Goal: Task Accomplishment & Management: Manage account settings

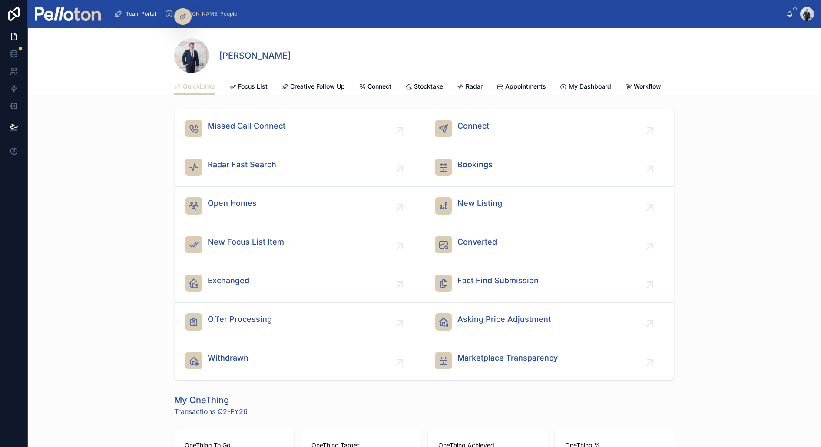
click at [325, 86] on span "Creative Follow Up" at bounding box center [317, 86] width 55 height 9
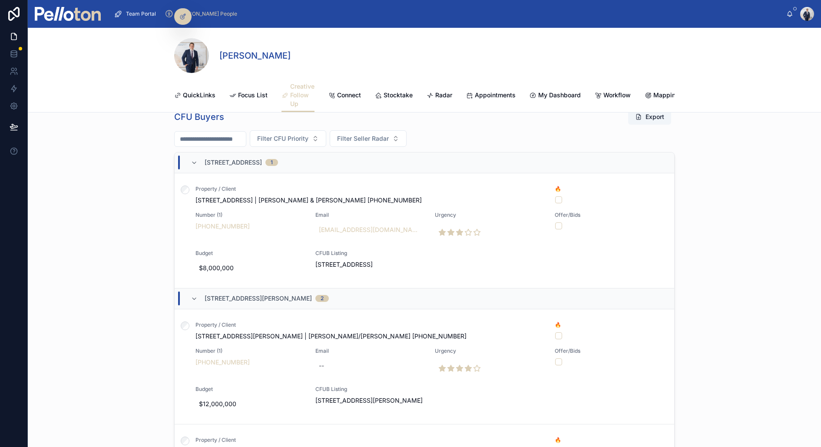
scroll to position [474, 0]
click at [196, 161] on icon at bounding box center [194, 164] width 7 height 7
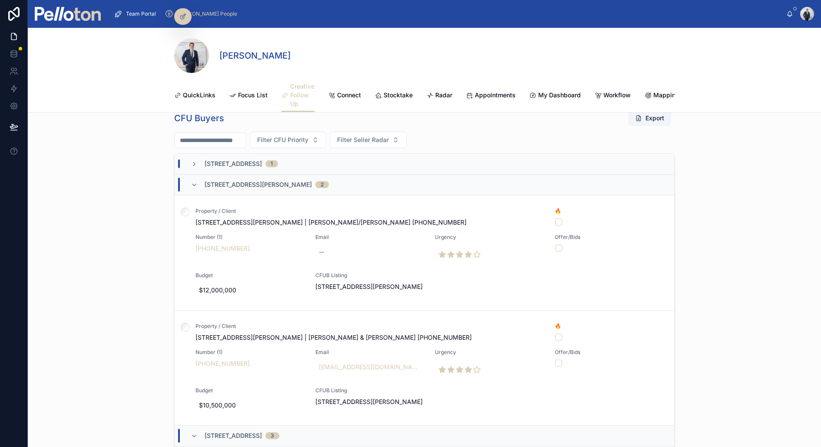
click at [194, 185] on icon at bounding box center [194, 185] width 7 height 7
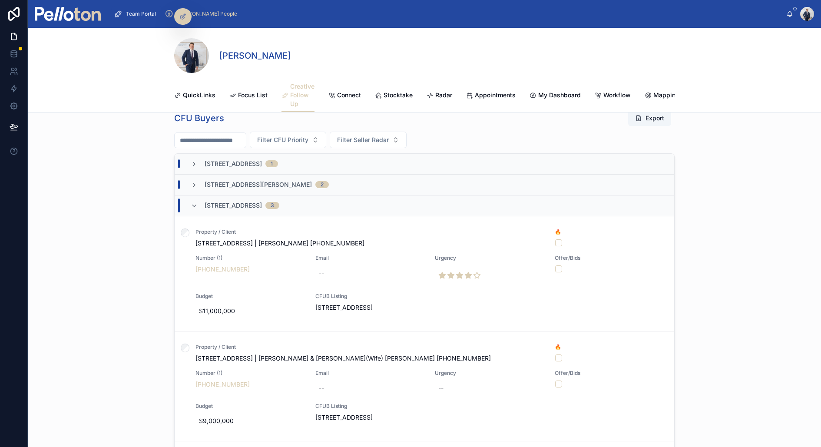
click at [193, 202] on icon at bounding box center [194, 205] width 7 height 7
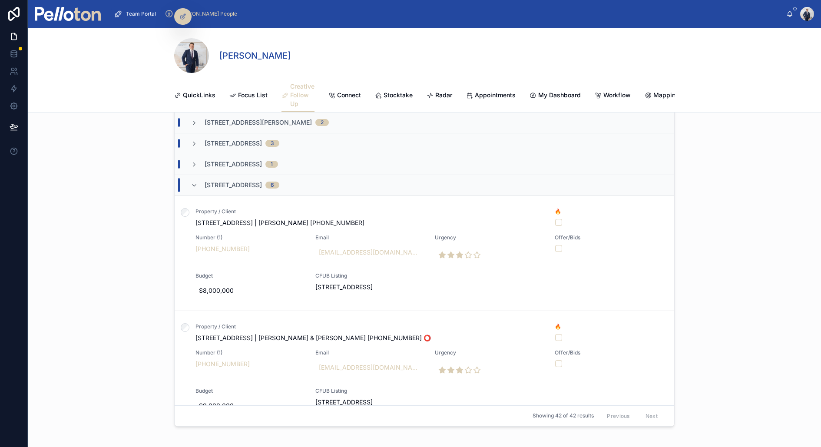
scroll to position [516, 0]
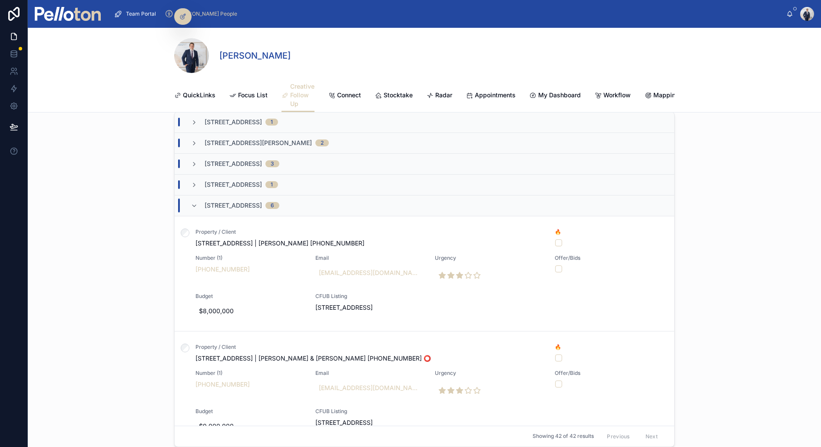
click at [197, 205] on icon at bounding box center [194, 205] width 7 height 7
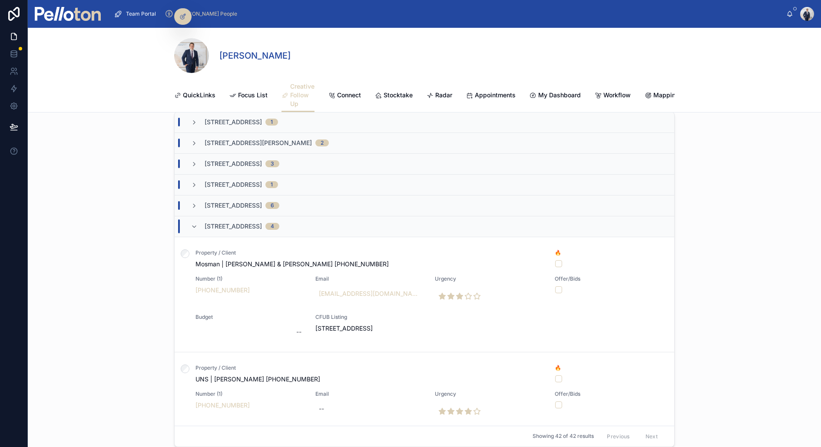
click at [197, 225] on icon at bounding box center [194, 226] width 7 height 7
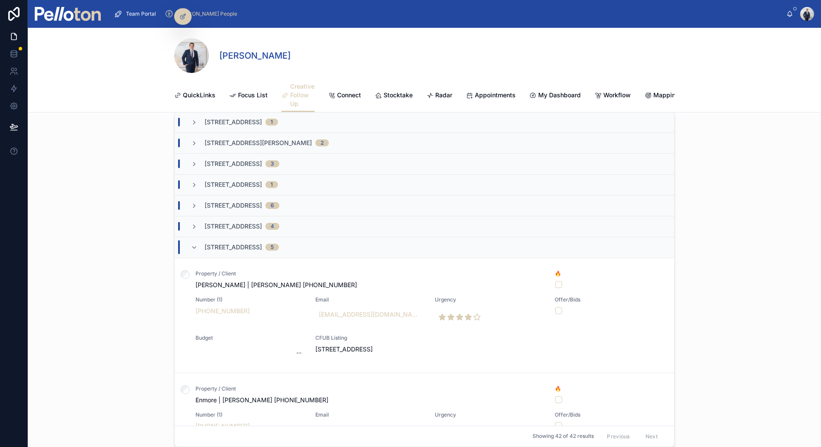
click at [196, 240] on div "3/9 Ellalong Road, Cremorne 5" at bounding box center [235, 247] width 88 height 14
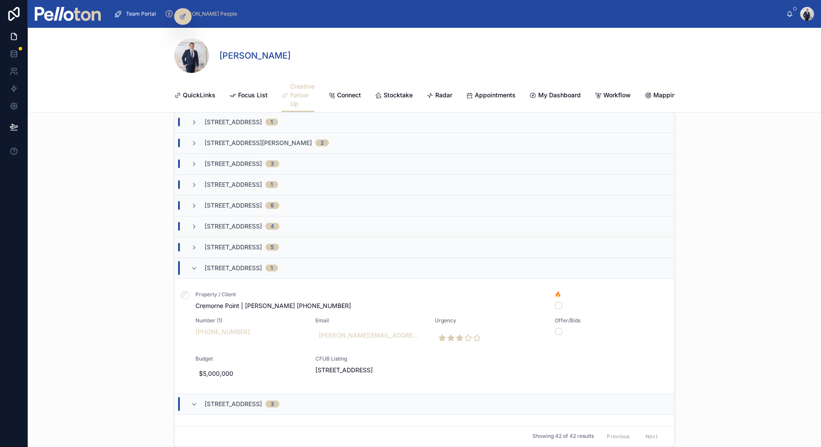
click at [198, 261] on div "33 Spofforth Street, Mosman 1" at bounding box center [234, 268] width 87 height 14
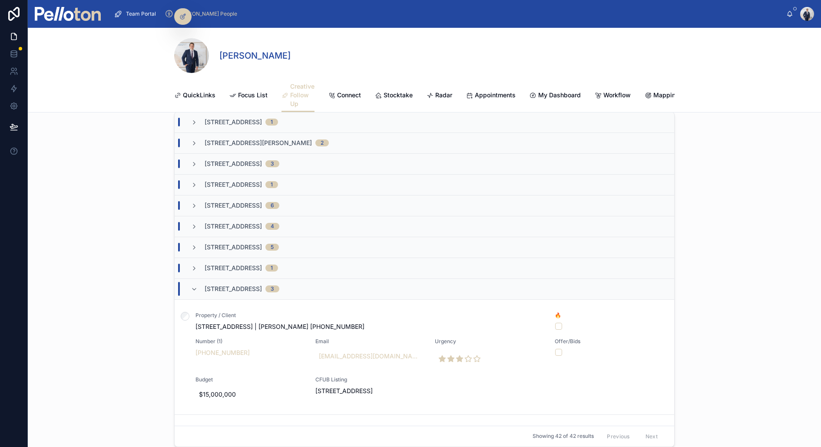
click at [199, 289] on div "4 Curlew Camp Rd, Mosman 3" at bounding box center [235, 289] width 89 height 14
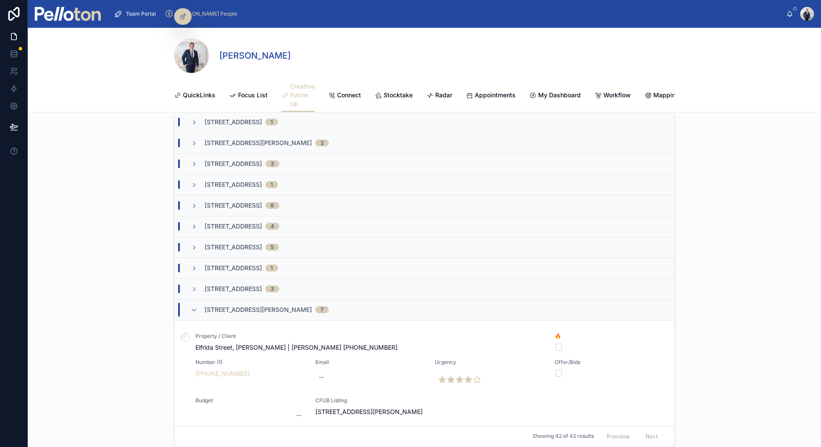
click at [199, 305] on div "5/53 Prince Albert Street, Mosman 7" at bounding box center [260, 310] width 138 height 14
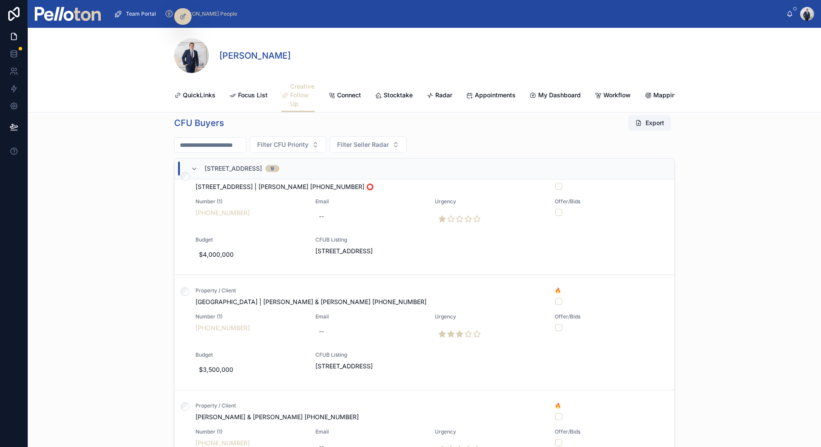
scroll to position [697, 0]
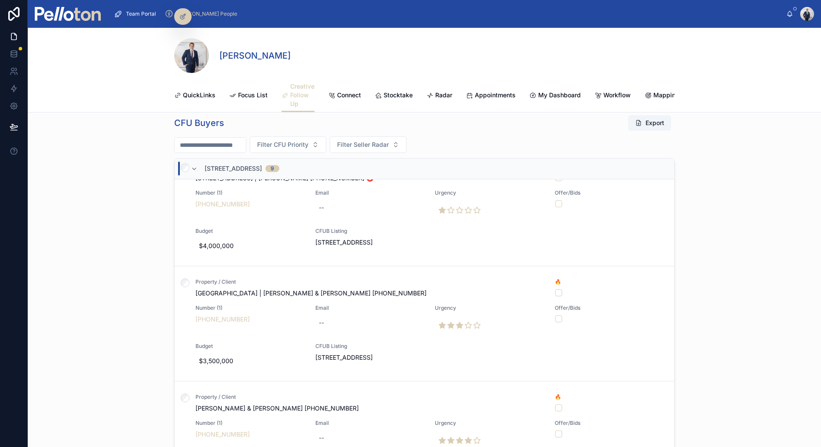
click at [189, 278] on div at bounding box center [185, 323] width 21 height 115
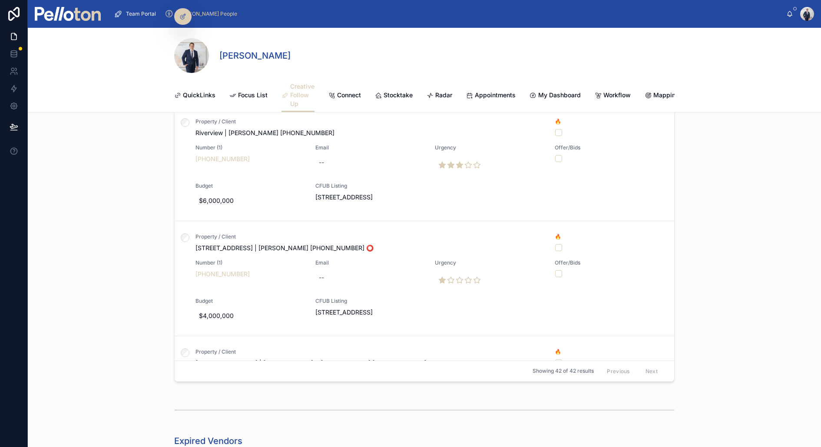
scroll to position [631, 0]
click at [186, 233] on icon at bounding box center [185, 237] width 9 height 9
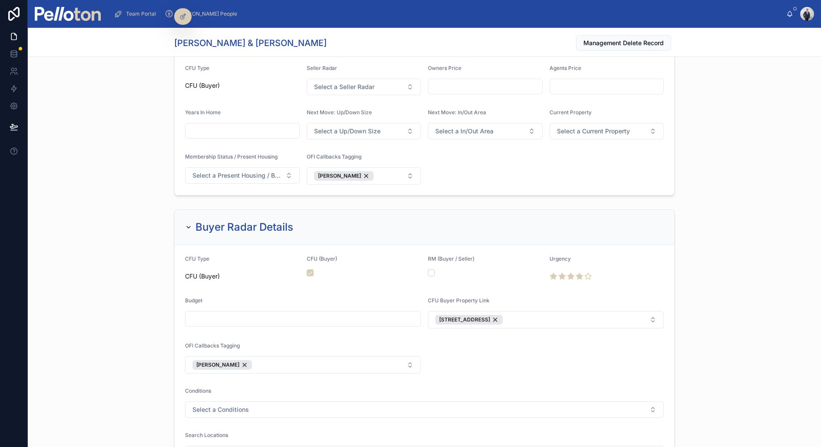
scroll to position [1018, 0]
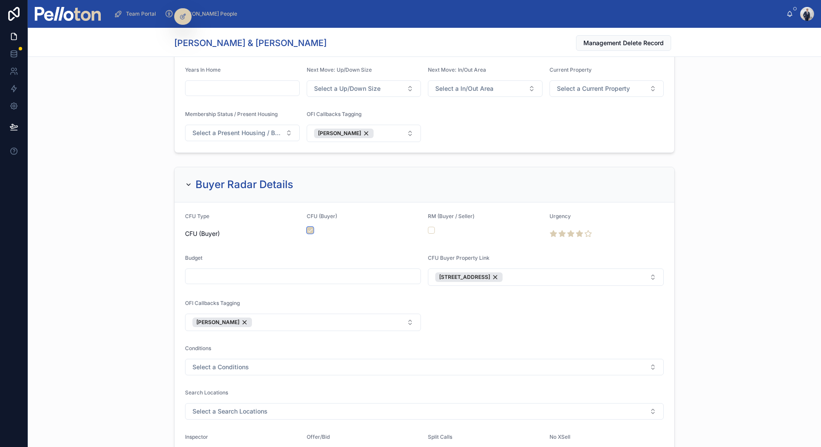
click at [311, 227] on button "button" at bounding box center [310, 230] width 7 height 7
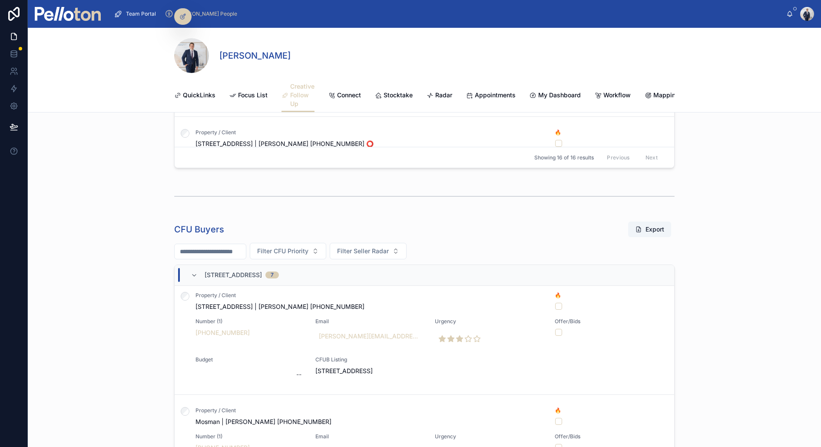
scroll to position [383, 0]
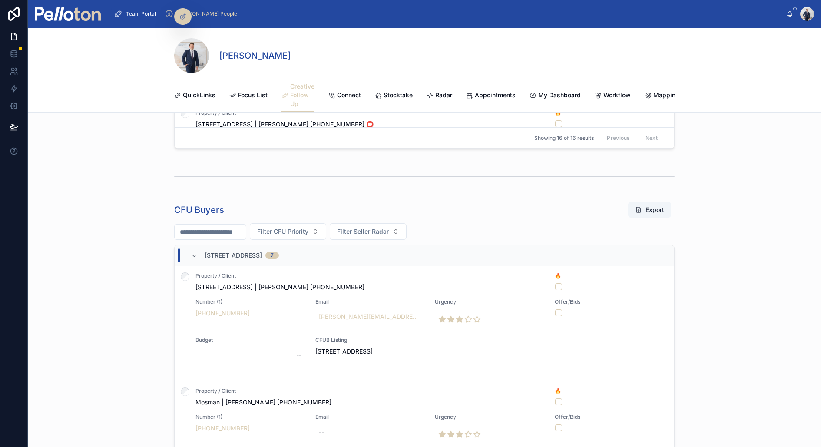
click at [193, 252] on icon at bounding box center [194, 255] width 7 height 7
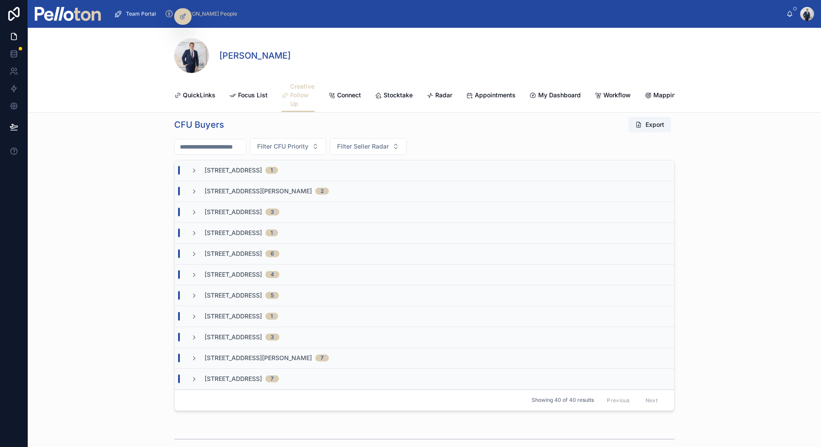
scroll to position [476, 0]
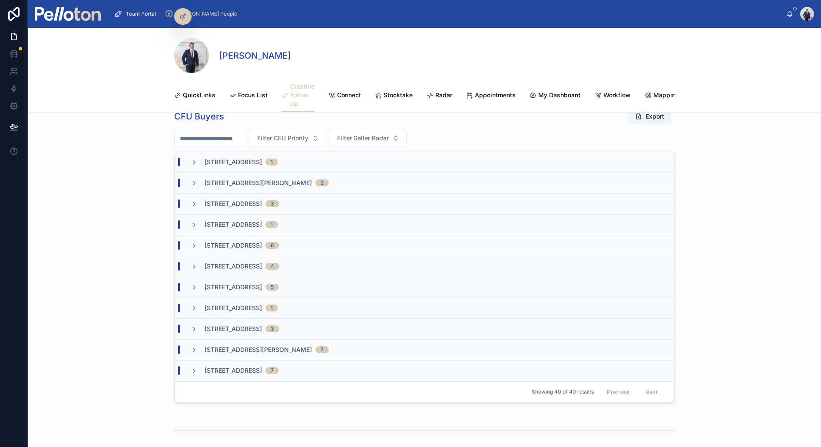
click at [194, 284] on icon at bounding box center [194, 287] width 7 height 7
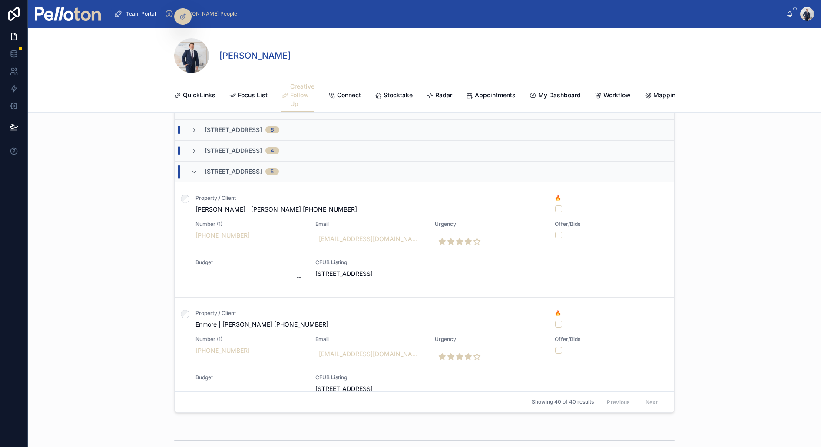
scroll to position [552, 0]
click at [193, 171] on icon at bounding box center [194, 170] width 7 height 7
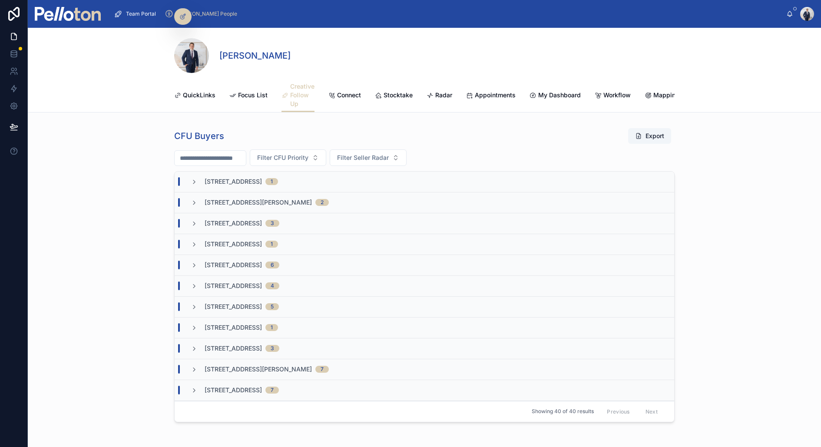
scroll to position [457, 0]
click at [197, 357] on div "94A Raglan Street, Mosman 7" at bounding box center [235, 389] width 88 height 9
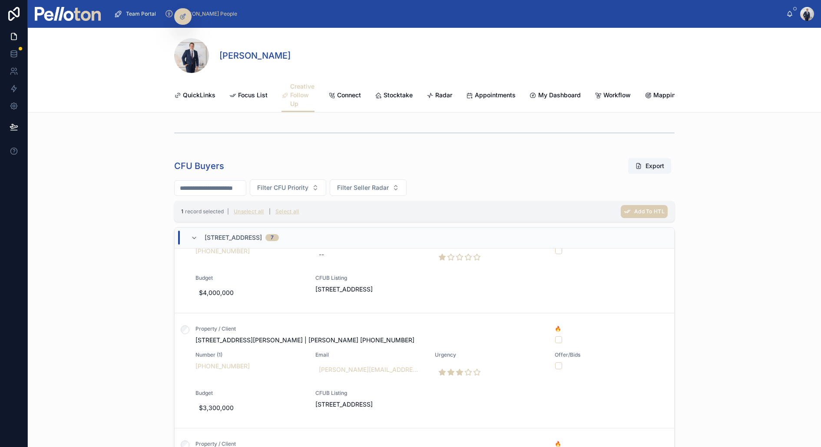
scroll to position [429, 0]
click at [196, 234] on icon at bounding box center [194, 235] width 7 height 7
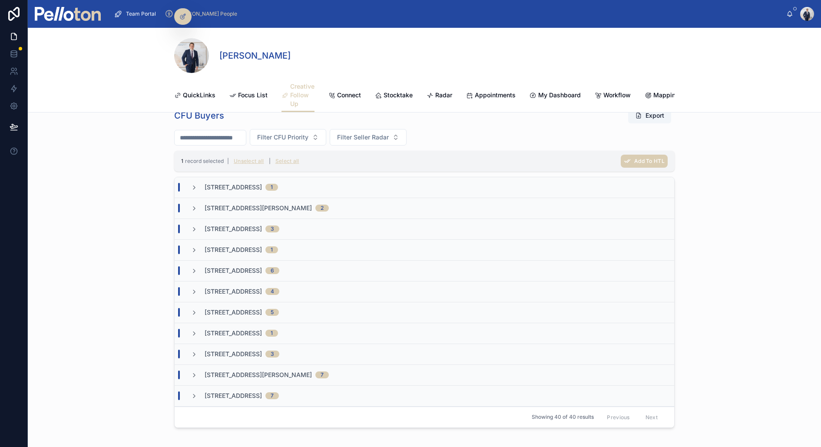
scroll to position [480, 0]
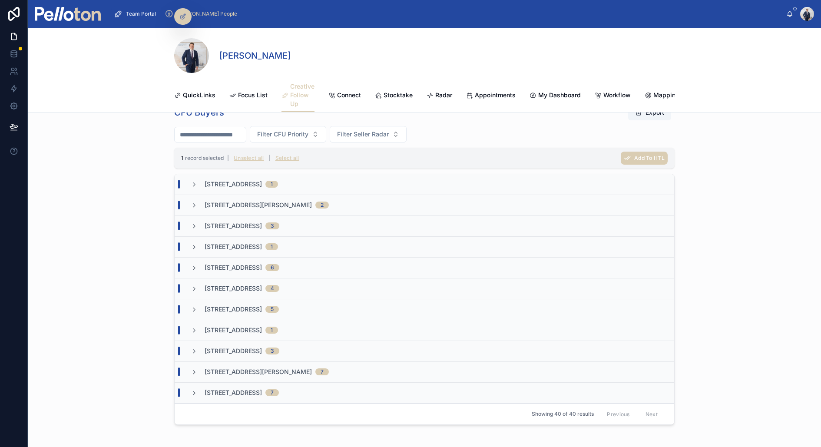
click at [194, 306] on icon at bounding box center [194, 309] width 7 height 7
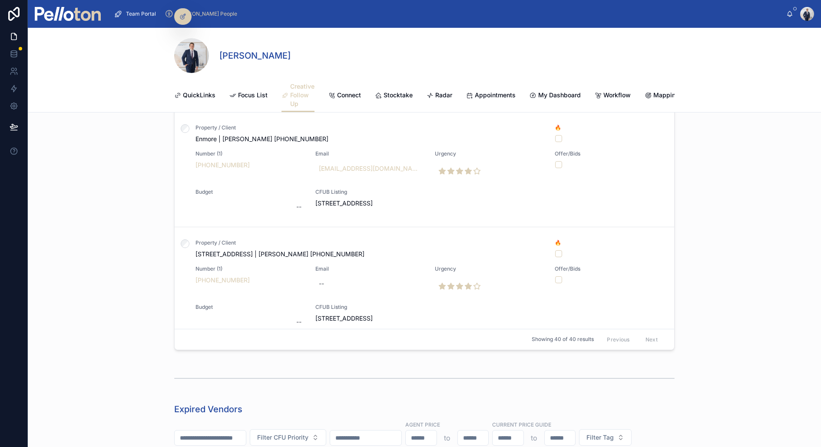
scroll to position [0, 0]
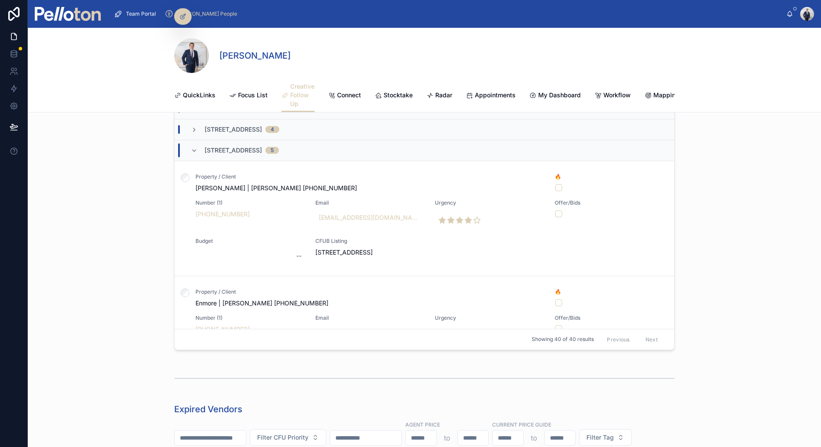
click at [195, 150] on icon at bounding box center [194, 150] width 7 height 7
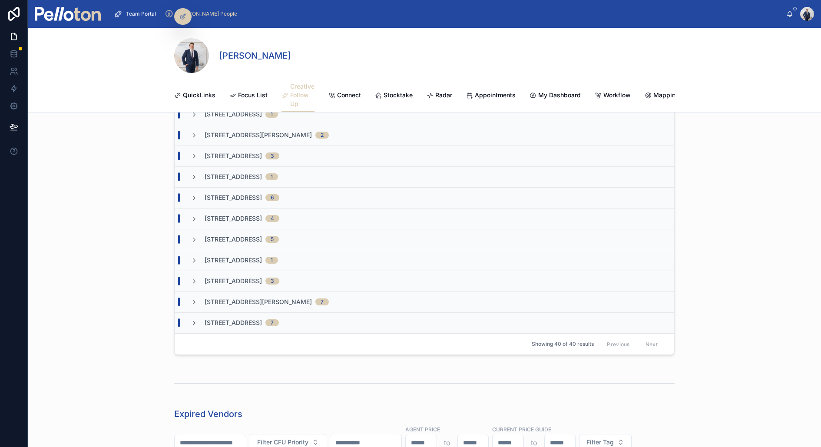
scroll to position [583, 0]
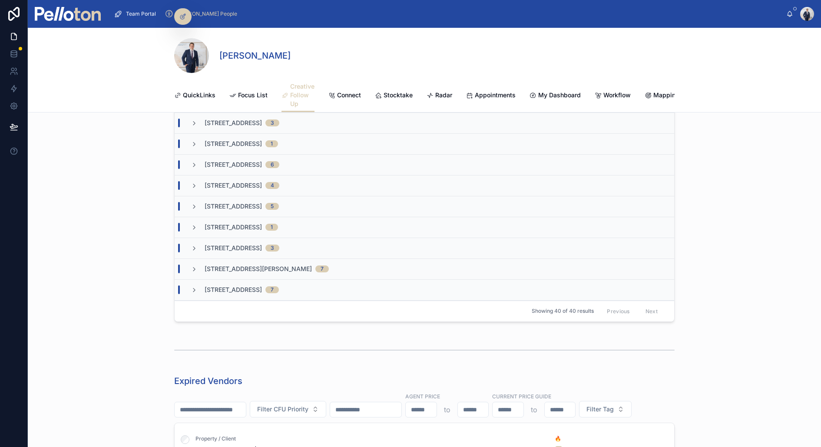
click at [196, 267] on icon at bounding box center [194, 269] width 7 height 7
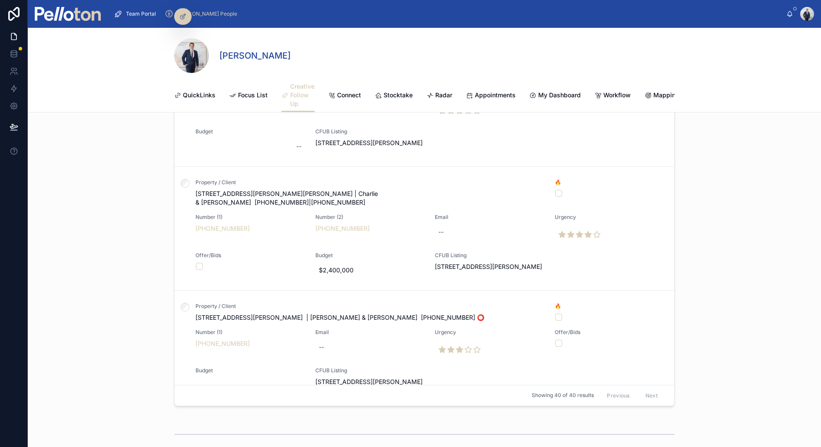
scroll to position [324, 0]
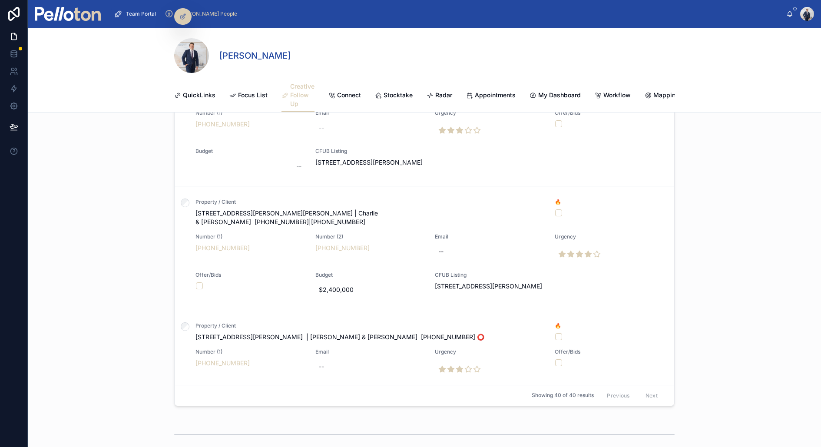
click at [292, 205] on div "Property / Client 5/53 Prince Albert Street, Mosman | Charlie & Rachel +6146680…" at bounding box center [369, 213] width 349 height 28
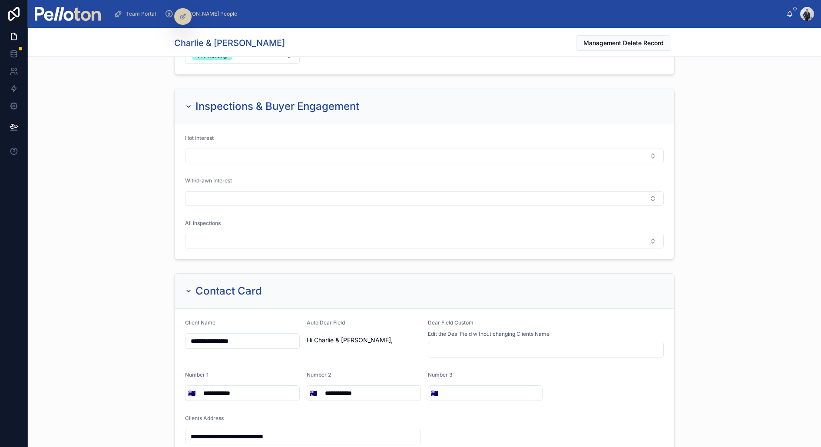
scroll to position [1437, 0]
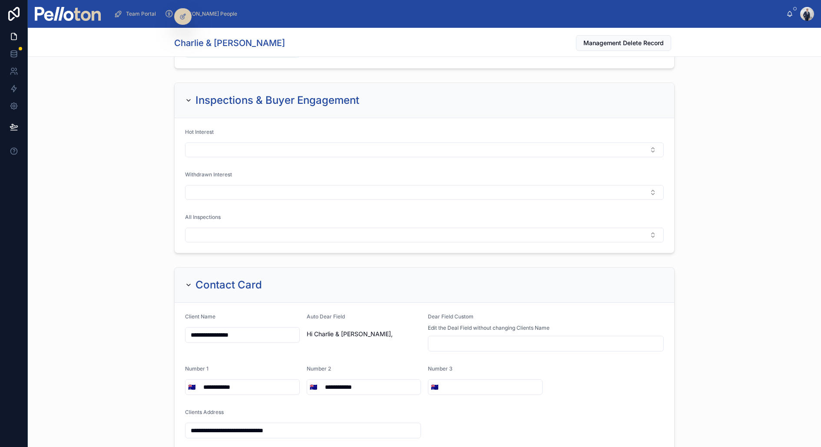
click at [262, 142] on button "Select Button" at bounding box center [424, 149] width 479 height 15
click at [228, 228] on button "Select Button" at bounding box center [424, 235] width 479 height 15
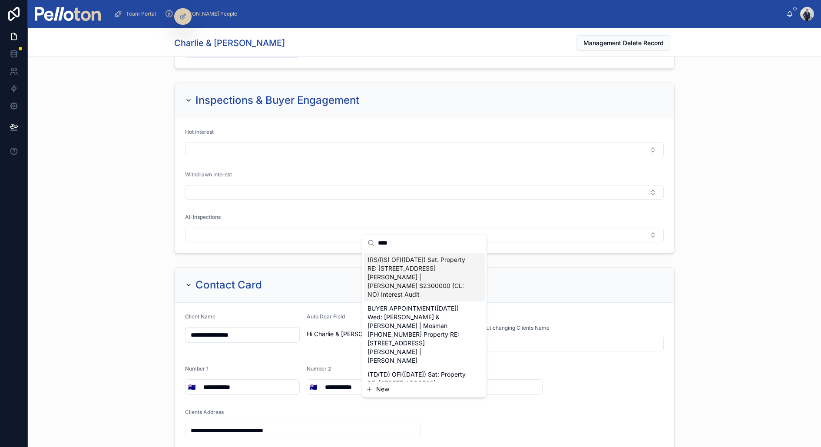
type input "****"
click at [416, 267] on span "(RS/RS) OFI(04/10/25) Sat: Property RE: 5/53 Prince Albert Street, Mosman | Ste…" at bounding box center [419, 276] width 103 height 43
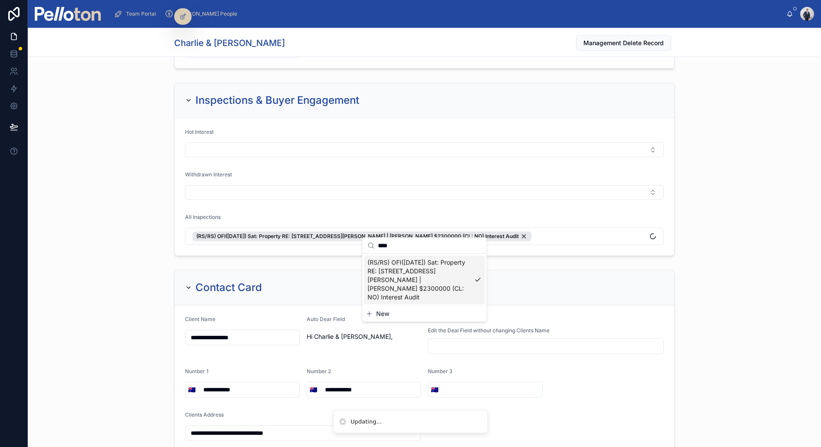
click at [246, 142] on button "Select Button" at bounding box center [424, 149] width 479 height 15
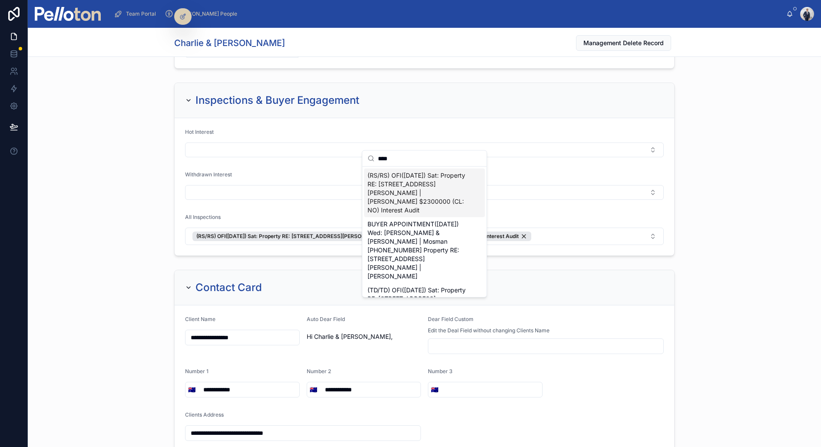
type input "****"
click at [424, 186] on span "(RS/RS) OFI(04/10/25) Sat: Property RE: 5/53 Prince Albert Street, Mosman | Ste…" at bounding box center [419, 192] width 103 height 43
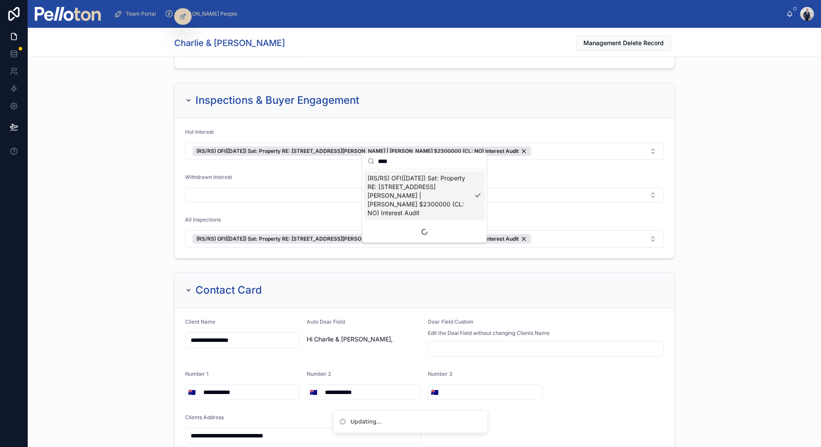
click at [148, 202] on div "Inspections & Buyer Engagement Hot Interest (RS/RS) OFI(04/10/25) Sat: Property…" at bounding box center [424, 170] width 793 height 183
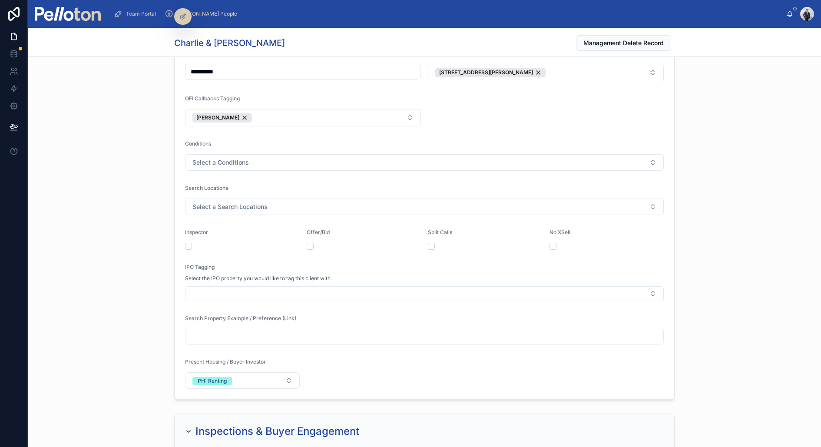
scroll to position [1032, 0]
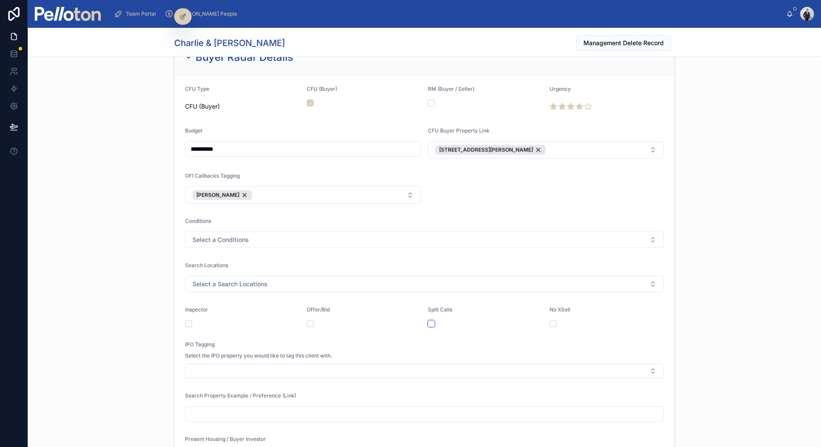
click at [434, 320] on button "button" at bounding box center [431, 323] width 7 height 7
click at [79, 182] on div "**********" at bounding box center [424, 258] width 793 height 444
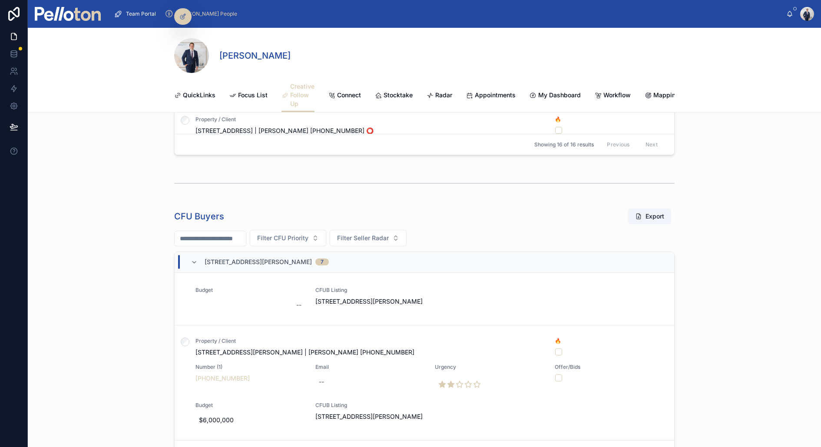
scroll to position [382, 0]
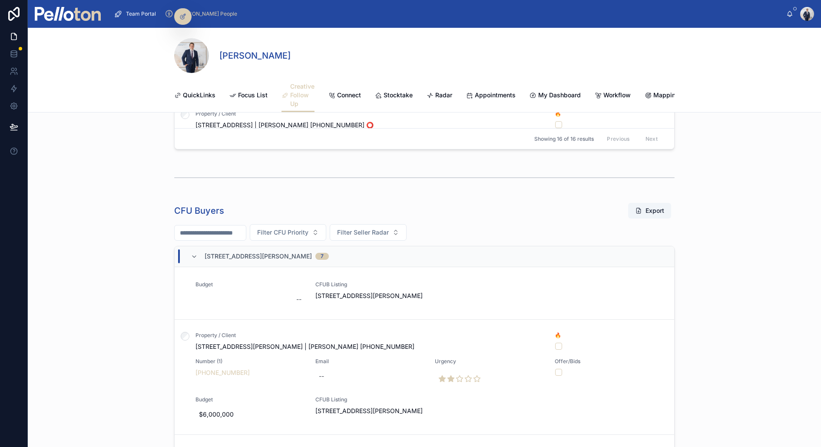
click at [194, 256] on div at bounding box center [185, 262] width 21 height 115
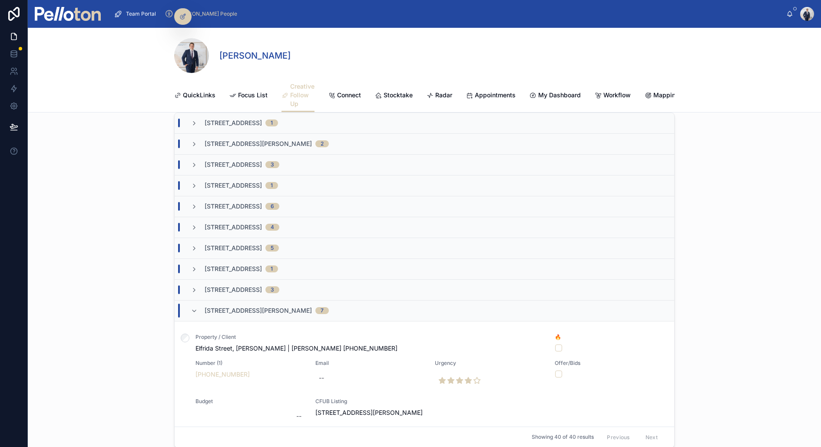
scroll to position [522, 0]
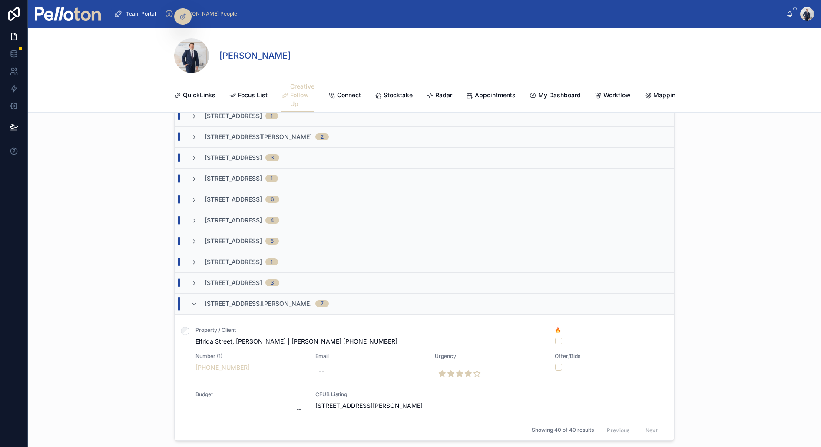
click at [195, 301] on icon at bounding box center [194, 304] width 7 height 7
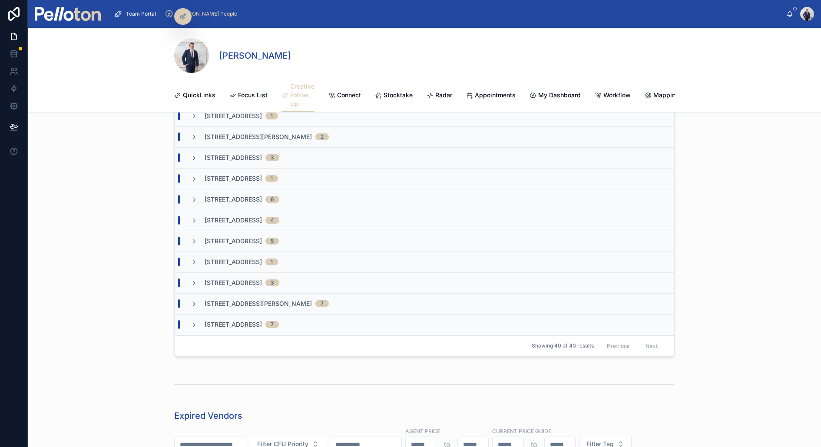
click at [196, 217] on icon at bounding box center [194, 220] width 7 height 7
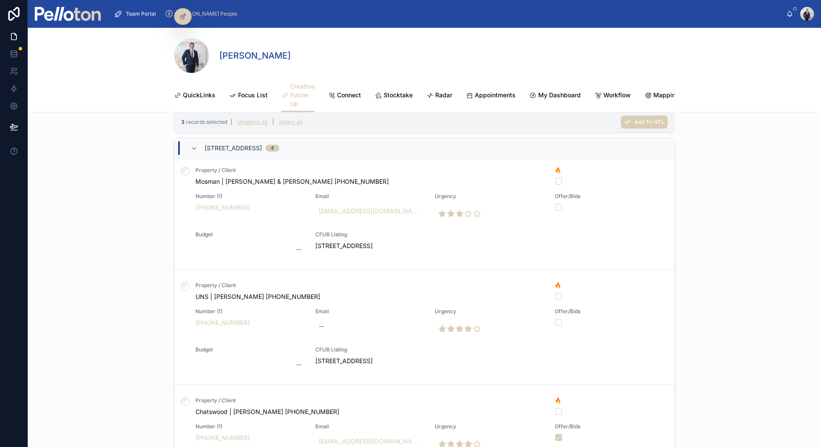
scroll to position [518, 0]
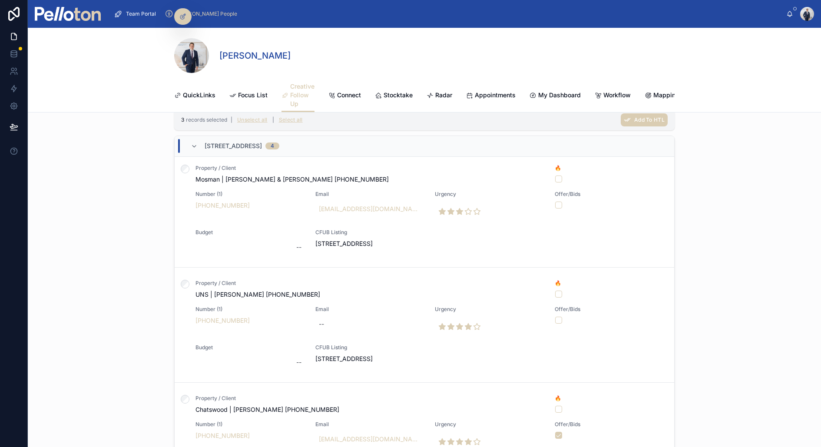
click at [196, 143] on icon at bounding box center [194, 146] width 7 height 7
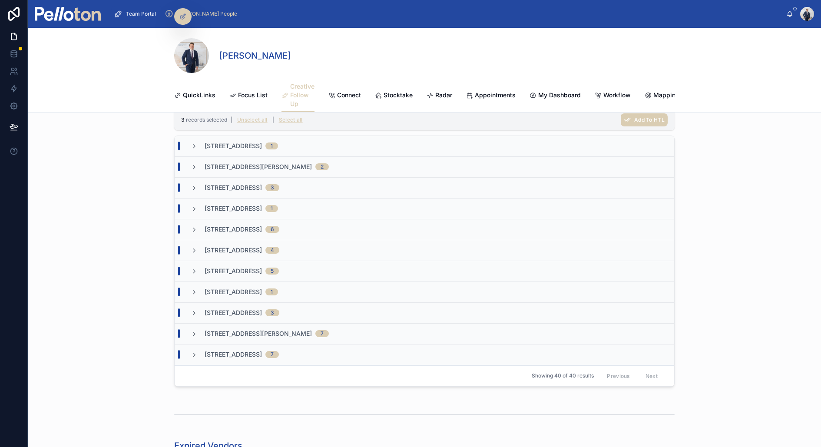
click at [195, 353] on icon at bounding box center [194, 354] width 7 height 7
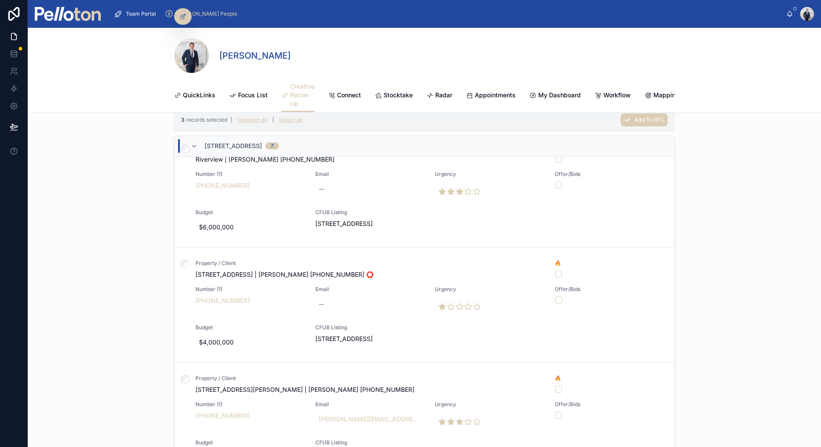
scroll to position [580, 0]
click at [646, 116] on span "Add To HTL" at bounding box center [649, 119] width 30 height 7
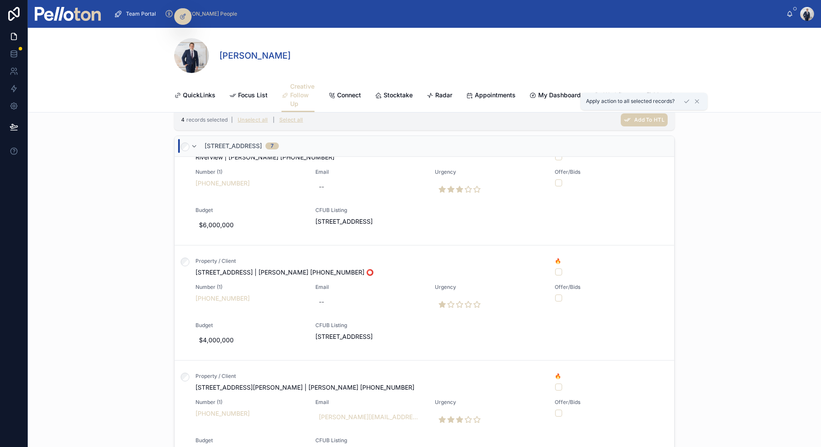
click at [656, 100] on icon at bounding box center [686, 101] width 7 height 7
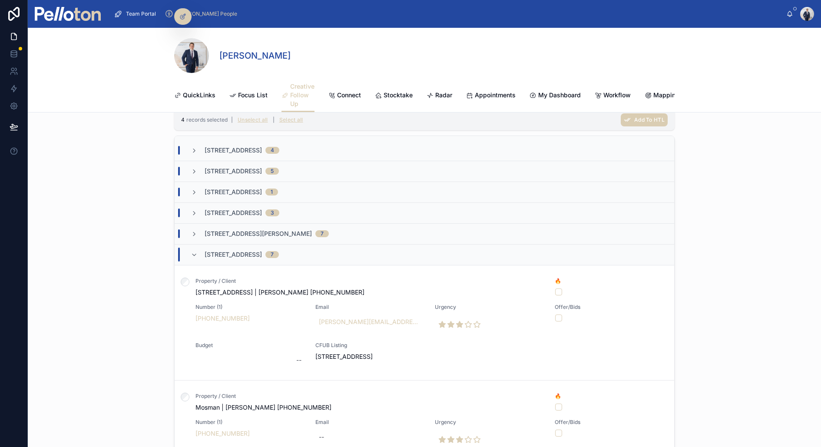
scroll to position [101, 0]
click at [194, 253] on icon at bounding box center [194, 253] width 7 height 7
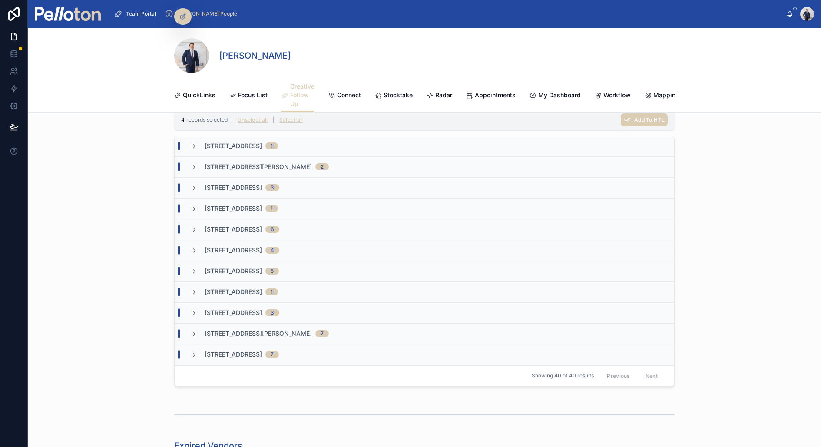
scroll to position [0, 0]
click at [194, 228] on icon at bounding box center [194, 229] width 7 height 7
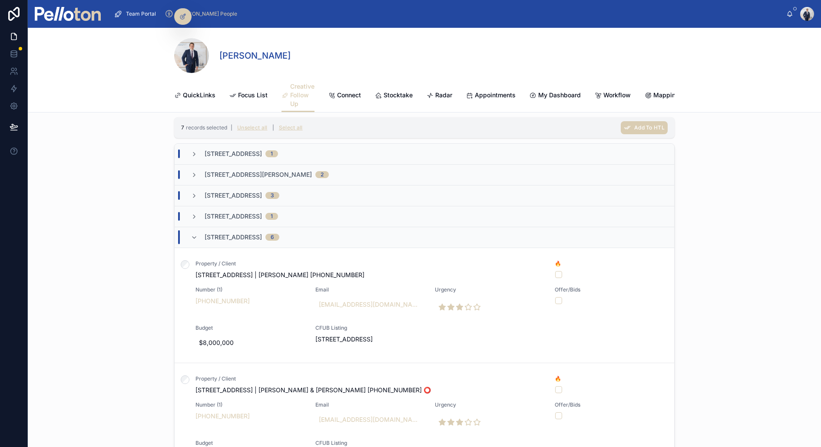
click at [256, 127] on button "Unselect all" at bounding box center [252, 128] width 36 height 14
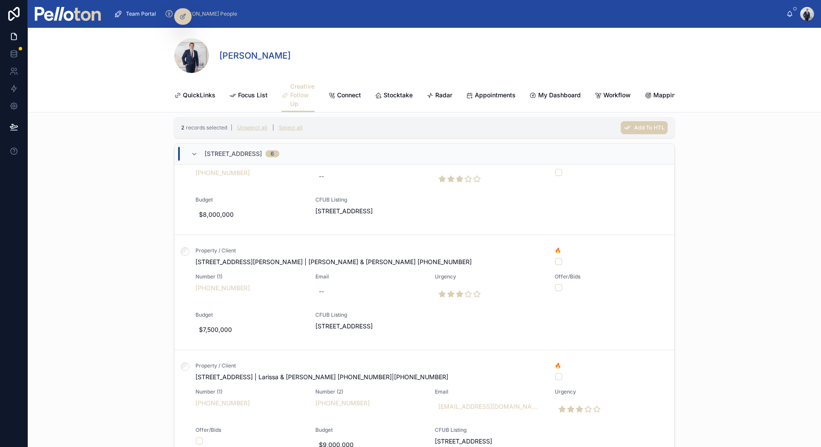
scroll to position [377, 0]
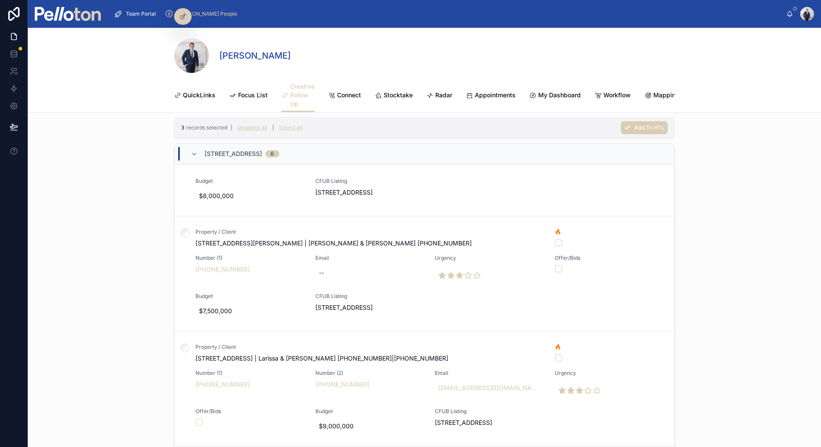
click at [638, 127] on span "Add To HTL" at bounding box center [649, 127] width 30 height 7
click at [656, 110] on icon at bounding box center [687, 109] width 4 height 3
click at [194, 152] on div at bounding box center [185, 158] width 21 height 115
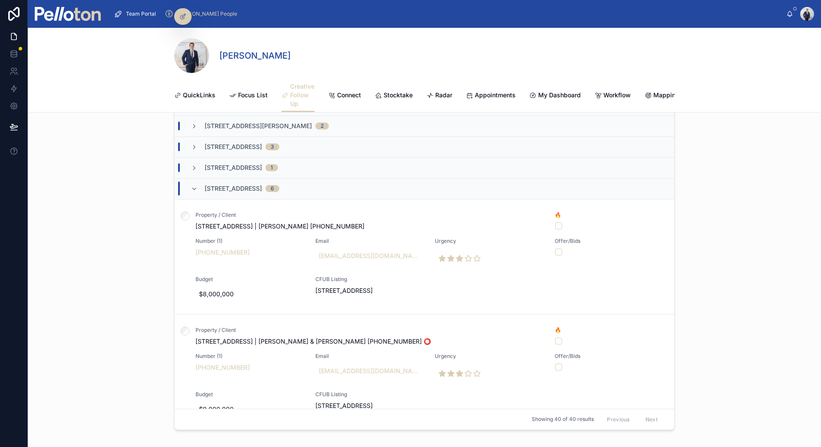
scroll to position [532, 0]
click at [195, 187] on icon at bounding box center [194, 189] width 7 height 7
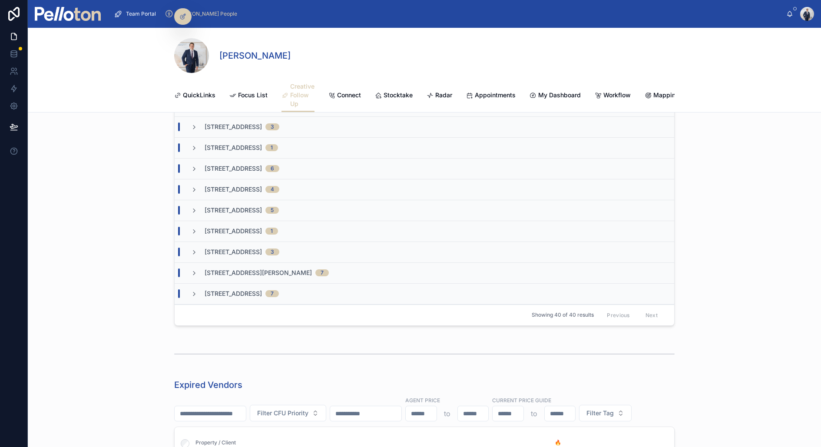
scroll to position [556, 0]
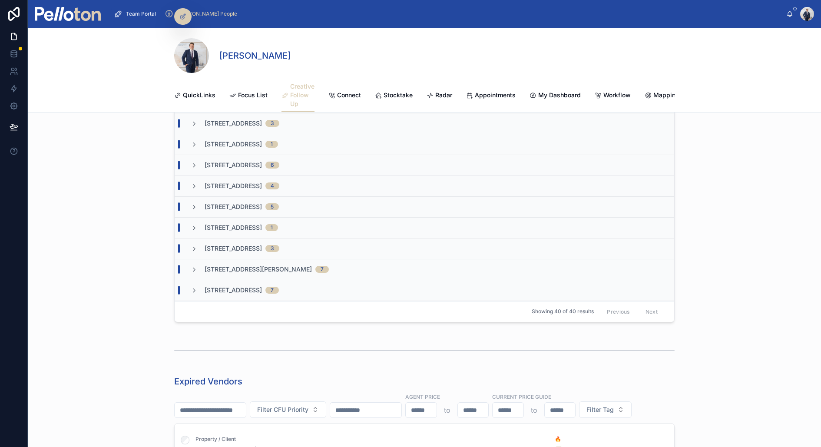
click at [194, 249] on icon at bounding box center [194, 248] width 7 height 7
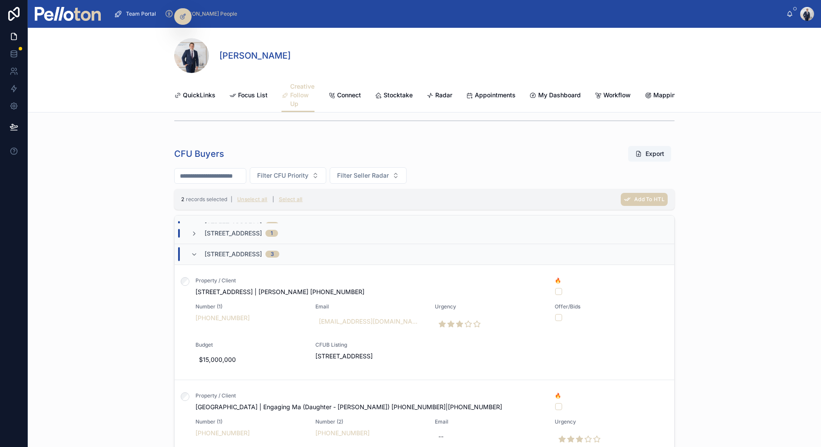
scroll to position [453, 0]
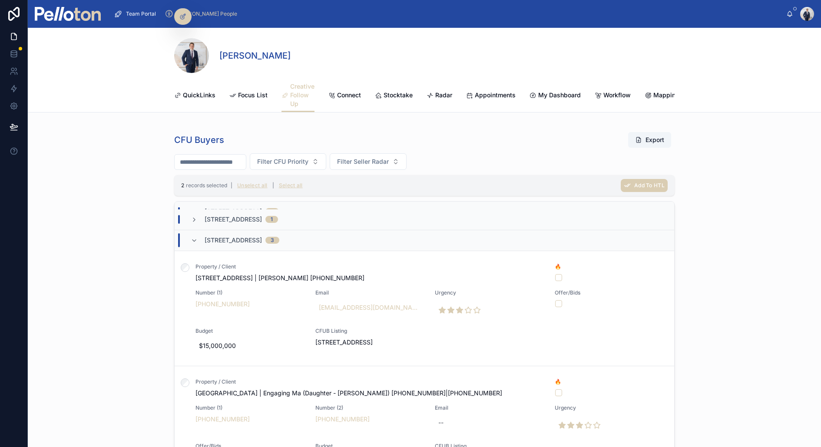
click at [639, 183] on span "Add To HTL" at bounding box center [649, 185] width 30 height 7
click at [656, 167] on icon at bounding box center [686, 167] width 7 height 7
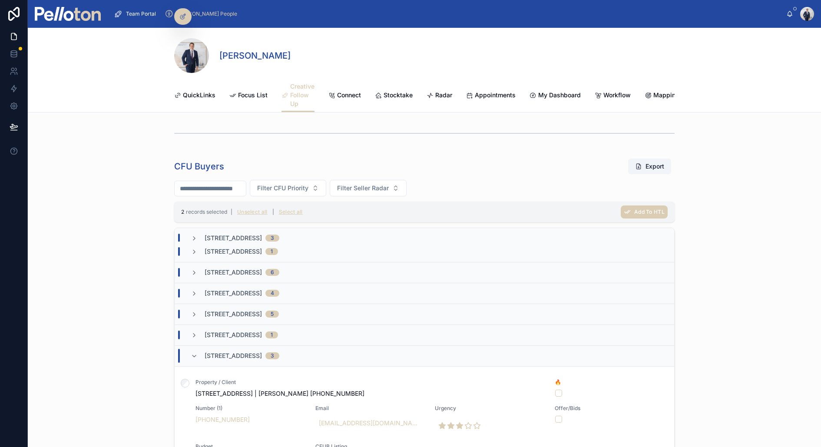
scroll to position [415, 0]
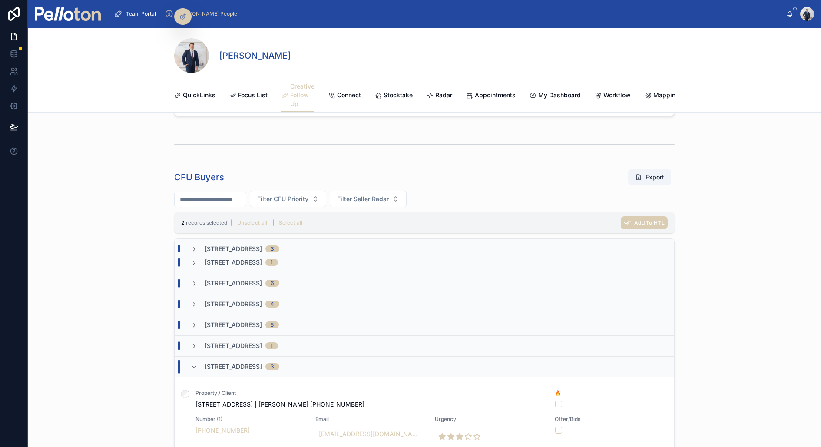
click at [255, 222] on button "Unselect all" at bounding box center [252, 223] width 36 height 14
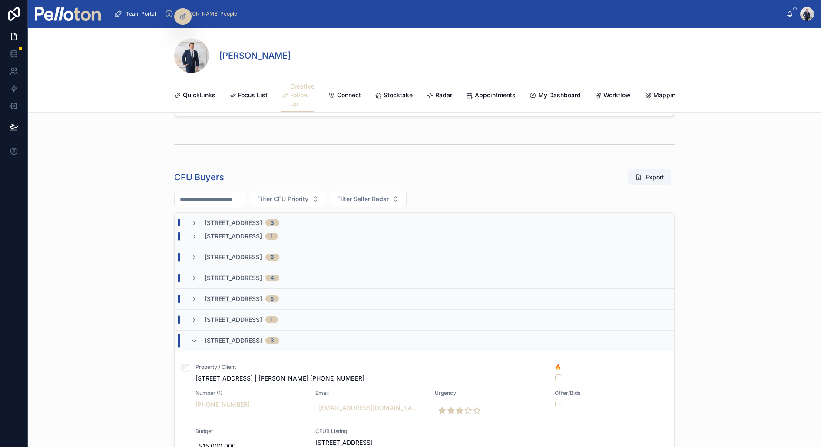
click at [194, 339] on icon at bounding box center [194, 341] width 7 height 7
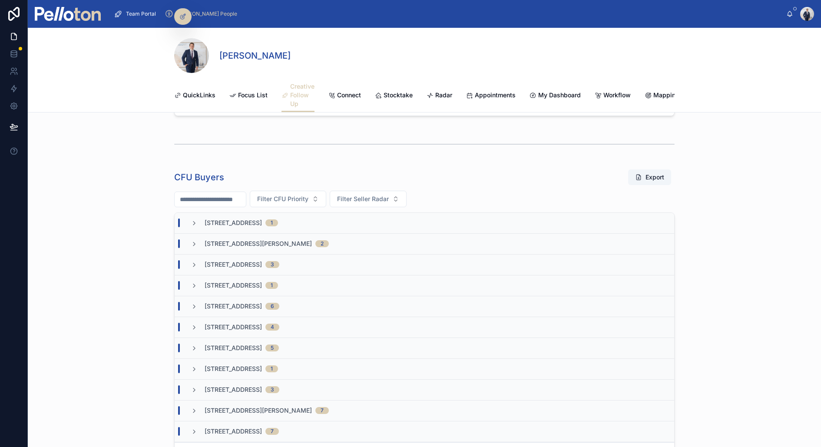
click at [194, 263] on icon at bounding box center [194, 265] width 7 height 7
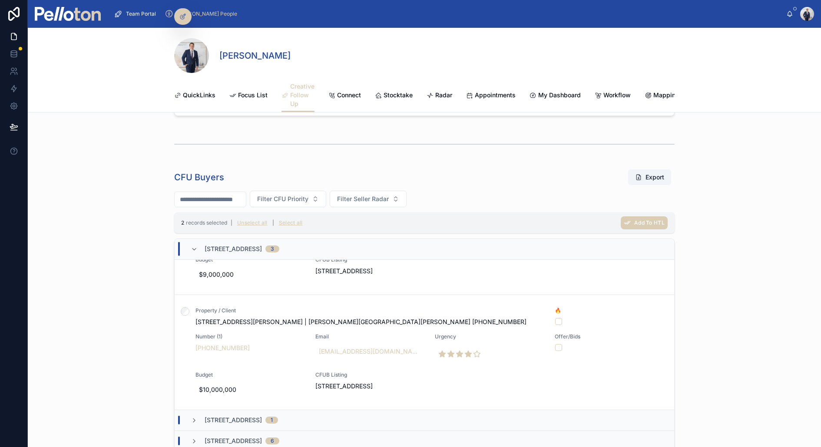
scroll to position [226, 0]
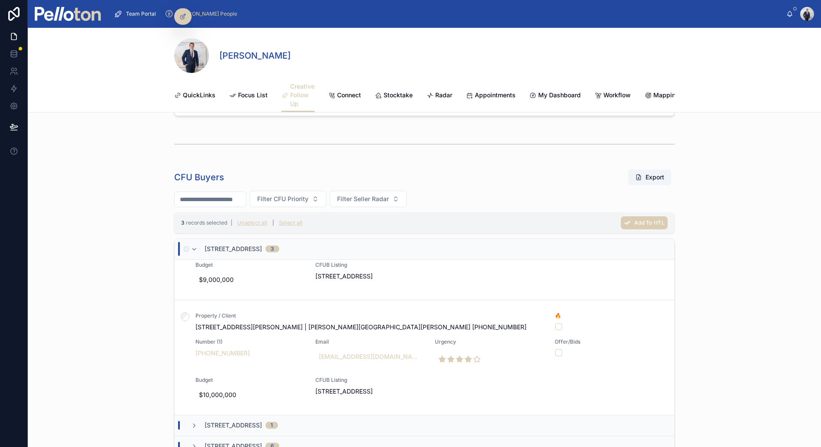
click at [651, 222] on span "Add To HTL" at bounding box center [649, 222] width 30 height 7
click at [656, 204] on icon at bounding box center [686, 204] width 7 height 7
click at [251, 92] on span "Focus List" at bounding box center [253, 95] width 30 height 9
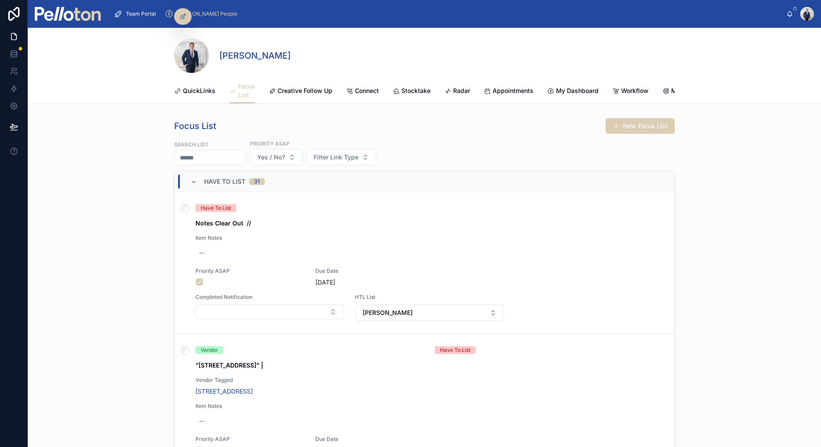
click at [343, 158] on span "Filter Link Type" at bounding box center [336, 157] width 45 height 9
click at [320, 193] on div "Vendor" at bounding box center [348, 192] width 121 height 14
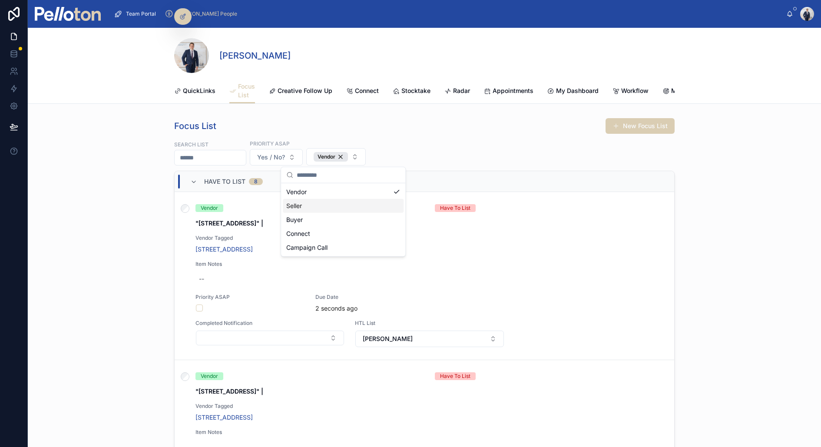
click at [131, 203] on div "Focus List New Focus List Search List Priority ASAP Yes / No? Vendor Have To Li…" at bounding box center [424, 313] width 793 height 399
click at [200, 307] on button "button" at bounding box center [199, 308] width 7 height 7
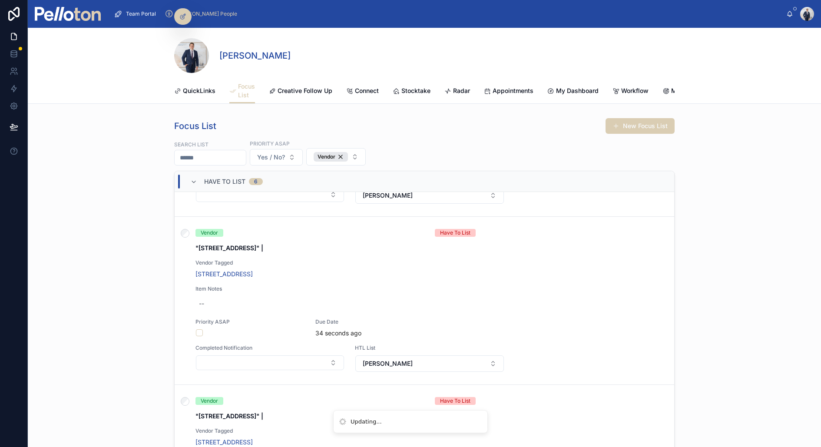
scroll to position [169, 0]
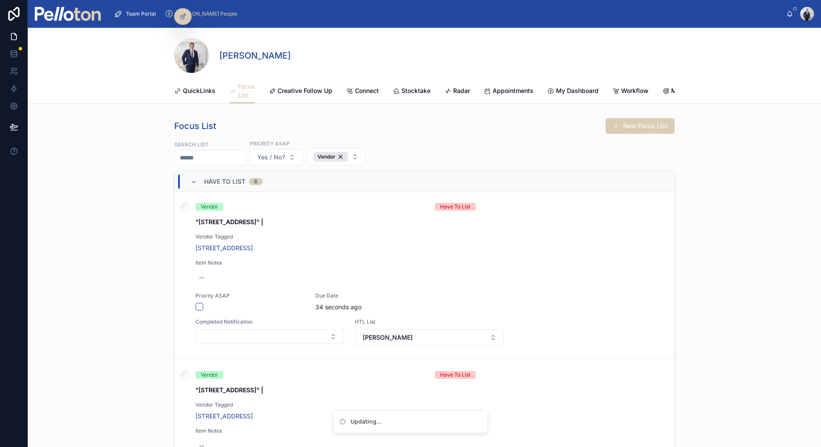
click at [199, 305] on button "button" at bounding box center [199, 306] width 7 height 7
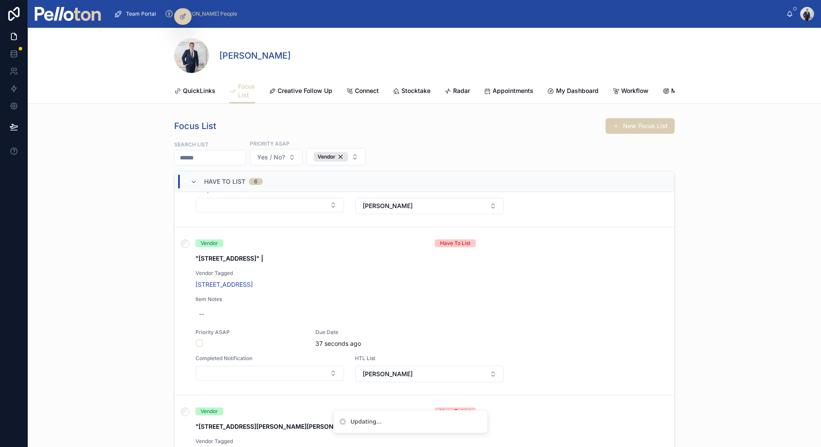
scroll to position [311, 0]
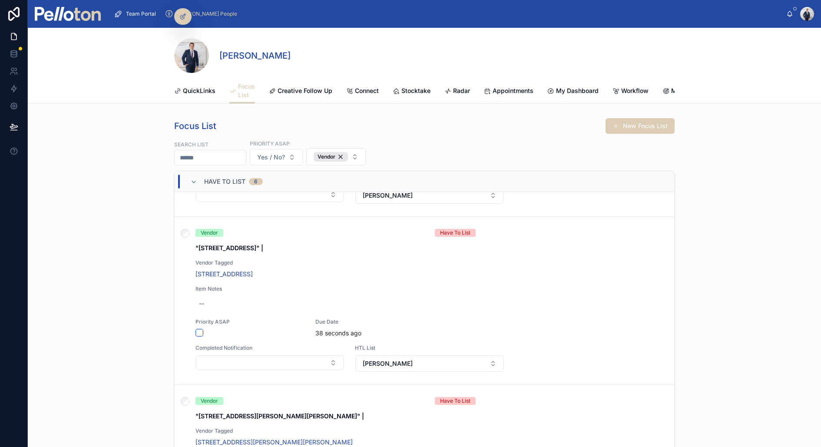
click at [197, 331] on button "button" at bounding box center [199, 332] width 7 height 7
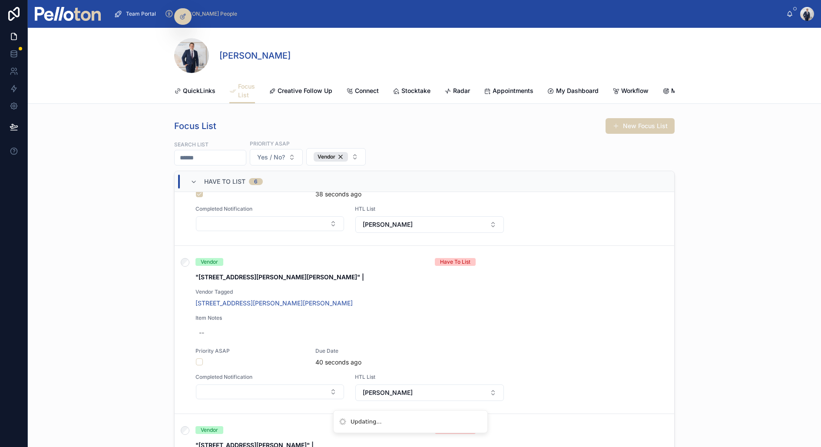
scroll to position [453, 0]
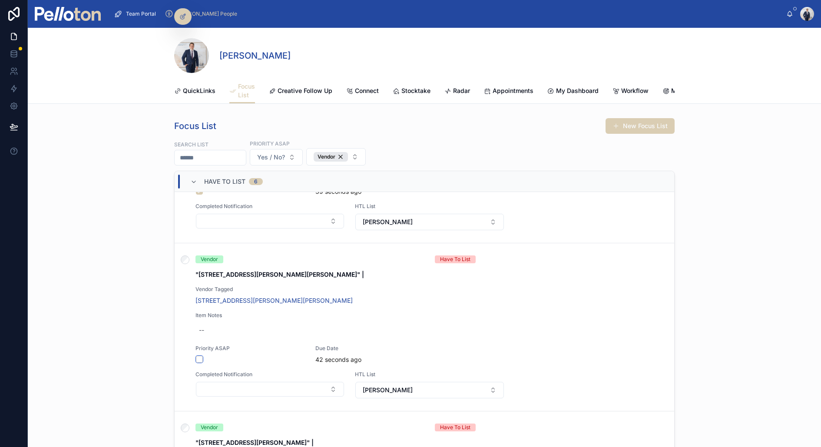
click at [200, 356] on button "button" at bounding box center [199, 359] width 7 height 7
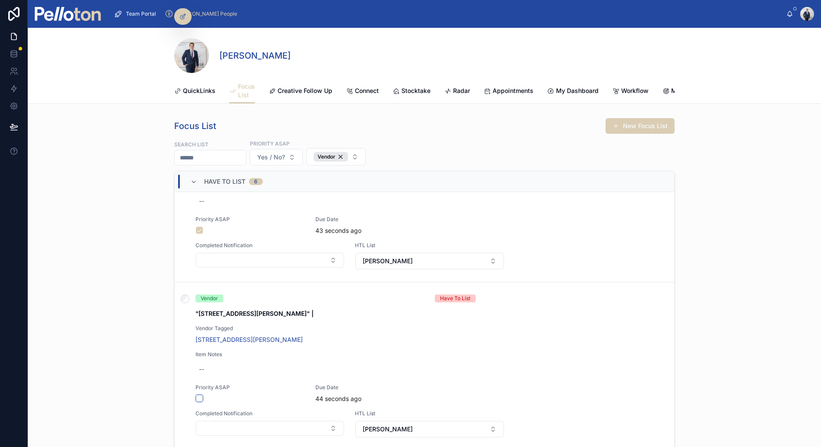
click at [199, 357] on button "button" at bounding box center [199, 398] width 7 height 7
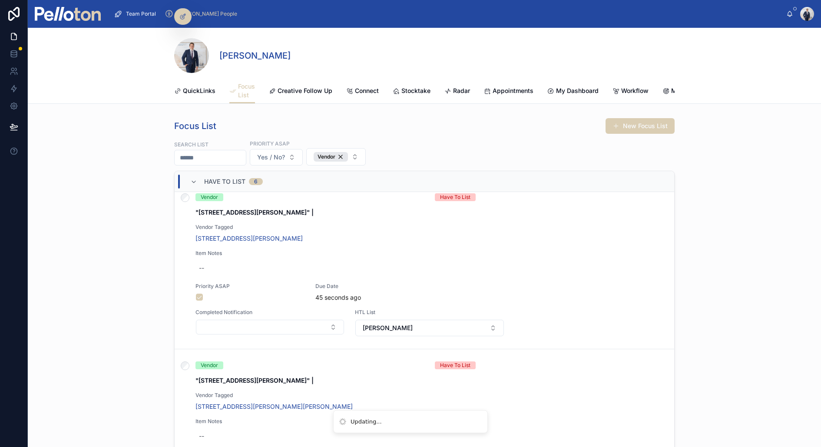
scroll to position [733, 0]
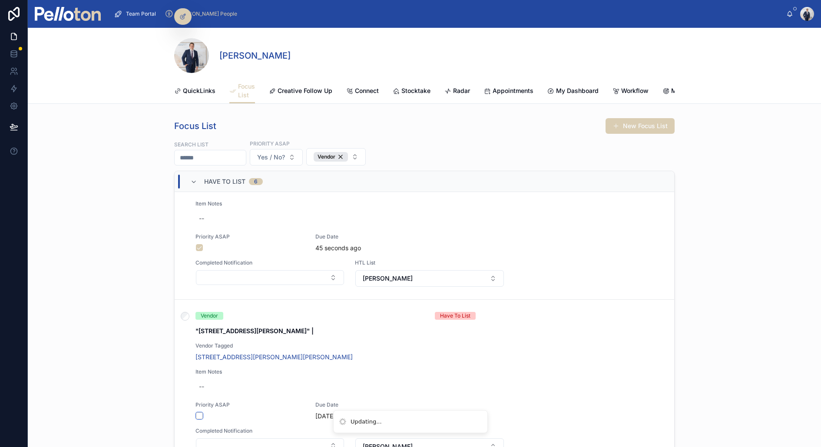
click at [199, 357] on button "button" at bounding box center [199, 415] width 7 height 7
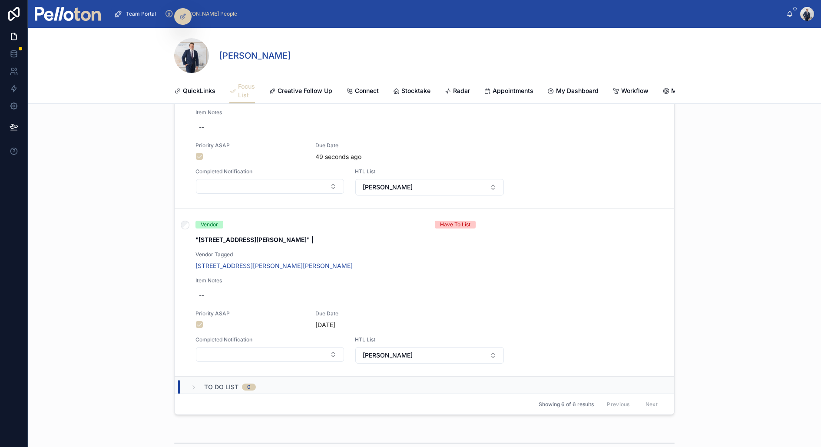
scroll to position [0, 0]
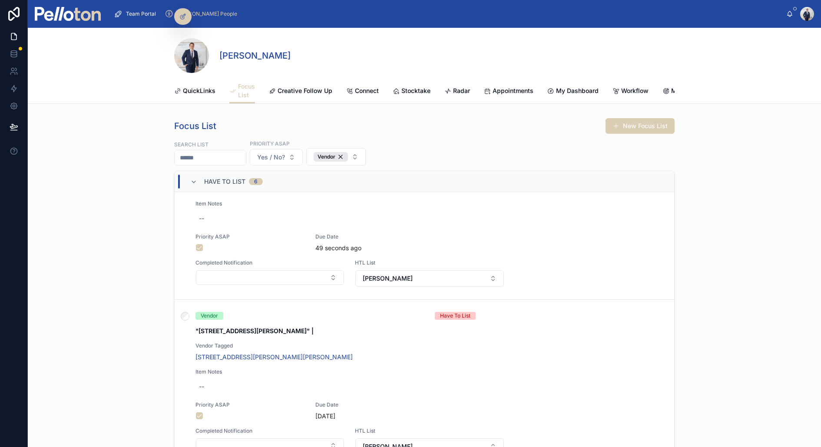
click at [285, 160] on span "Yes / No?" at bounding box center [271, 157] width 28 height 9
click at [129, 198] on div "Focus List New Focus List Search List Priority ASAP Yes / No? Vendor Have To Li…" at bounding box center [424, 313] width 793 height 399
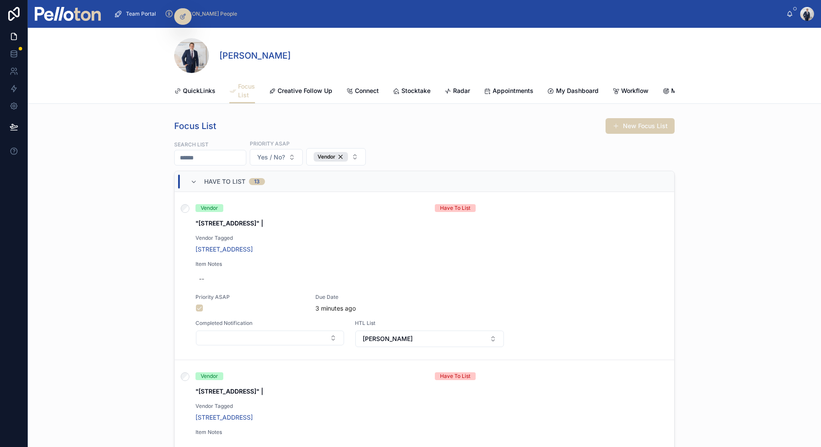
click at [348, 155] on div "Vendor" at bounding box center [331, 157] width 34 height 10
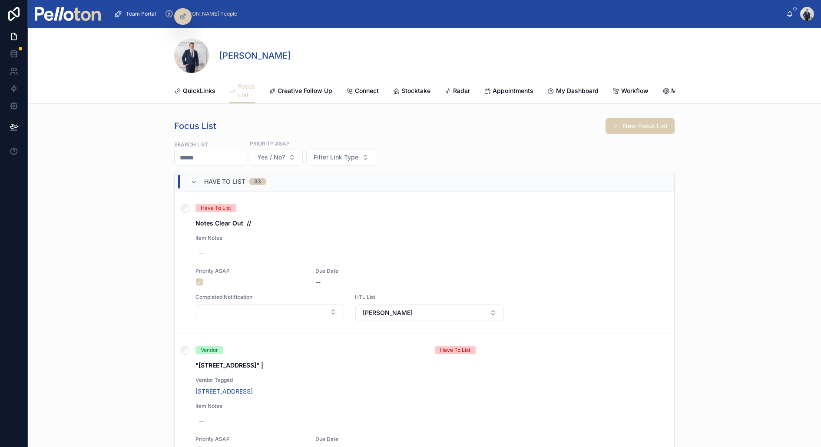
click at [348, 156] on span "Filter Link Type" at bounding box center [336, 157] width 45 height 9
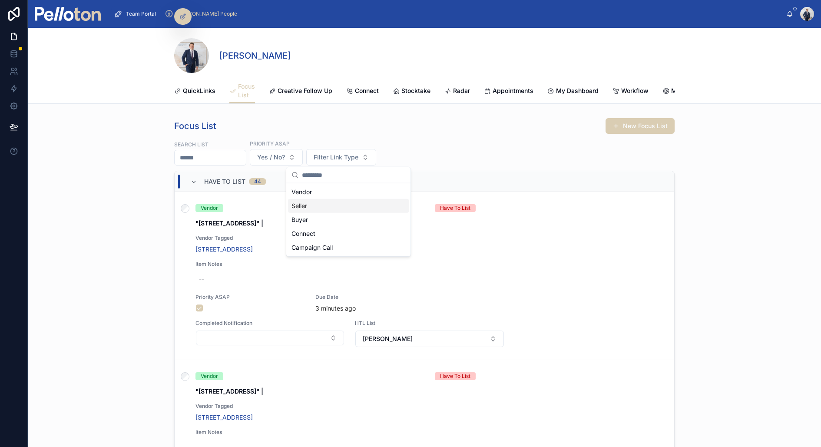
click at [306, 209] on div "Seller" at bounding box center [348, 206] width 121 height 14
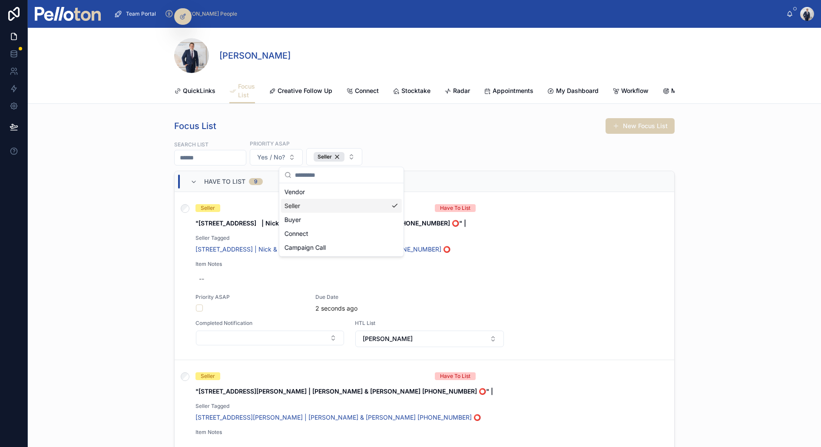
click at [122, 191] on div "Focus List New Focus List Search List Priority ASAP Yes / No? Seller Have To Li…" at bounding box center [424, 313] width 793 height 399
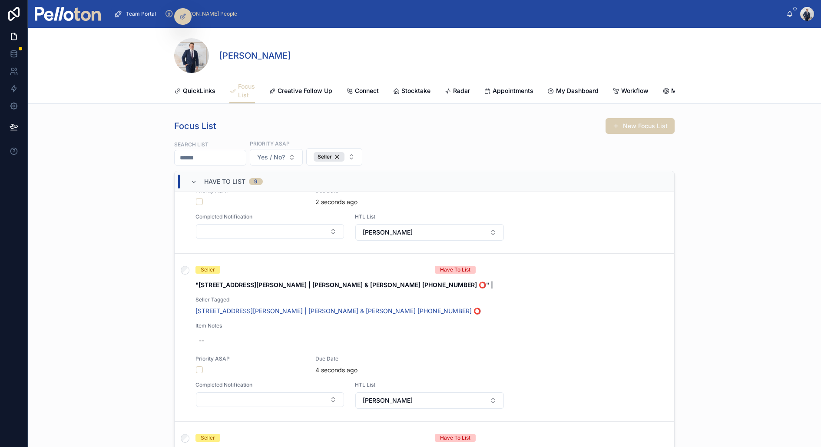
scroll to position [108, 0]
click at [198, 357] on button "button" at bounding box center [199, 368] width 7 height 7
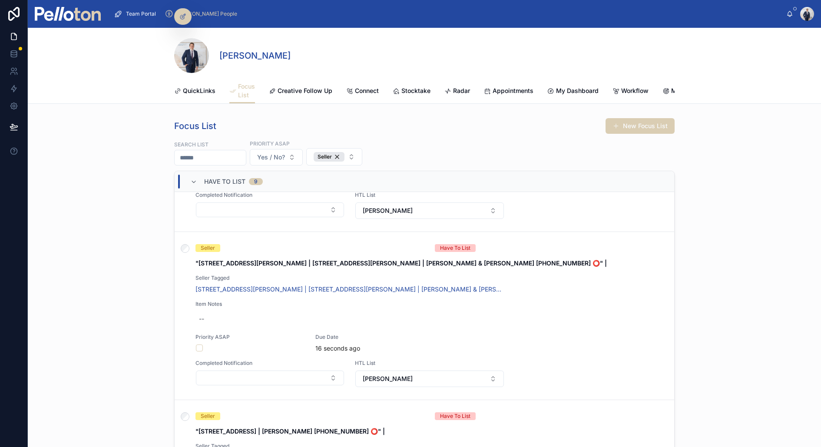
scroll to position [637, 0]
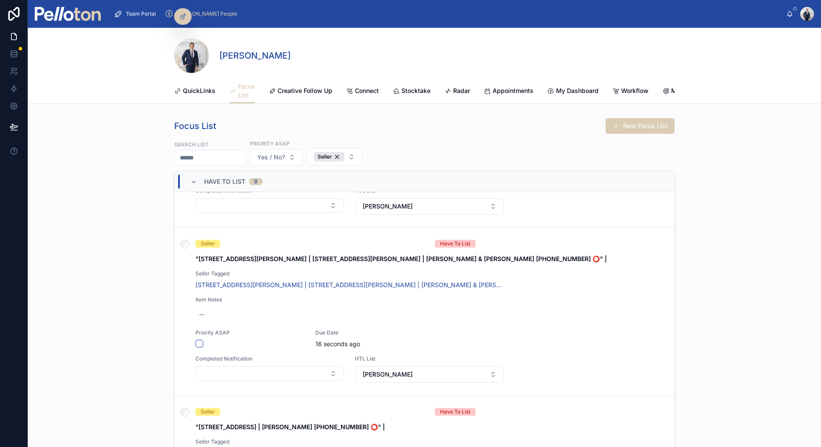
click at [199, 340] on button "button" at bounding box center [199, 343] width 7 height 7
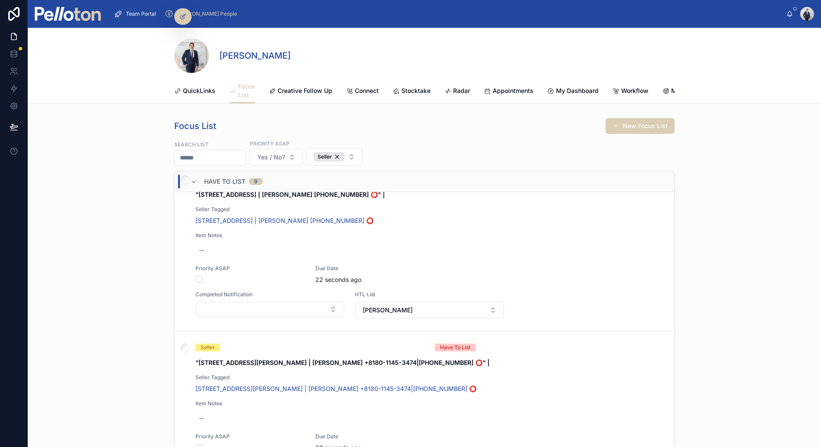
scroll to position [871, 0]
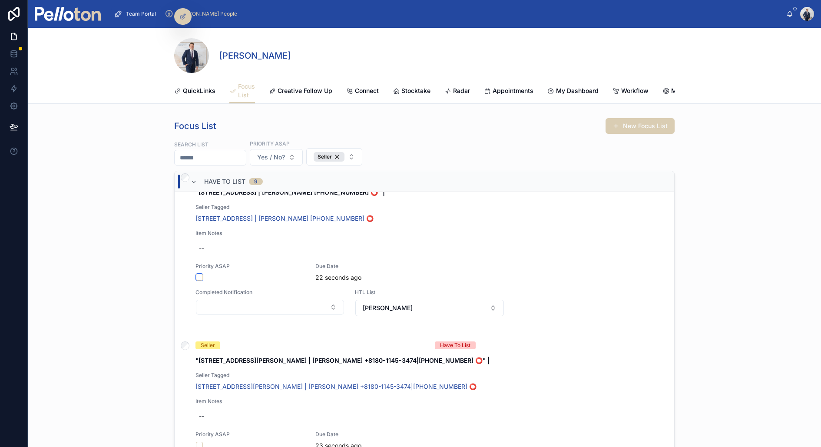
click at [197, 274] on button "button" at bounding box center [199, 277] width 7 height 7
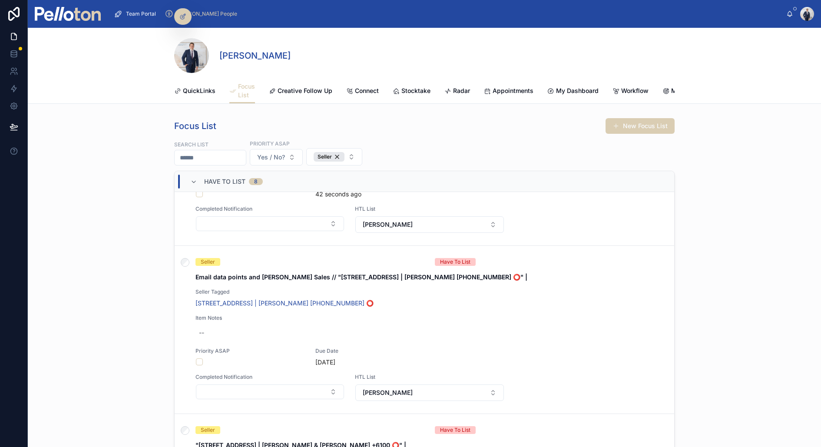
scroll to position [987, 0]
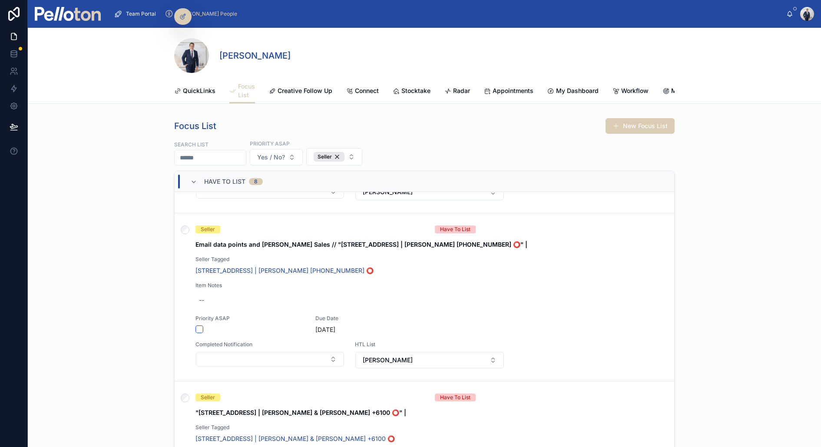
click at [198, 326] on button "button" at bounding box center [199, 329] width 7 height 7
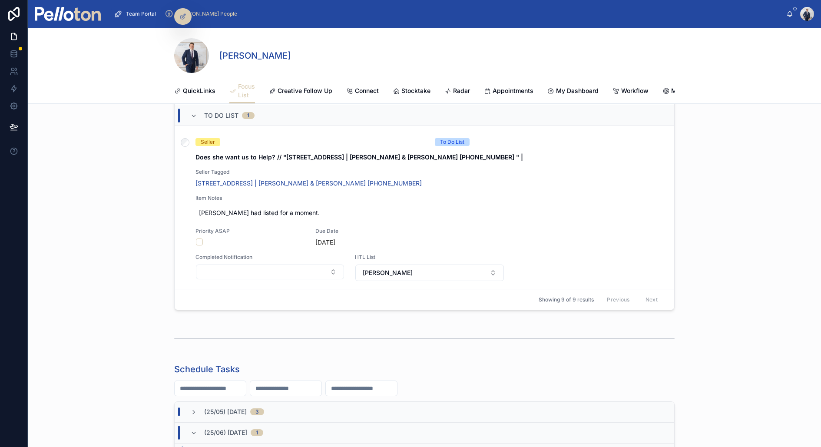
scroll to position [196, 0]
click at [406, 270] on span "[PERSON_NAME]" at bounding box center [388, 272] width 50 height 9
type input "***"
click at [400, 317] on span "[PERSON_NAME]" at bounding box center [398, 315] width 50 height 9
click at [175, 221] on div at bounding box center [185, 210] width 21 height 168
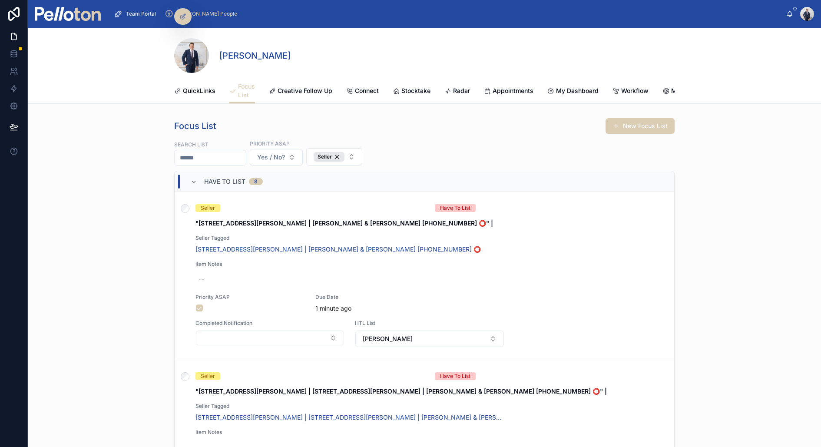
click at [344, 158] on div "Seller" at bounding box center [329, 157] width 31 height 10
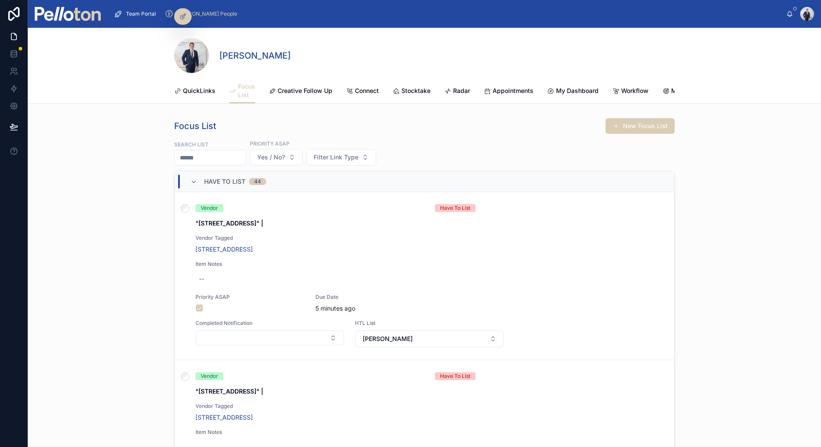
click at [346, 155] on span "Filter Link Type" at bounding box center [336, 157] width 45 height 9
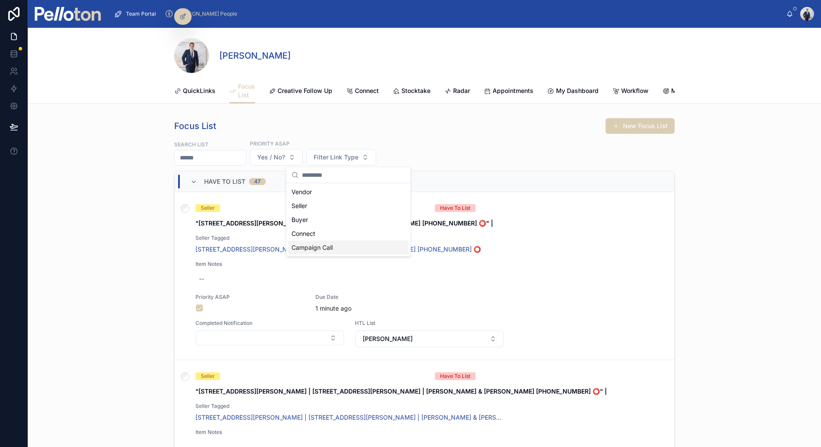
click at [319, 247] on div "Campaign Call" at bounding box center [348, 248] width 121 height 14
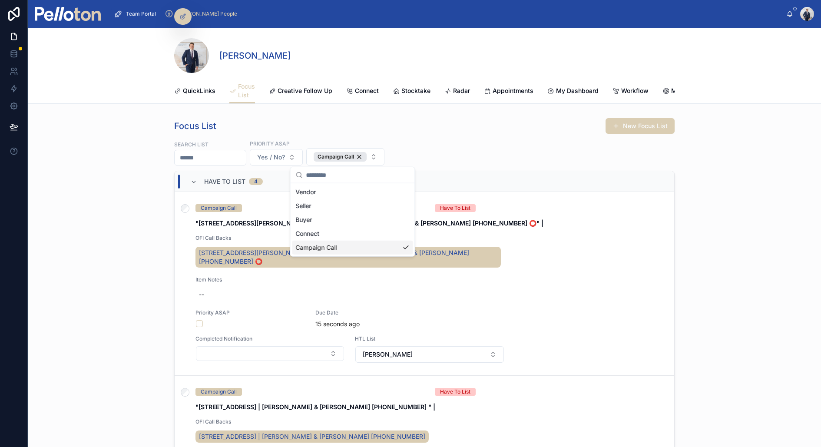
click at [116, 191] on div "Focus List New Focus List Search List Priority ASAP Yes / No? Campaign Call Hav…" at bounding box center [424, 313] width 793 height 399
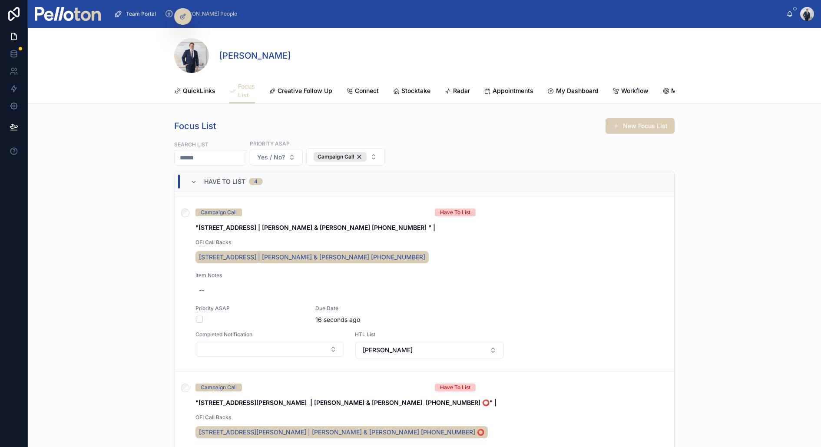
scroll to position [179, 0]
click at [199, 316] on button "button" at bounding box center [199, 319] width 7 height 7
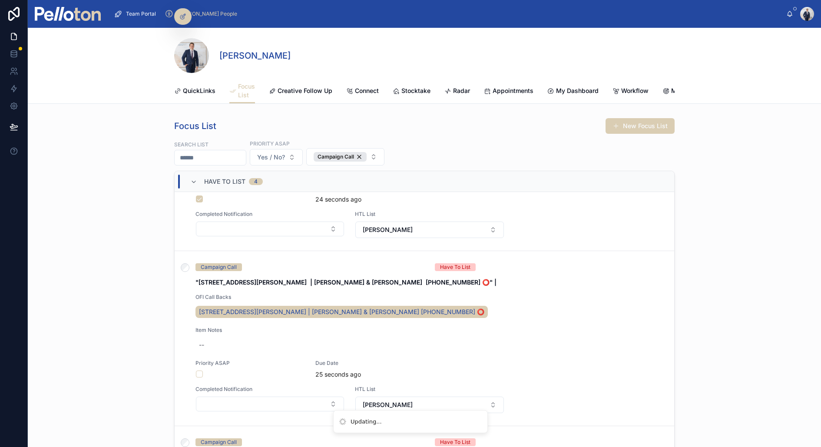
scroll to position [305, 0]
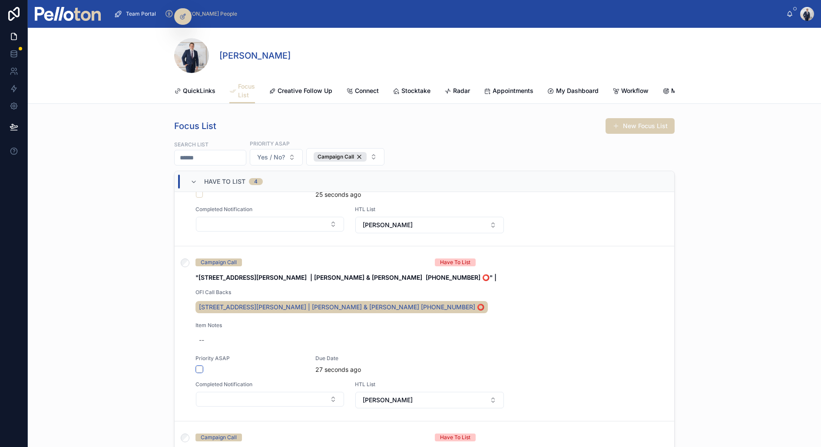
click at [201, 357] on button "button" at bounding box center [199, 369] width 7 height 7
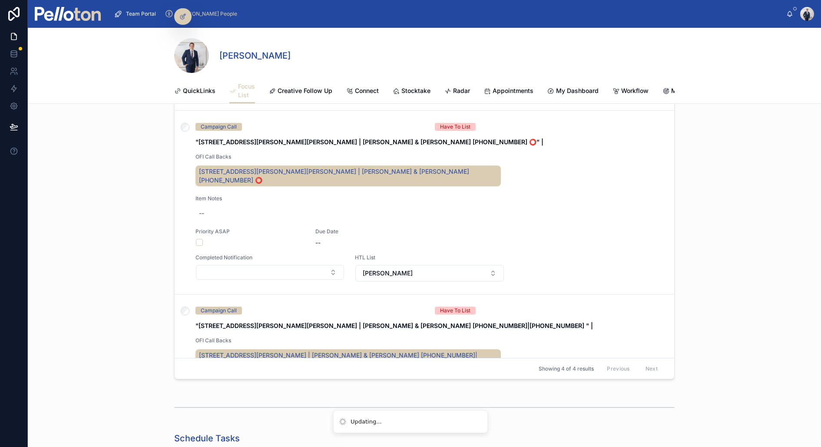
scroll to position [426, 0]
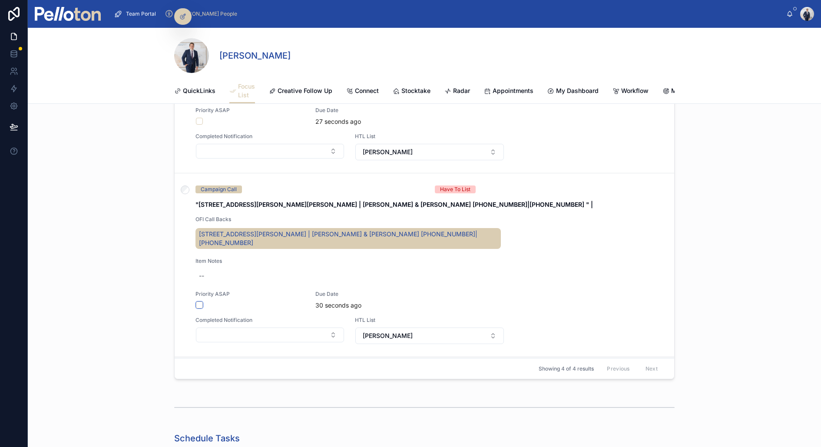
click at [201, 301] on button "button" at bounding box center [199, 304] width 7 height 7
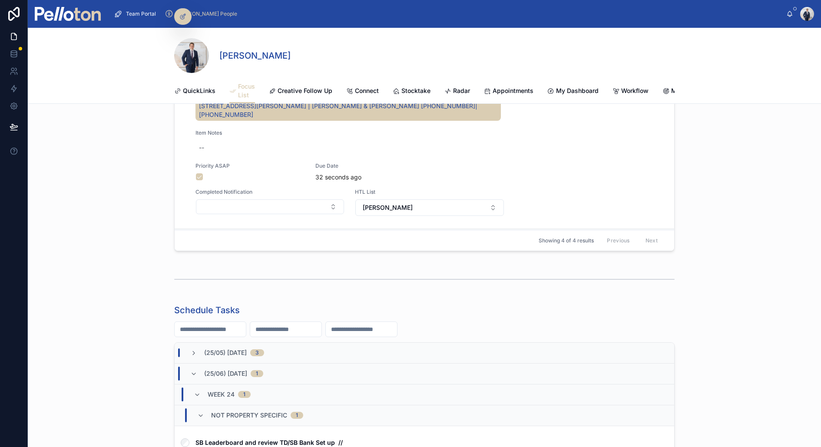
scroll to position [0, 0]
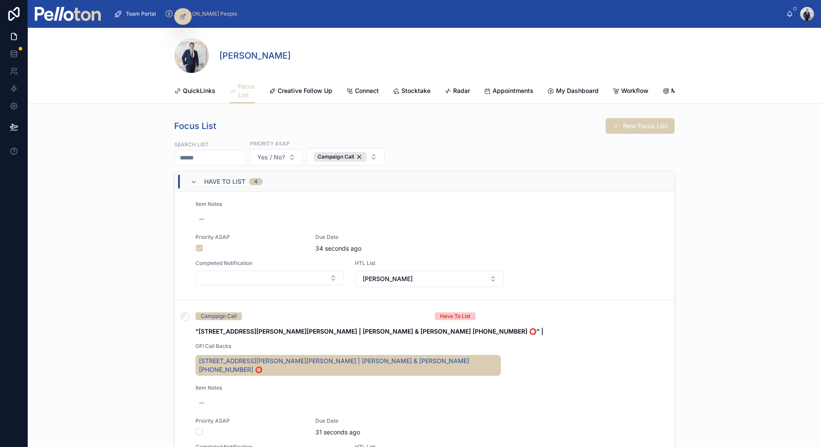
click at [276, 152] on button "Yes / No?" at bounding box center [276, 157] width 53 height 17
click at [360, 156] on div "Campaign Call" at bounding box center [340, 157] width 53 height 10
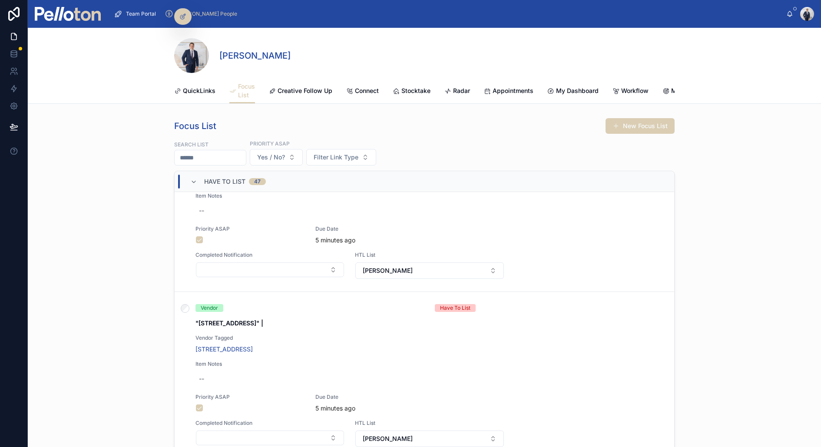
click at [358, 158] on span "Filter Link Type" at bounding box center [336, 157] width 45 height 9
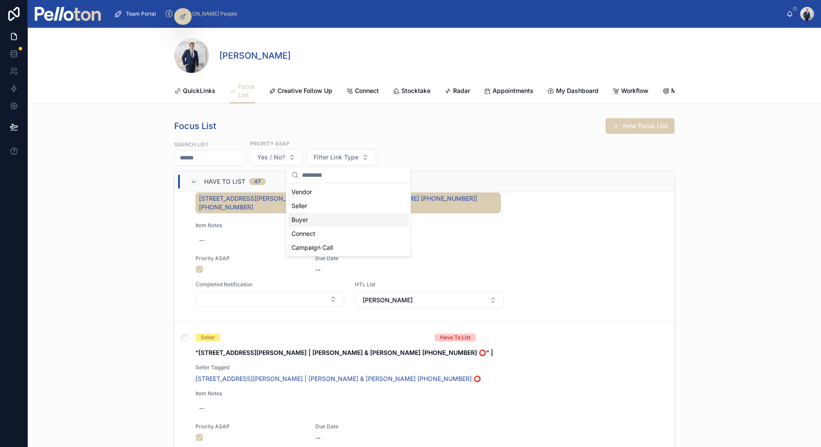
scroll to position [426, 0]
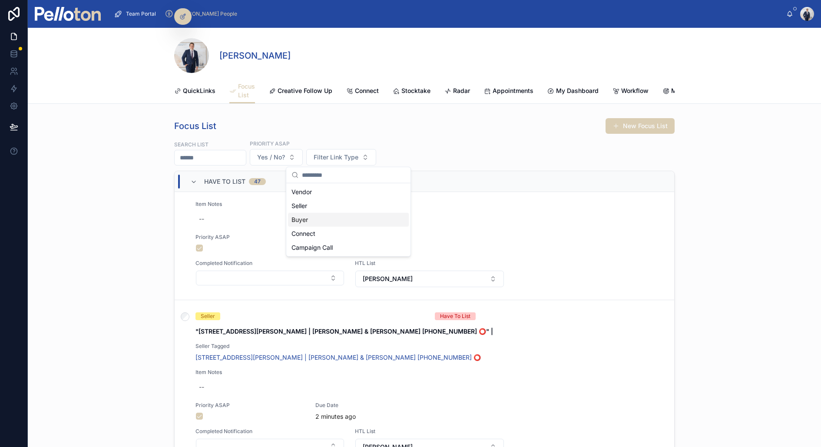
click at [321, 222] on div "Buyer" at bounding box center [348, 220] width 121 height 14
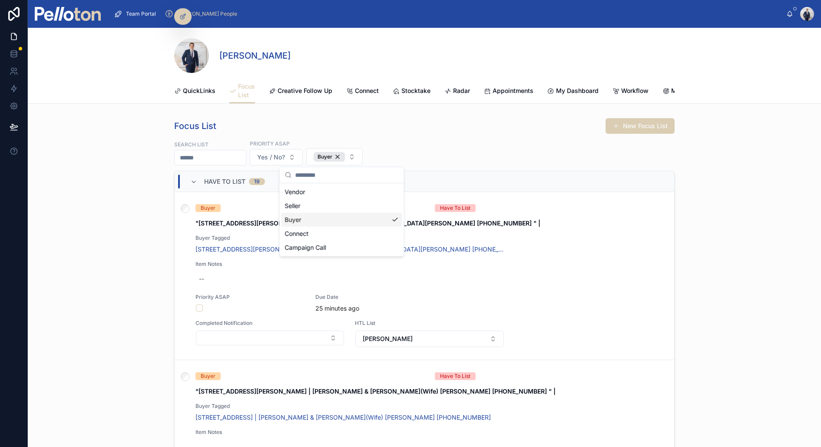
click at [148, 212] on div "Focus List New Focus List Search List Priority ASAP Yes / No? Buyer Have To Lis…" at bounding box center [424, 313] width 793 height 399
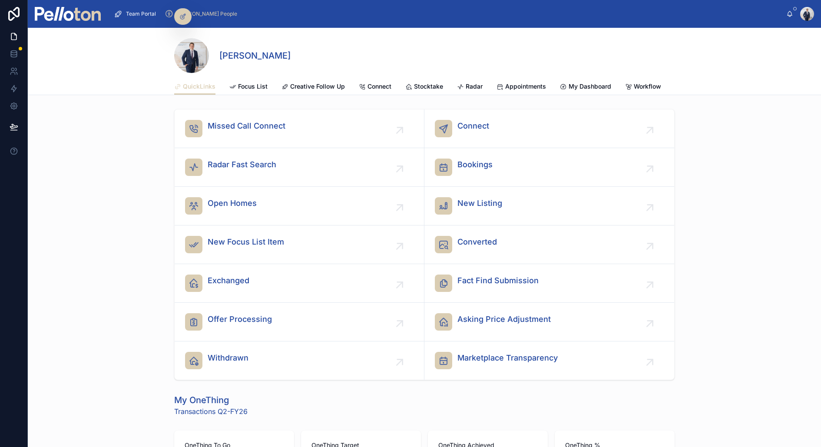
click at [249, 86] on span "Focus List" at bounding box center [253, 86] width 30 height 9
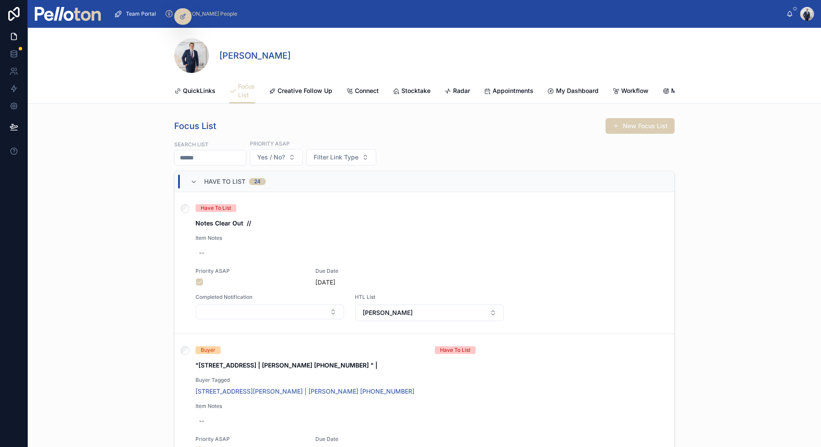
click at [201, 157] on input "text" at bounding box center [210, 158] width 71 height 12
click at [335, 158] on span "Filter Link Type" at bounding box center [336, 157] width 45 height 9
click at [319, 223] on div "Buyer" at bounding box center [348, 220] width 121 height 14
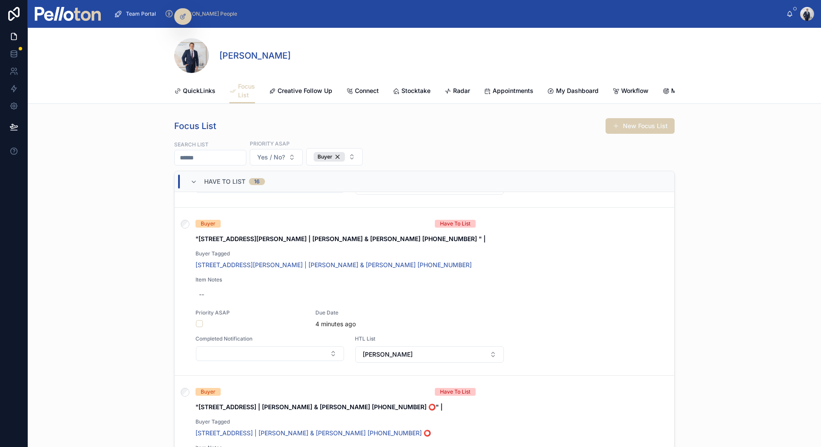
scroll to position [321, 0]
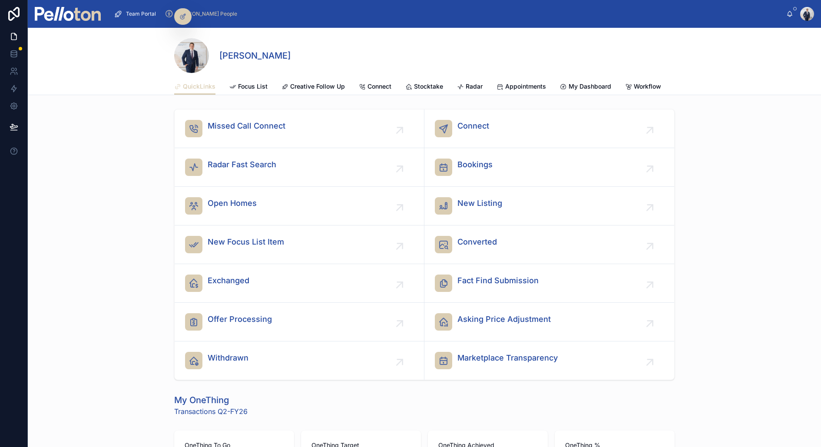
click at [475, 82] on span "Radar" at bounding box center [474, 86] width 17 height 9
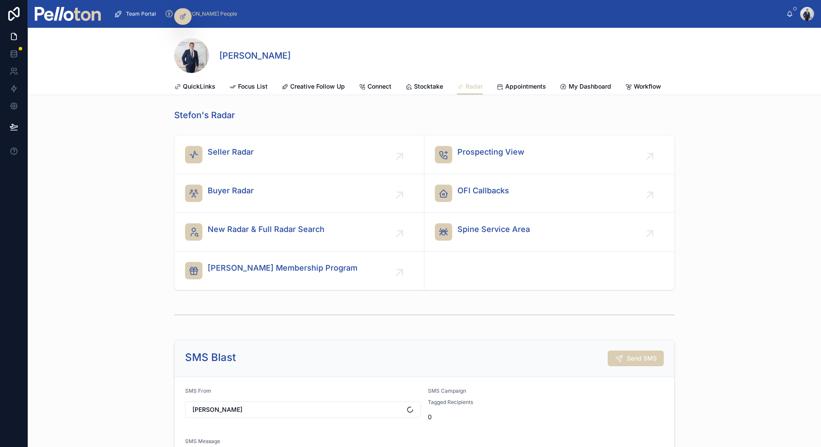
click at [490, 195] on span "OFI Callbacks" at bounding box center [483, 191] width 52 height 12
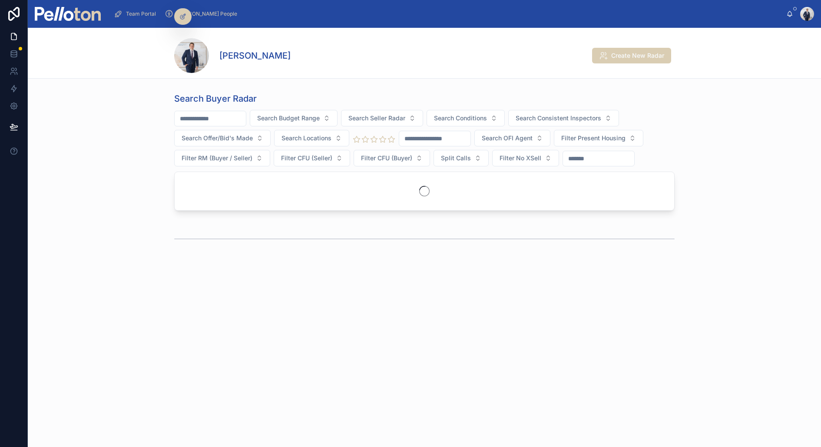
click at [215, 116] on input "text" at bounding box center [210, 119] width 71 height 12
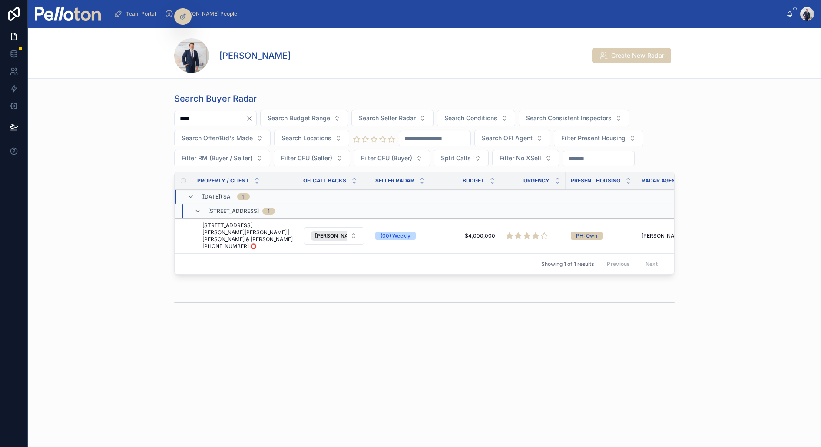
type input "****"
click at [238, 228] on span "[STREET_ADDRESS][PERSON_NAME][PERSON_NAME] | [PERSON_NAME] & [PERSON_NAME] [PHO…" at bounding box center [247, 236] width 90 height 28
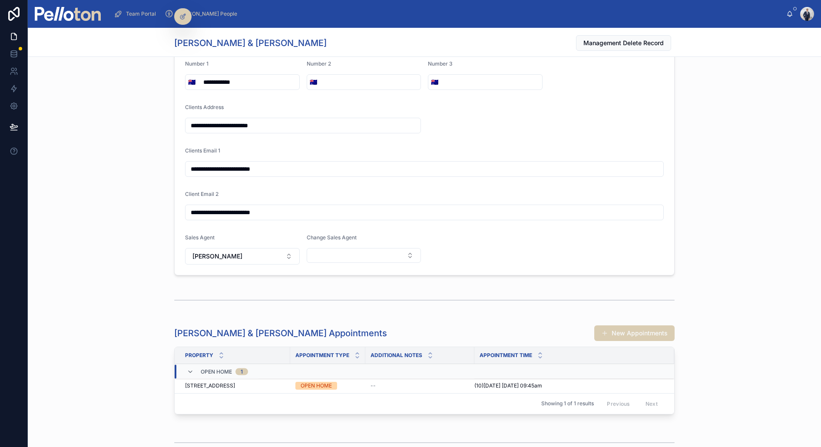
scroll to position [2028, 0]
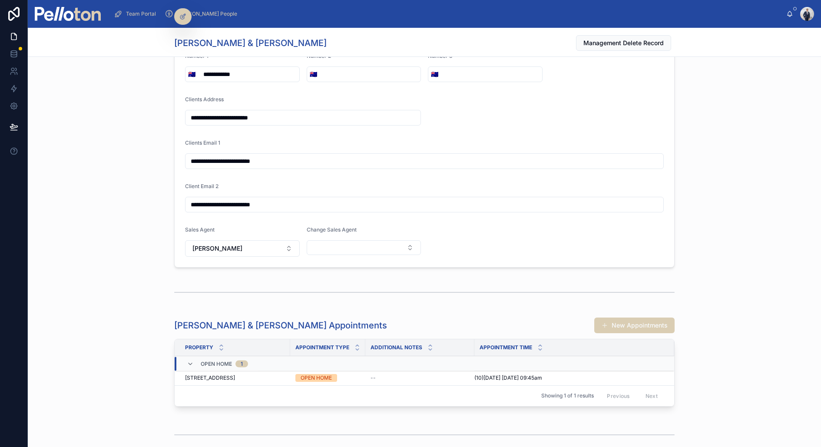
click at [226, 240] on button "[PERSON_NAME]" at bounding box center [242, 248] width 115 height 17
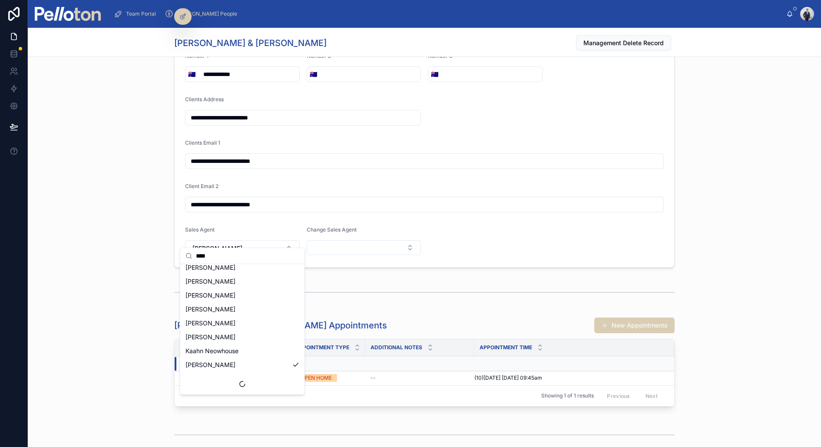
scroll to position [0, 0]
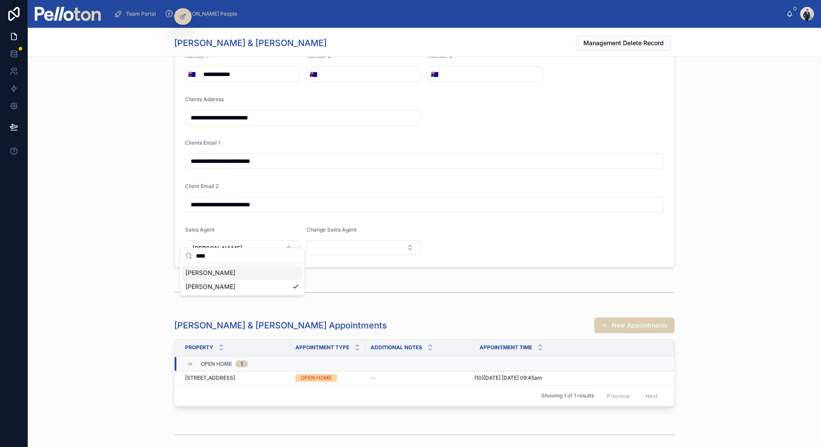
type input "****"
click at [225, 274] on span "[PERSON_NAME]" at bounding box center [210, 272] width 50 height 9
click at [149, 224] on div "**********" at bounding box center [424, 111] width 793 height 320
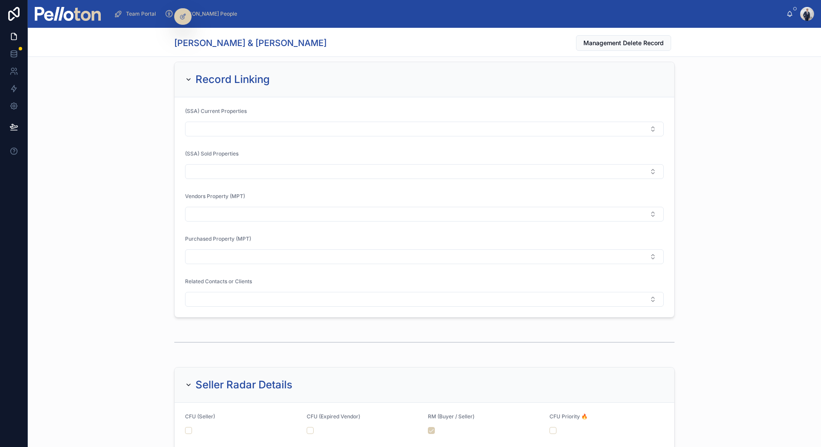
scroll to position [952, 0]
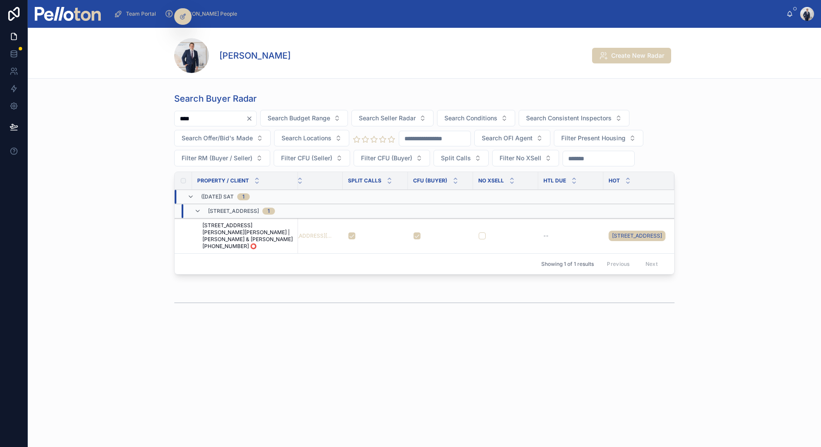
scroll to position [0, 323]
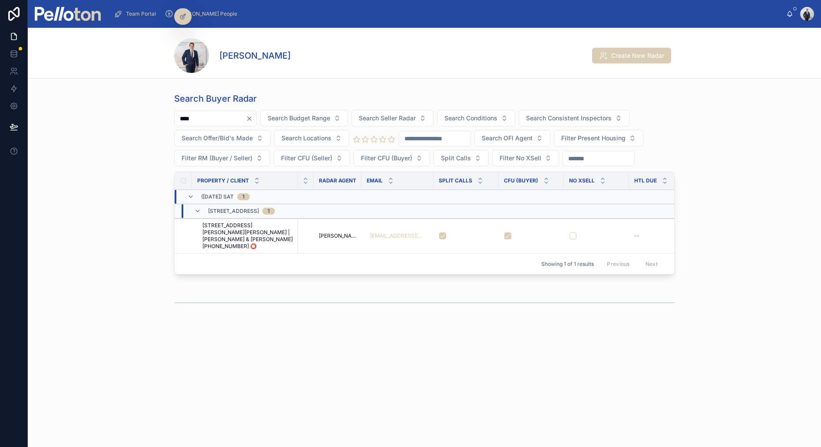
click at [213, 116] on input "****" at bounding box center [210, 119] width 71 height 12
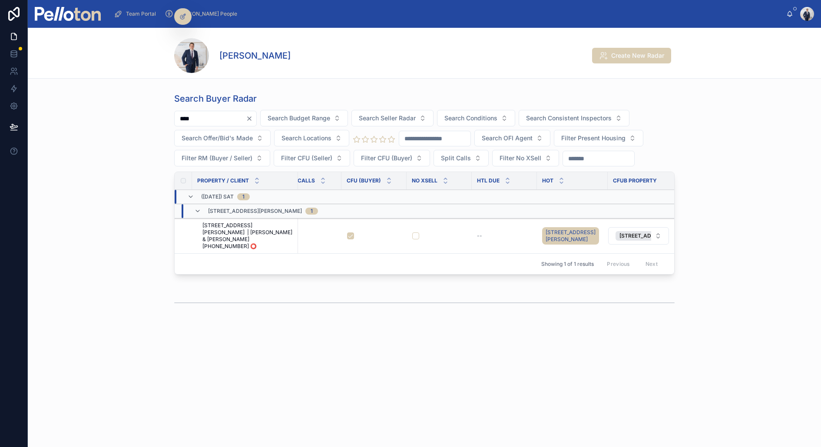
type input "****"
click at [251, 117] on icon "Clear" at bounding box center [249, 118] width 3 height 3
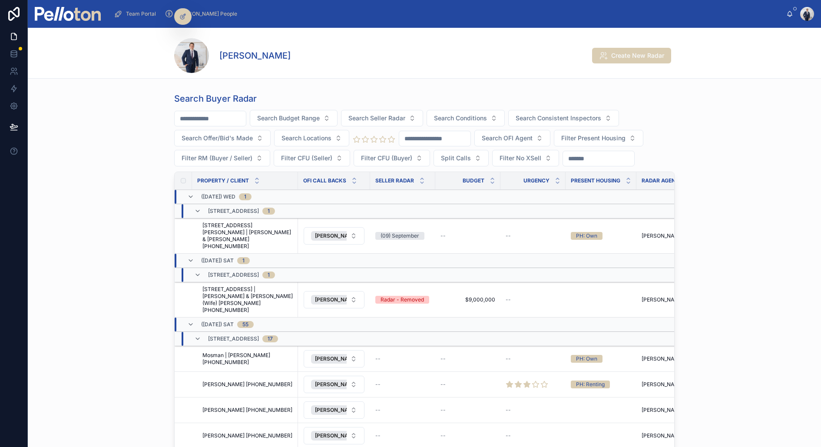
click at [334, 296] on span "[PERSON_NAME]" at bounding box center [336, 299] width 43 height 7
click at [89, 338] on div "Search Buyer Radar Search Budget Range Search Seller Radar Search Conditions Se…" at bounding box center [424, 302] width 793 height 426
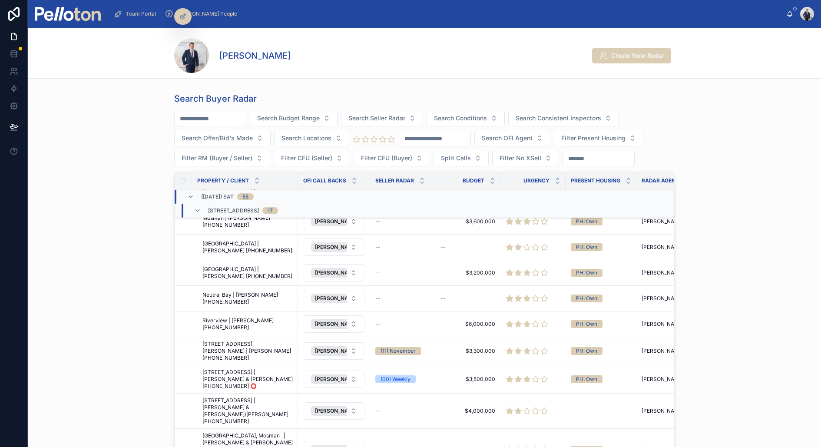
scroll to position [58, 0]
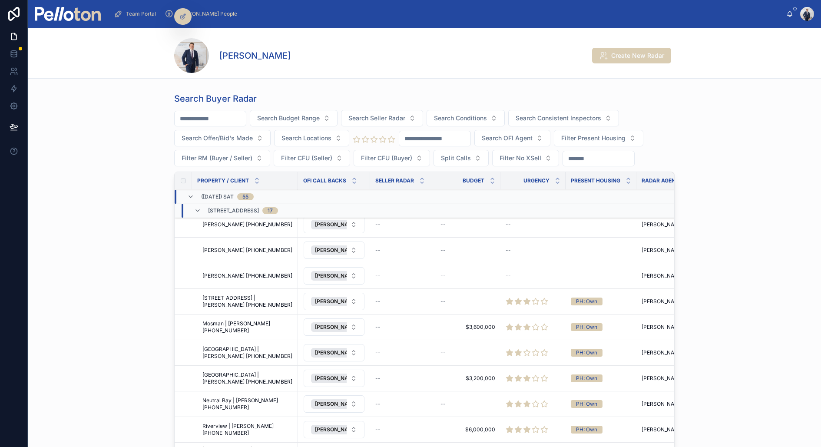
click at [329, 299] on span "[PERSON_NAME]" at bounding box center [336, 301] width 43 height 7
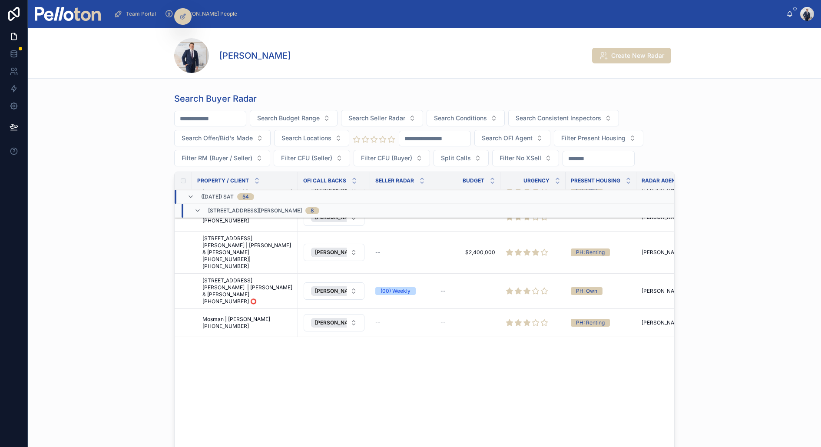
scroll to position [0, 0]
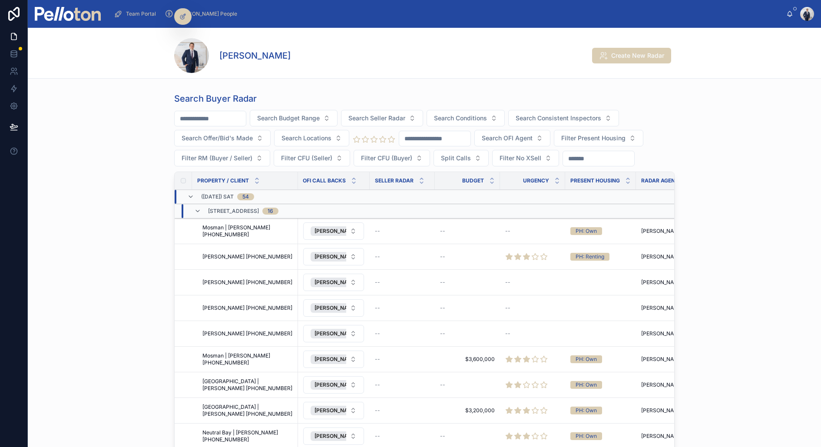
click at [198, 208] on icon at bounding box center [197, 211] width 7 height 7
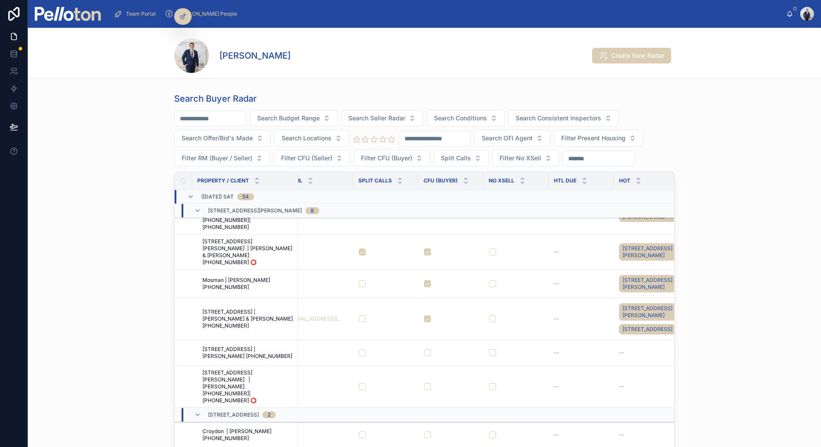
scroll to position [36, 403]
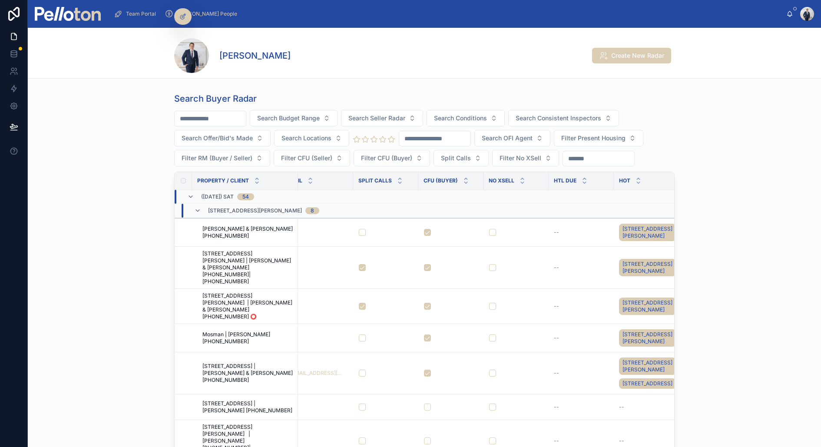
click at [198, 207] on icon at bounding box center [197, 210] width 7 height 7
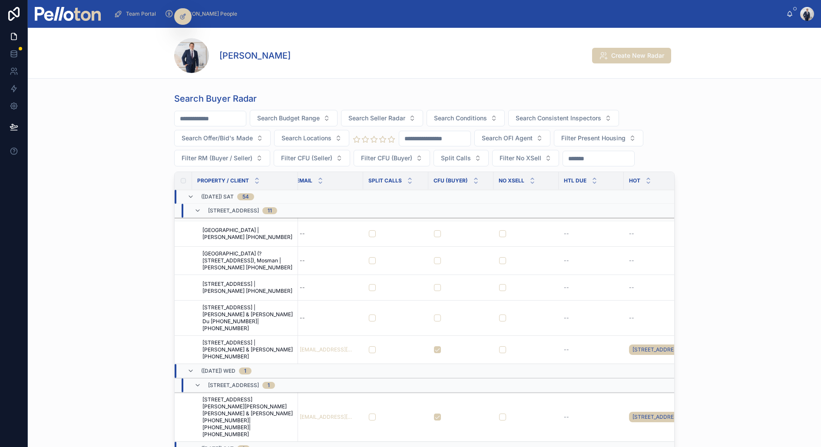
scroll to position [869, 393]
click at [372, 348] on button "button" at bounding box center [372, 351] width 7 height 7
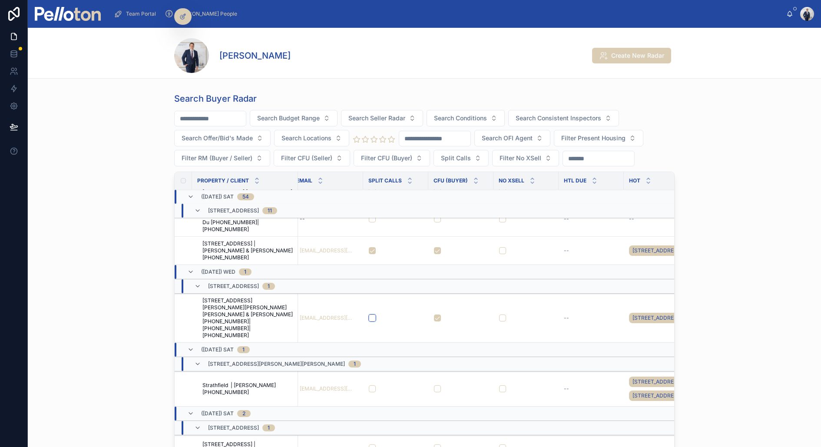
scroll to position [954, 393]
click at [370, 315] on button "button" at bounding box center [372, 318] width 7 height 7
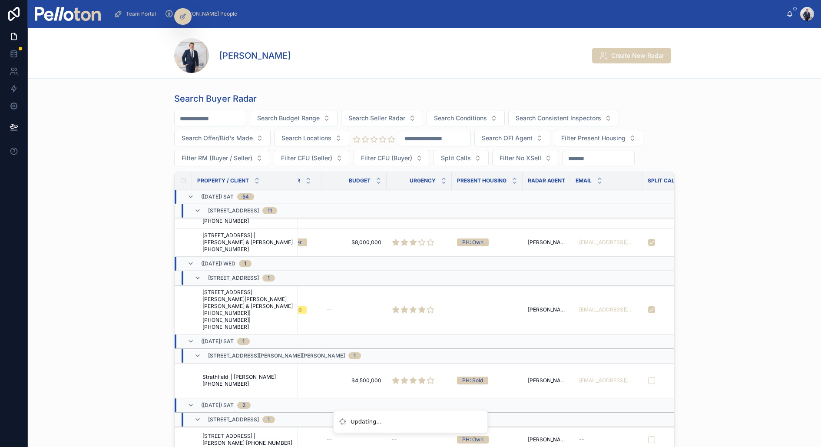
scroll to position [962, 0]
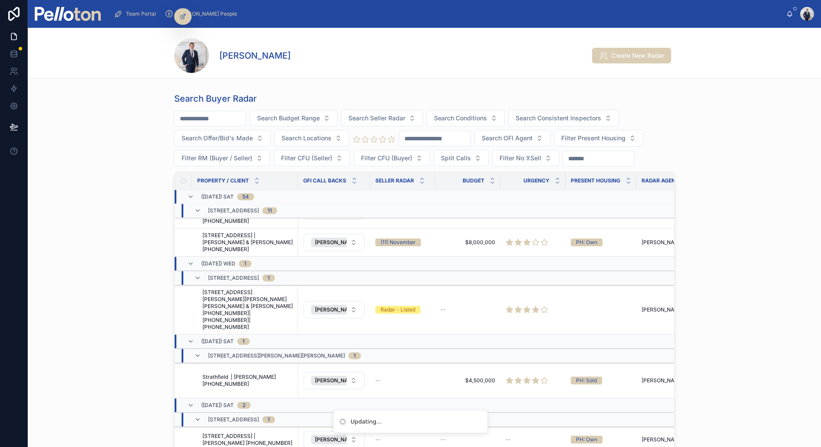
click at [325, 306] on span "[PERSON_NAME]" at bounding box center [336, 309] width 43 height 7
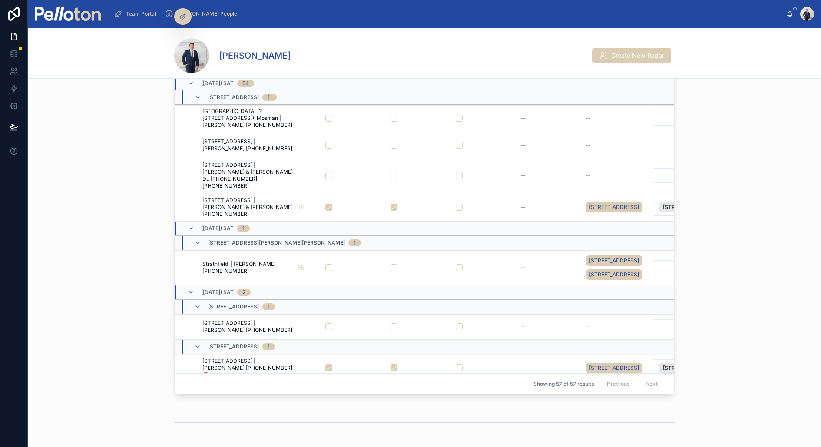
scroll to position [898, 480]
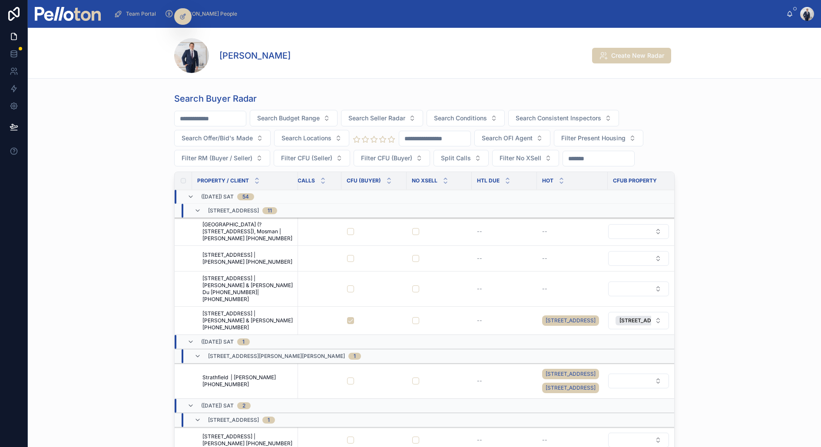
click at [468, 157] on span "Split Calls" at bounding box center [456, 158] width 30 height 9
click at [410, 222] on div "Yes" at bounding box center [460, 220] width 121 height 14
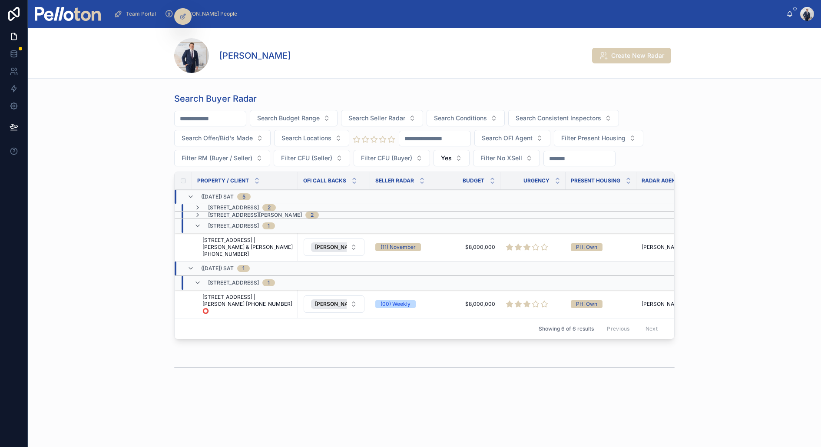
click at [197, 205] on icon at bounding box center [197, 207] width 7 height 7
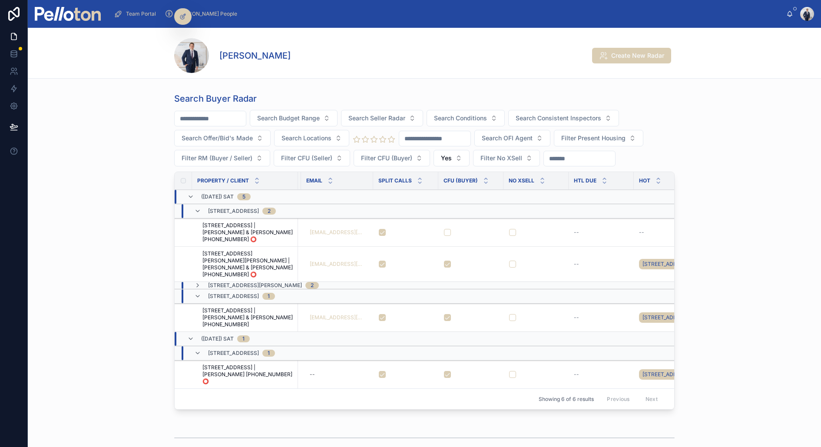
scroll to position [0, 390]
click at [374, 229] on button "button" at bounding box center [375, 232] width 7 height 7
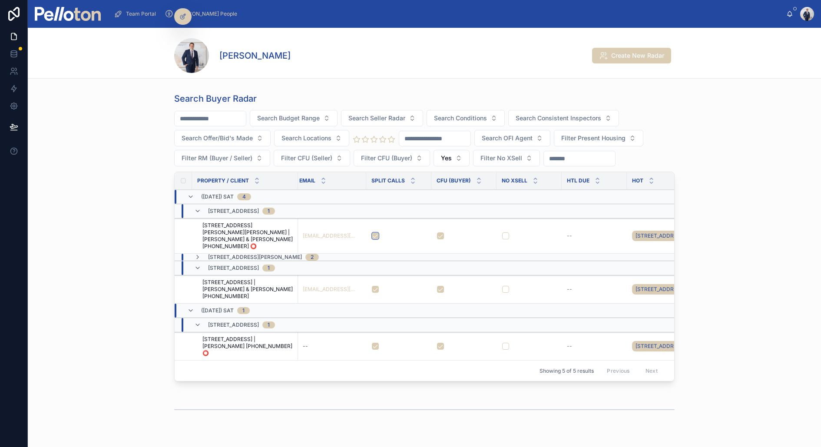
click at [375, 232] on button "button" at bounding box center [375, 235] width 7 height 7
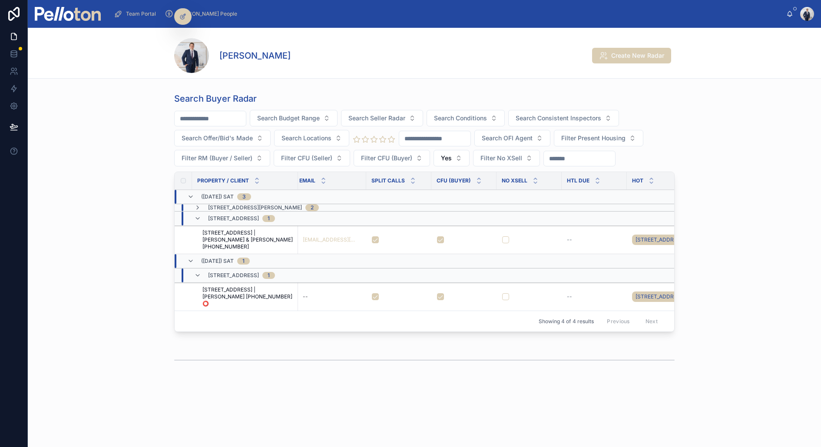
click at [442, 154] on span "Yes" at bounding box center [446, 158] width 11 height 9
click at [424, 206] on div "No" at bounding box center [451, 206] width 121 height 14
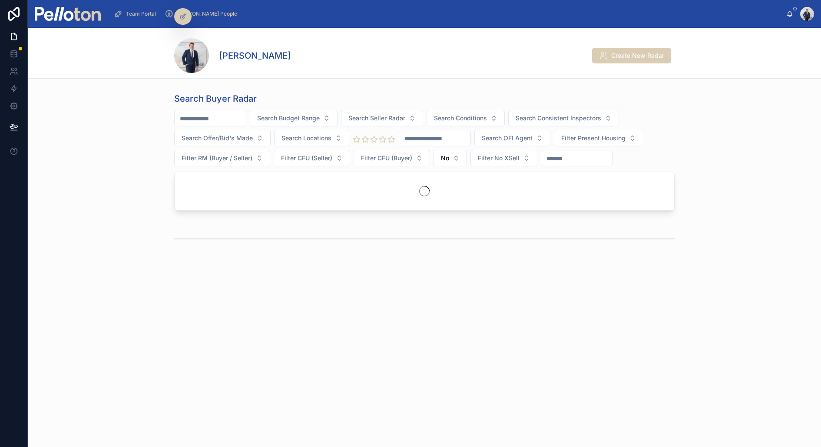
click at [220, 117] on input "text" at bounding box center [210, 119] width 71 height 12
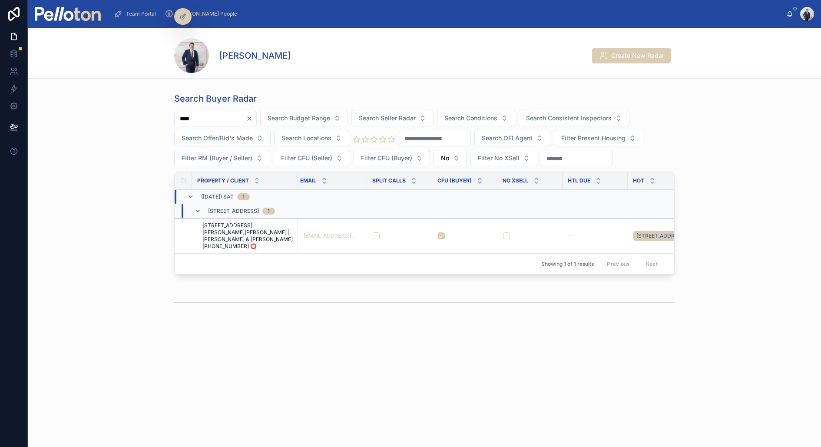
scroll to position [0, 372]
type input "****"
click at [393, 232] on button "button" at bounding box center [393, 235] width 7 height 7
click at [447, 151] on button "No" at bounding box center [450, 158] width 33 height 17
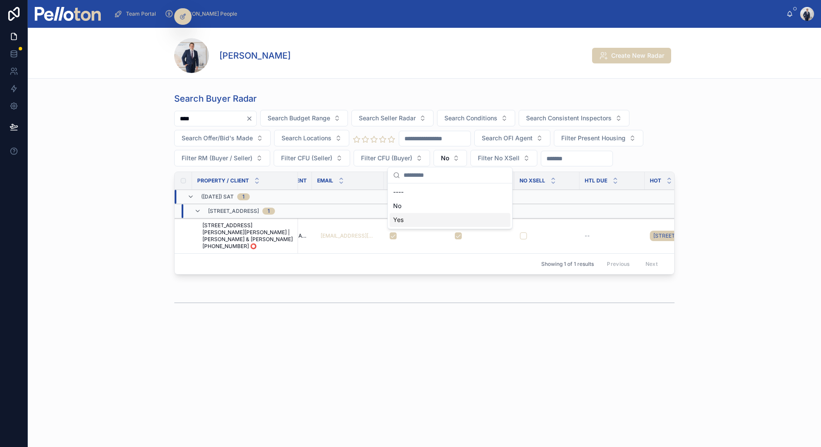
click at [408, 215] on div "Yes" at bounding box center [450, 220] width 121 height 14
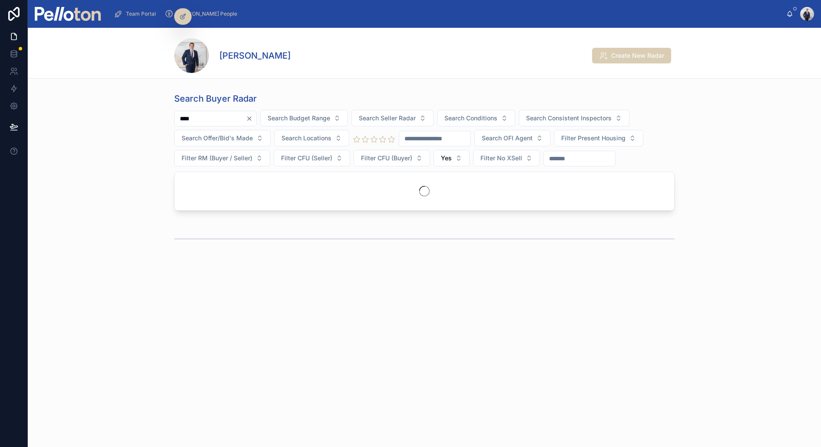
click at [253, 116] on icon "Clear" at bounding box center [249, 118] width 7 height 7
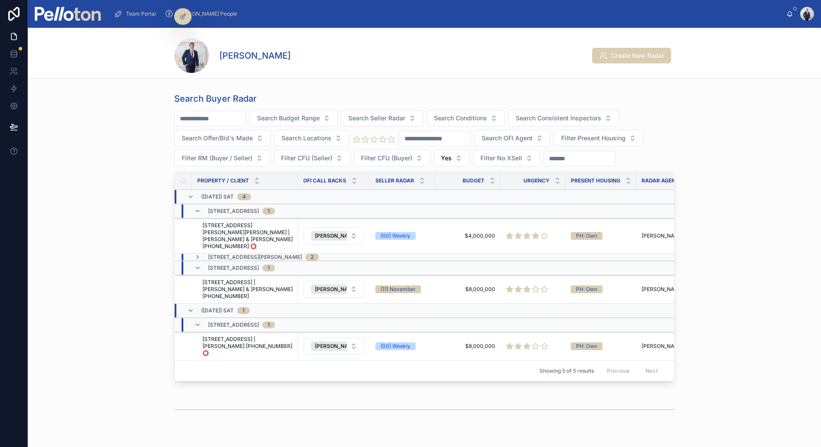
click at [198, 254] on icon at bounding box center [197, 257] width 7 height 7
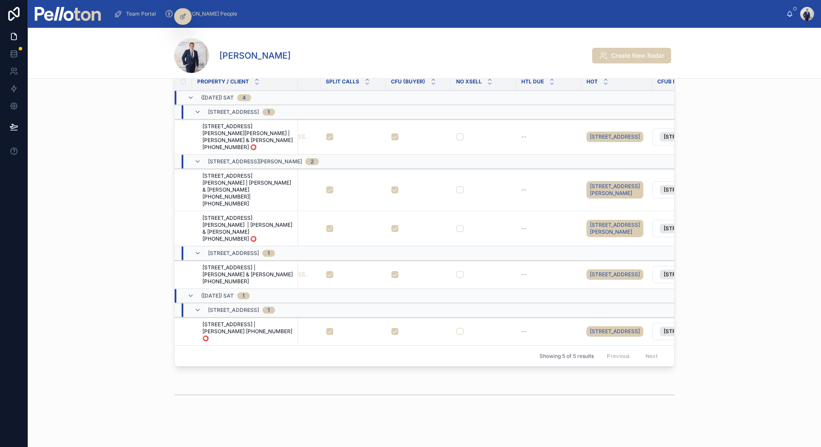
scroll to position [0, 419]
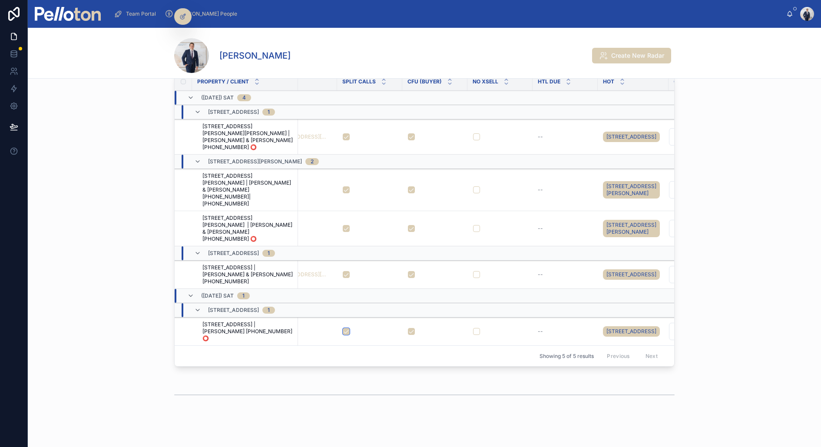
click at [348, 328] on button "button" at bounding box center [346, 331] width 7 height 7
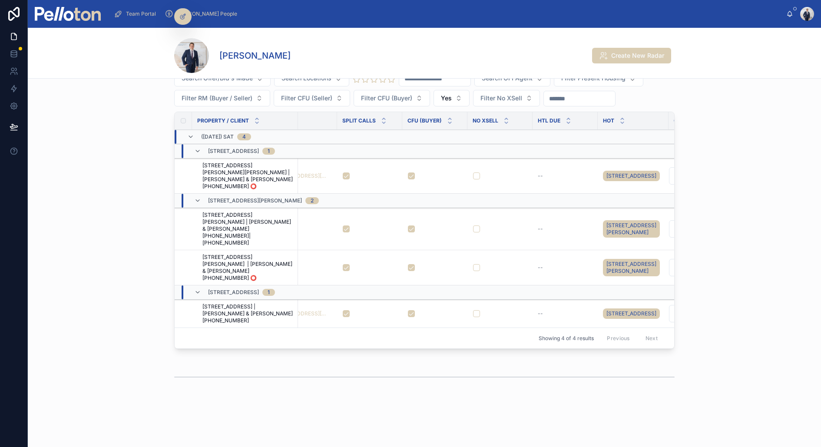
scroll to position [43, 0]
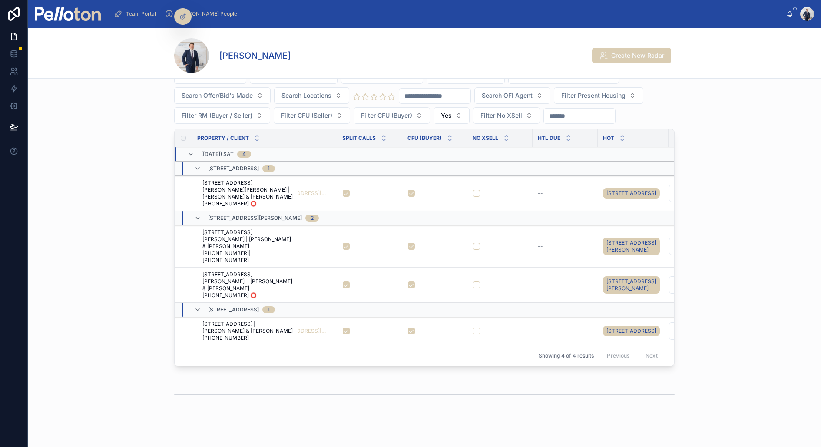
click at [94, 174] on div "Search Buyer Radar Search Budget Range Search Seller Radar Search Conditions Se…" at bounding box center [424, 209] width 793 height 327
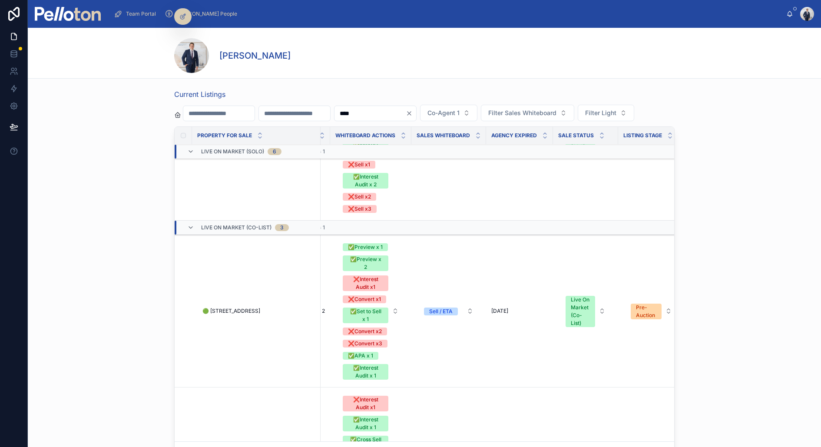
scroll to position [592, 1579]
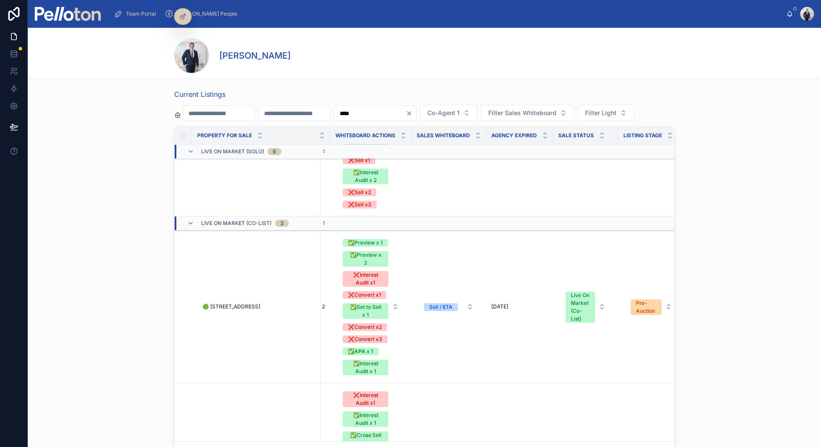
click at [440, 303] on div "Sell / ETA" at bounding box center [440, 307] width 23 height 8
type input "**"
click at [417, 334] on div "Interest Audit" at bounding box center [405, 334] width 33 height 8
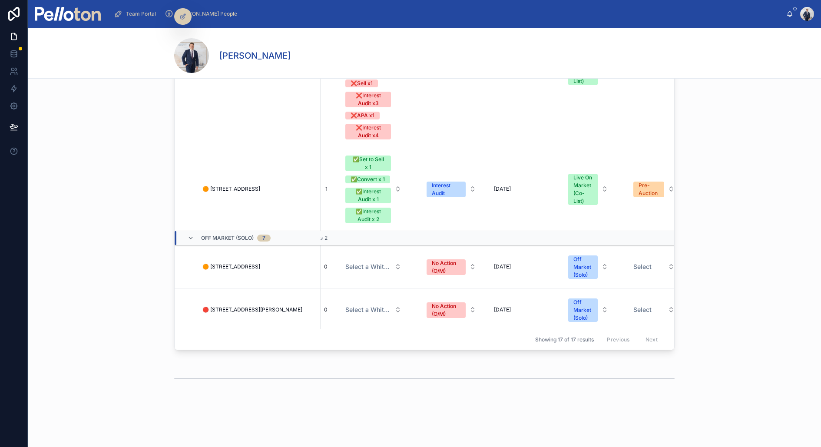
scroll to position [972, 1577]
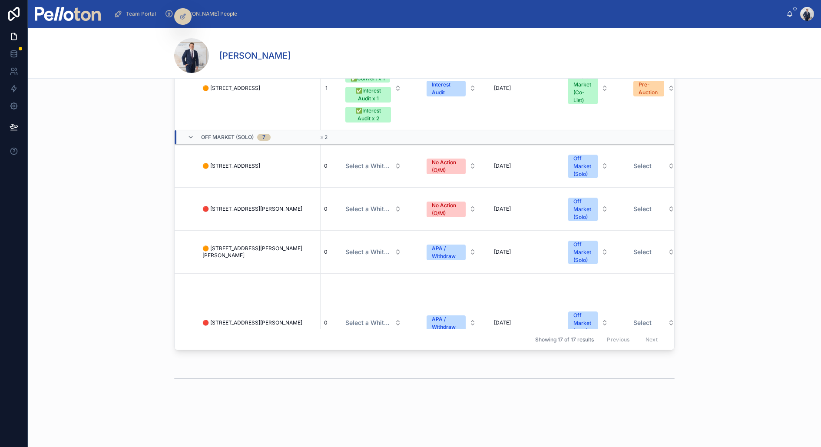
click at [445, 159] on div "No Action (O/M)" at bounding box center [446, 167] width 29 height 16
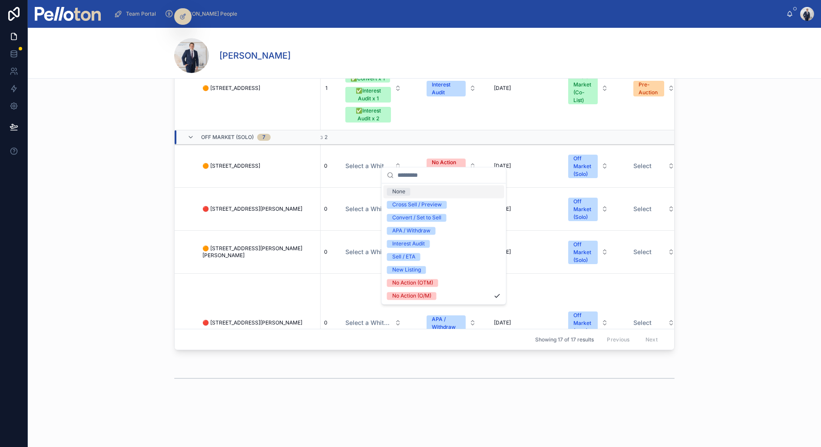
click at [115, 145] on div "Current Listings **** Co-Agent 1 Filter Sales Whiteboard Filter Light Property …" at bounding box center [424, 165] width 793 height 384
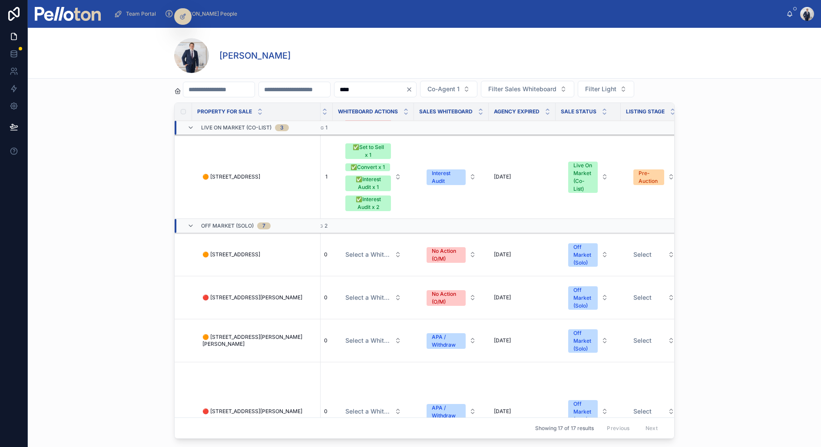
scroll to position [57, 0]
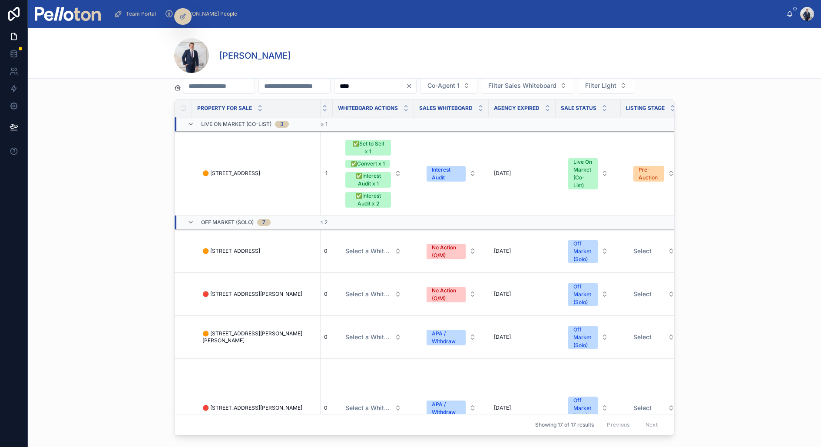
click at [436, 244] on div "No Action (O/M)" at bounding box center [446, 252] width 29 height 16
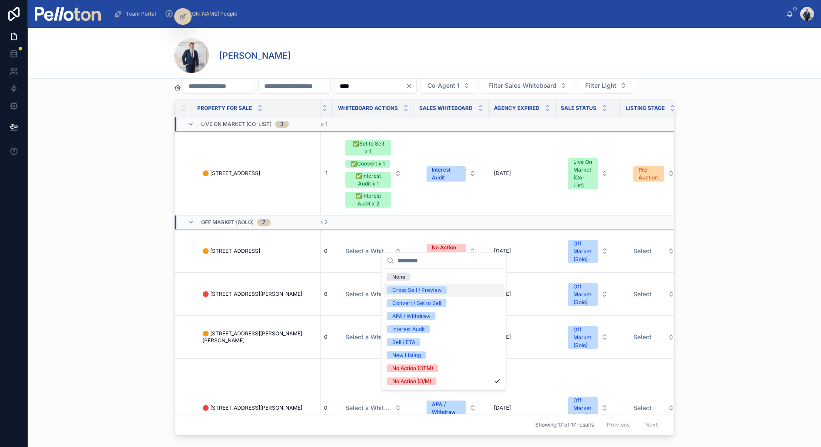
click at [429, 290] on div "Cross Sell / Preview" at bounding box center [417, 290] width 50 height 8
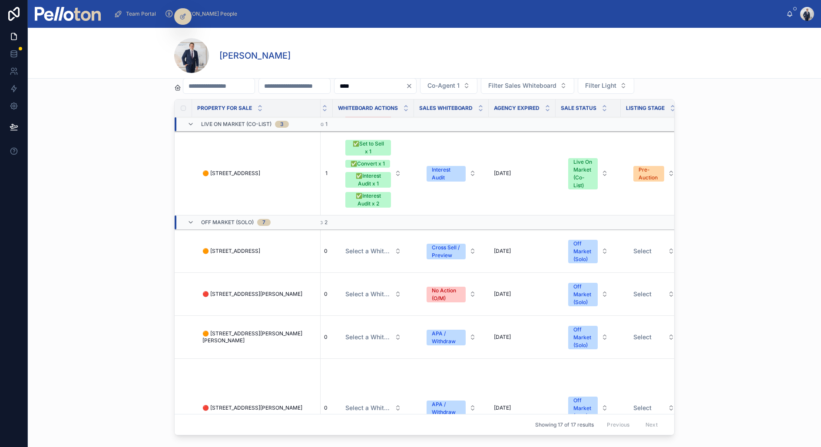
click at [456, 287] on span "No Action (O/M)" at bounding box center [446, 295] width 39 height 16
click at [450, 287] on div "No Action (O/M)" at bounding box center [446, 295] width 29 height 16
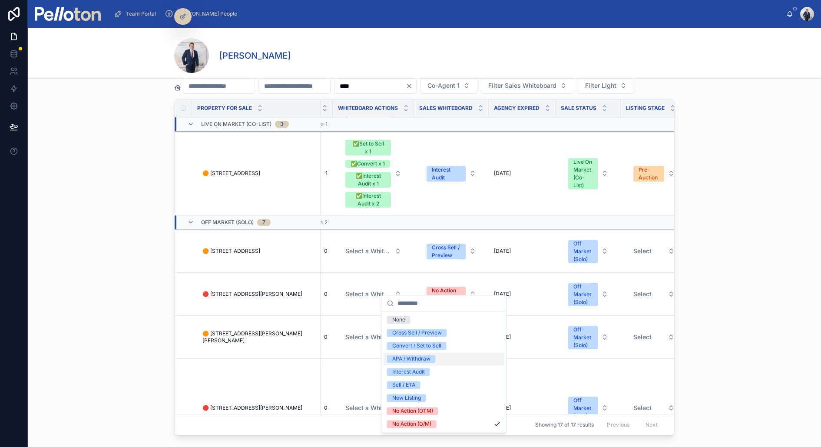
click at [414, 358] on div "APA / Withdraw" at bounding box center [411, 359] width 38 height 8
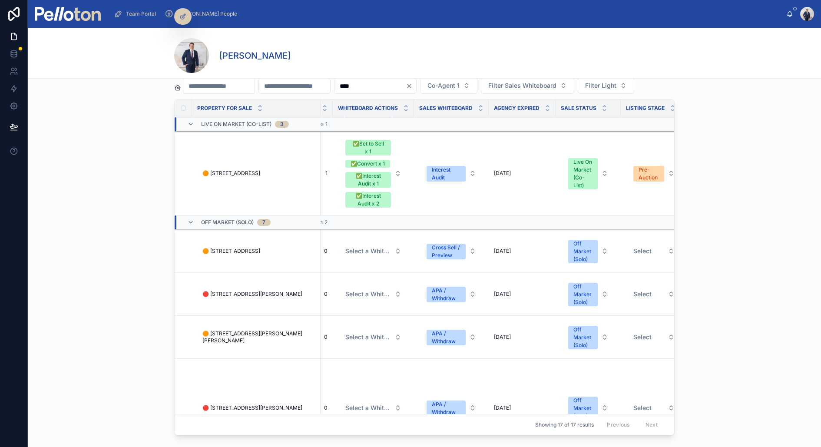
click at [438, 330] on div "APA / Withdraw" at bounding box center [446, 338] width 29 height 16
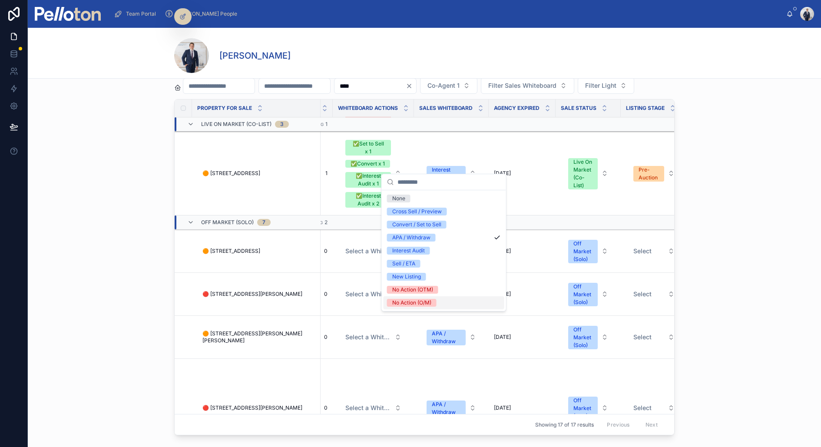
click at [151, 334] on div "Current Listings **** Co-Agent 1 Filter Sales Whiteboard Filter Light Property …" at bounding box center [424, 250] width 793 height 384
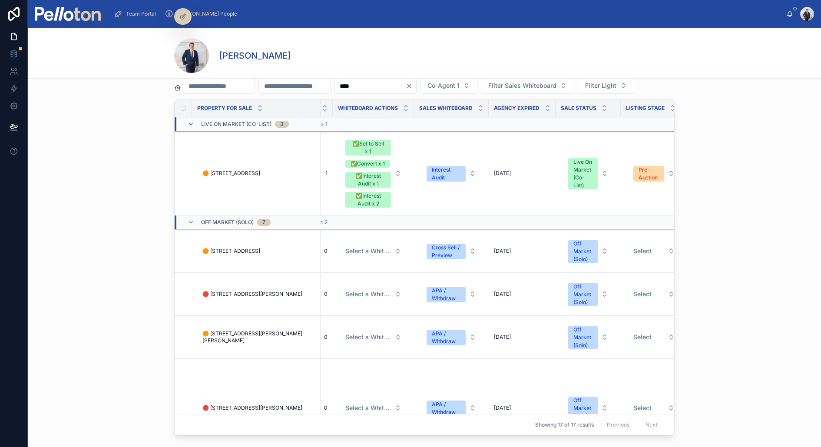
click at [440, 330] on div "APA / Withdraw" at bounding box center [446, 338] width 29 height 16
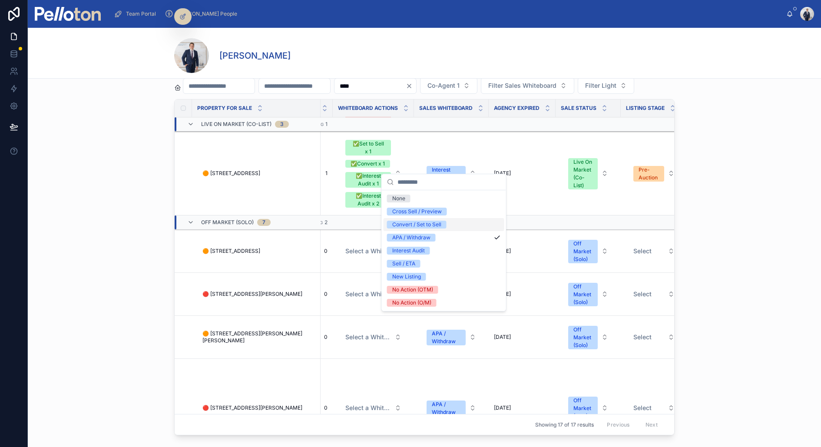
click at [426, 222] on div "Convert / Set to Sell" at bounding box center [416, 225] width 49 height 8
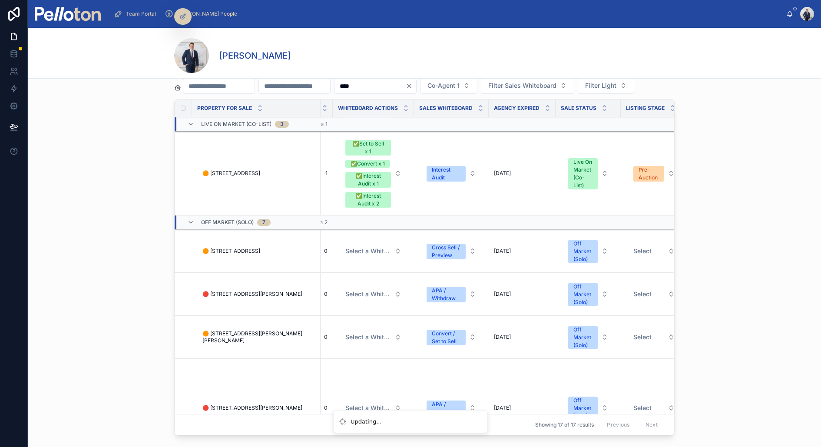
click at [104, 264] on div "Current Listings **** Co-Agent 1 Filter Sales Whiteboard Filter Light Property …" at bounding box center [424, 250] width 793 height 384
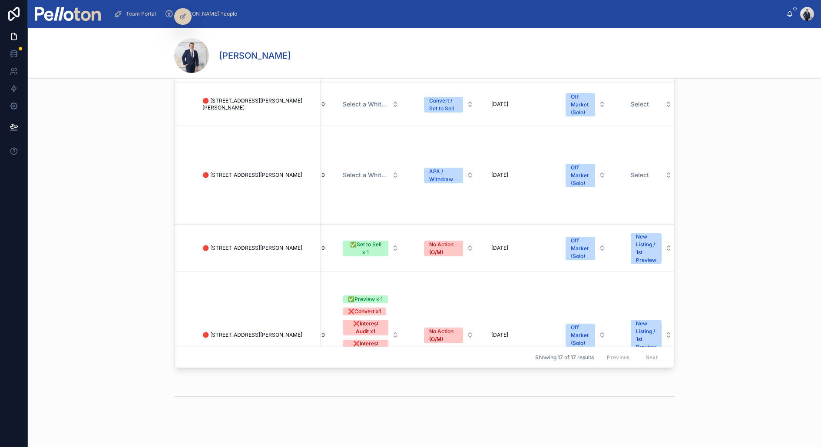
scroll to position [961, 1579]
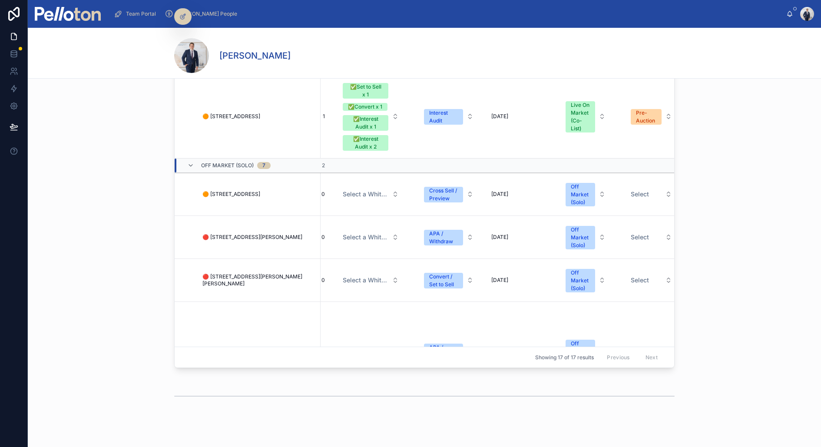
click at [83, 104] on div "Current Listings **** Co-Agent 1 Filter Sales Whiteboard Filter Light Property …" at bounding box center [424, 183] width 793 height 384
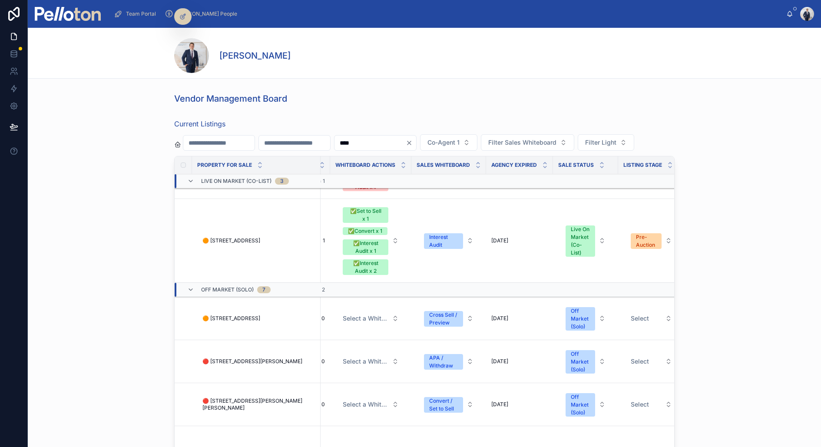
click at [66, 22] on div at bounding box center [68, 14] width 66 height 28
click at [66, 18] on img at bounding box center [68, 14] width 66 height 14
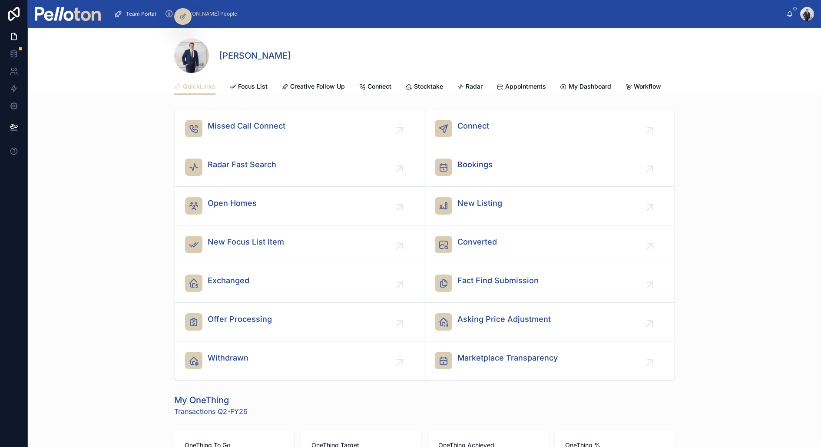
click at [419, 83] on span "Stocktake" at bounding box center [428, 86] width 29 height 9
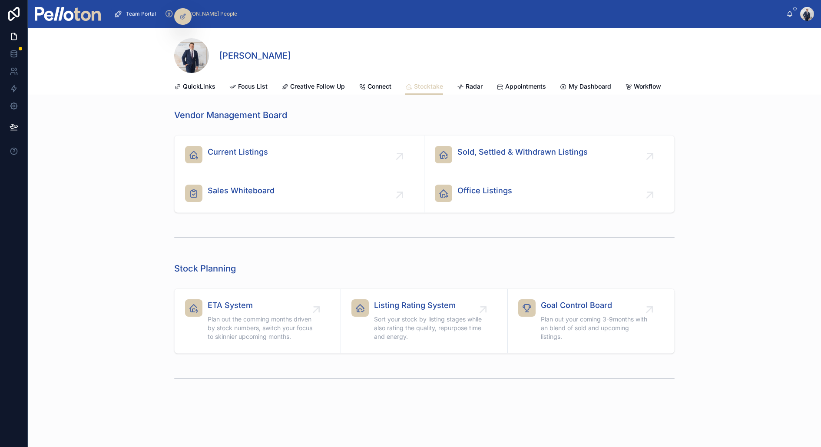
click at [247, 155] on span "Current Listings" at bounding box center [238, 152] width 60 height 12
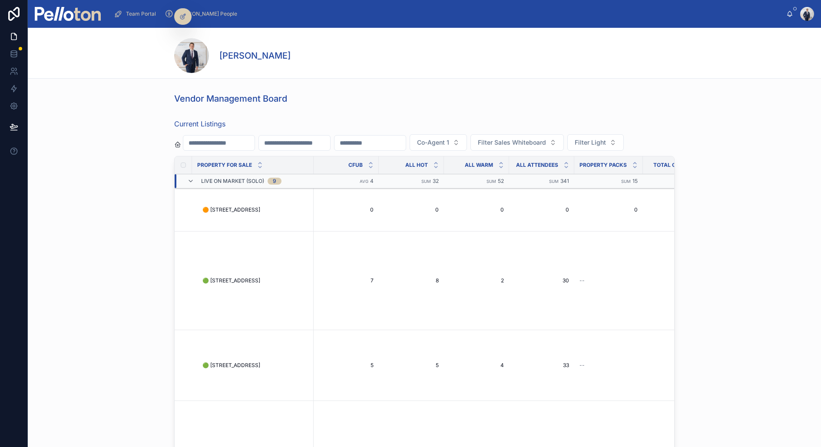
click at [380, 153] on div "Current Listings Co-Agent 1 Filter Sales Whiteboard Filter Light Property For S…" at bounding box center [424, 306] width 500 height 374
click at [380, 133] on div "Current Listings Co-Agent 1 Filter Sales Whiteboard Filter Light Property For S…" at bounding box center [424, 306] width 500 height 374
click at [378, 138] on input "text" at bounding box center [369, 143] width 71 height 12
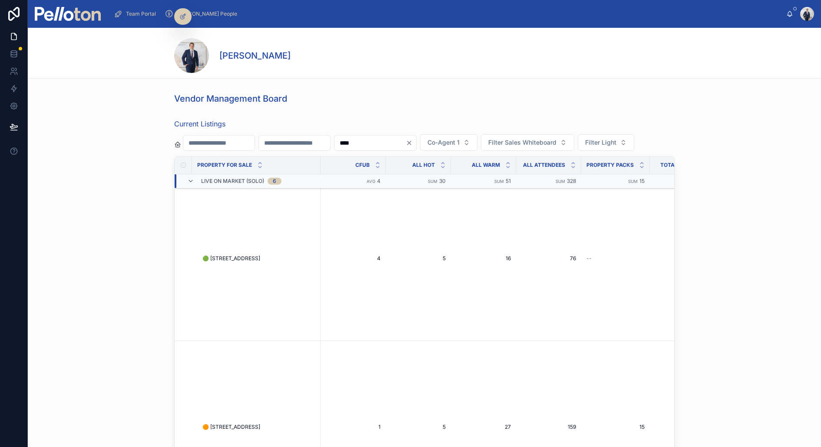
click at [401, 146] on input "****" at bounding box center [369, 143] width 71 height 12
type input "****"
click at [338, 106] on div "Vendor Management Board" at bounding box center [424, 98] width 793 height 19
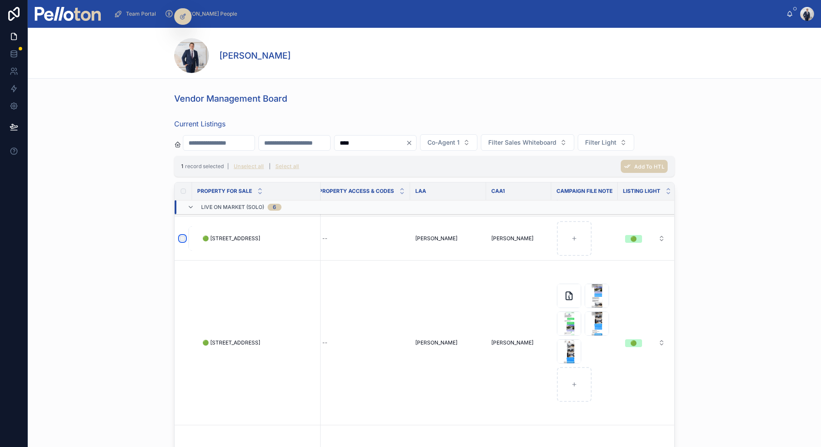
scroll to position [270, 2283]
click at [182, 336] on td at bounding box center [183, 338] width 17 height 165
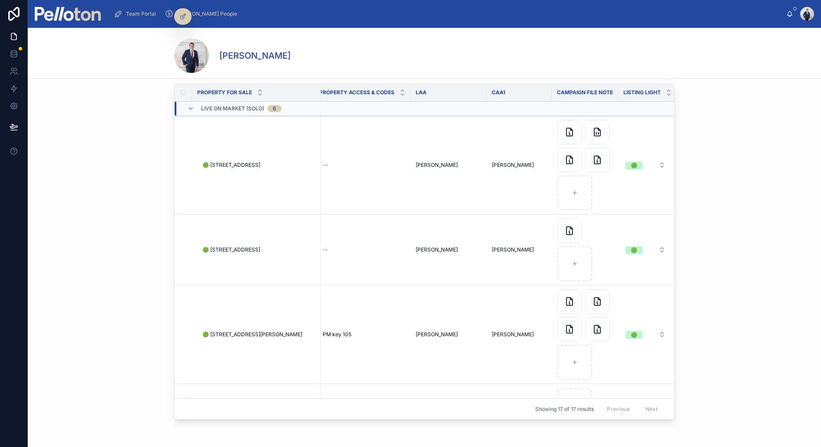
scroll to position [0, 0]
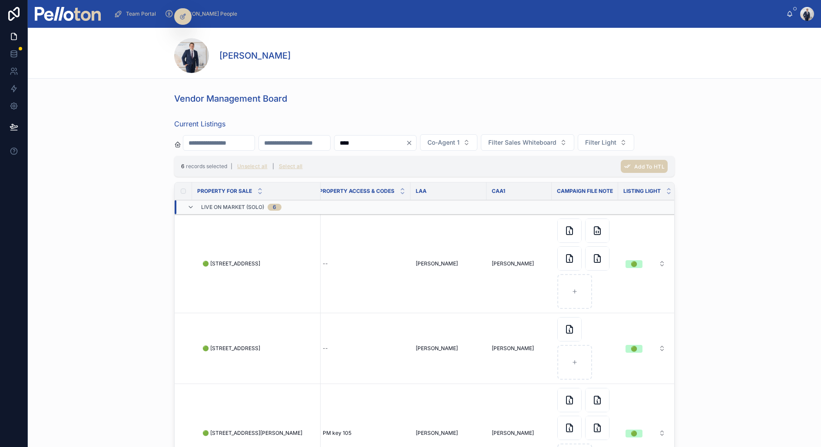
click at [650, 164] on span "Add To HTL" at bounding box center [649, 166] width 30 height 7
click at [688, 149] on icon at bounding box center [686, 149] width 7 height 7
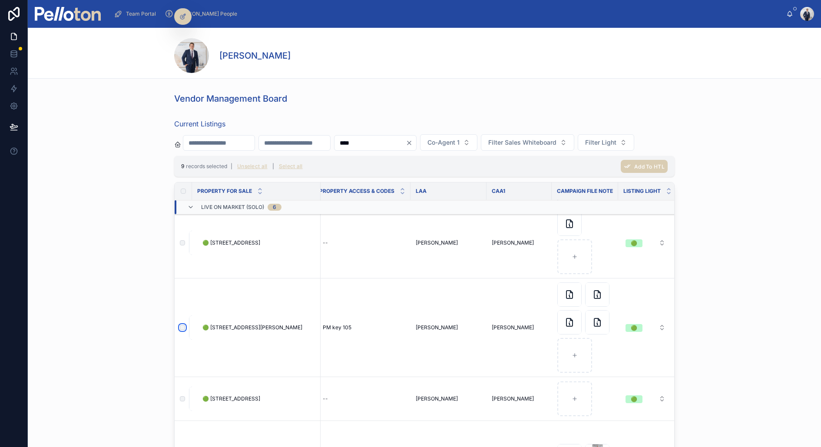
scroll to position [158, 2281]
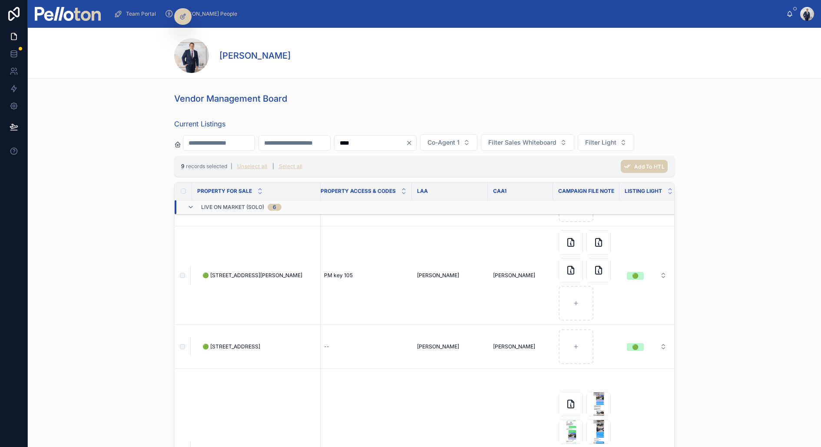
click at [262, 166] on button "Unselect all" at bounding box center [252, 166] width 36 height 14
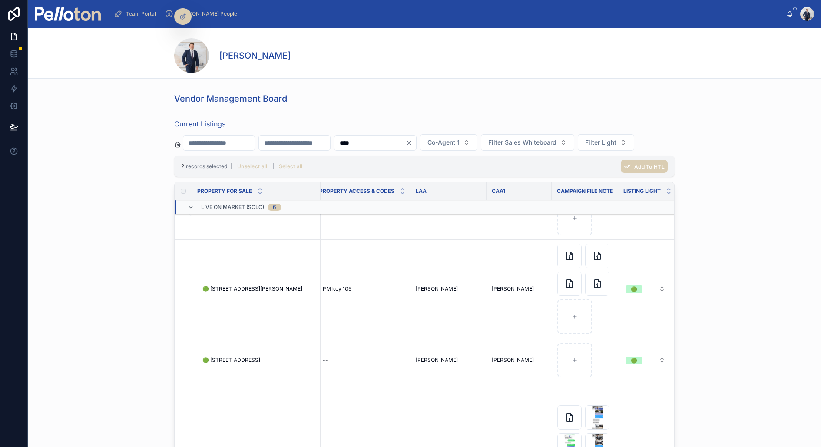
scroll to position [143, 2281]
click at [0, 0] on label at bounding box center [0, 0] width 0 height 0
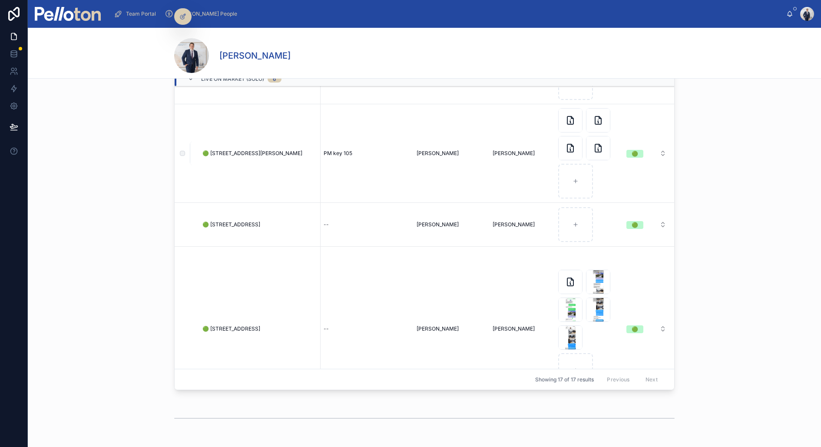
scroll to position [0, 2281]
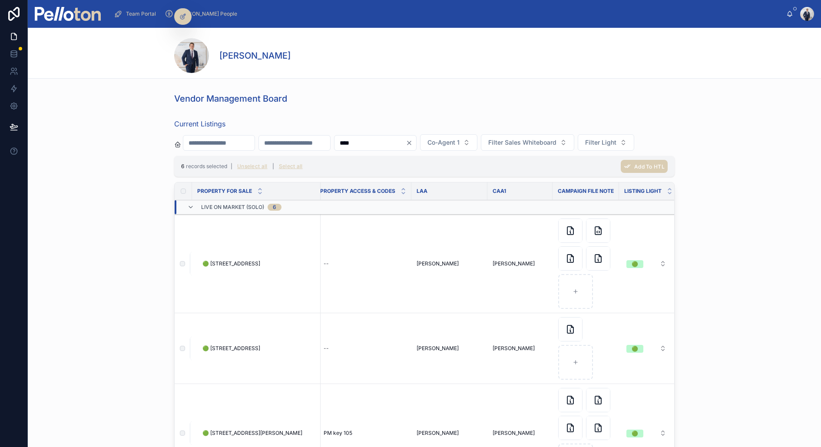
click at [642, 163] on span "Add To HTL" at bounding box center [649, 166] width 30 height 7
click at [688, 150] on icon at bounding box center [686, 149] width 7 height 7
click at [137, 14] on span "Team Portal" at bounding box center [141, 13] width 30 height 7
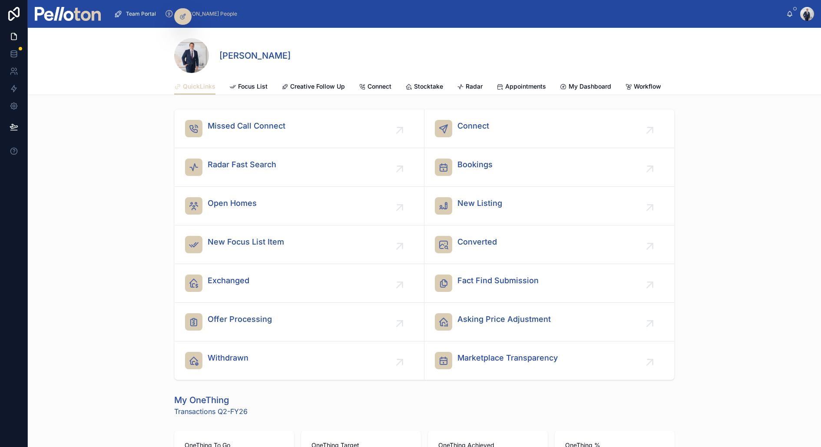
click at [306, 85] on span "Creative Follow Up" at bounding box center [317, 86] width 55 height 9
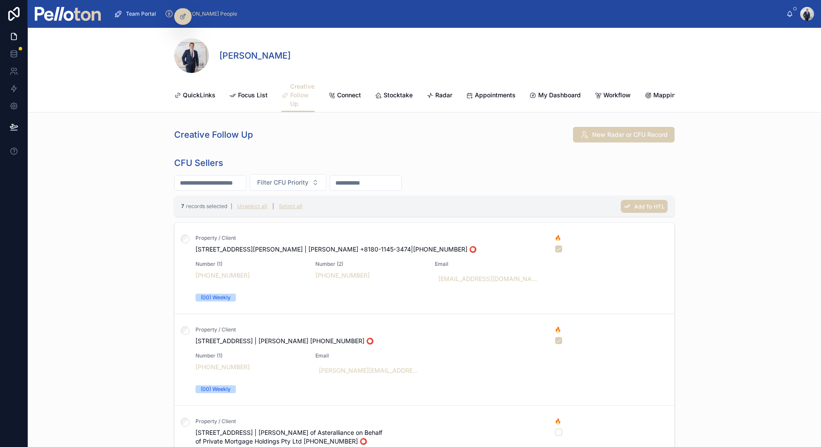
click at [648, 205] on span "Add To HTL" at bounding box center [649, 206] width 30 height 7
click at [687, 189] on icon at bounding box center [686, 188] width 7 height 7
click at [441, 96] on span "Radar" at bounding box center [443, 95] width 17 height 9
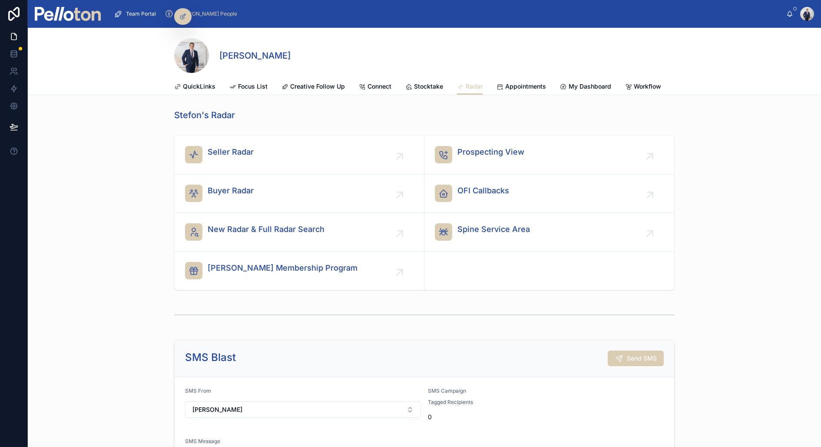
click at [482, 192] on span "OFI Callbacks" at bounding box center [483, 191] width 52 height 12
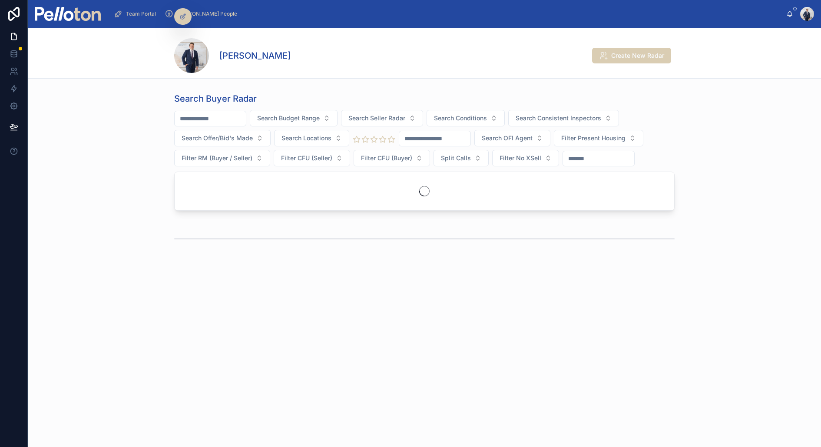
click at [459, 154] on span "Split Calls" at bounding box center [456, 158] width 30 height 9
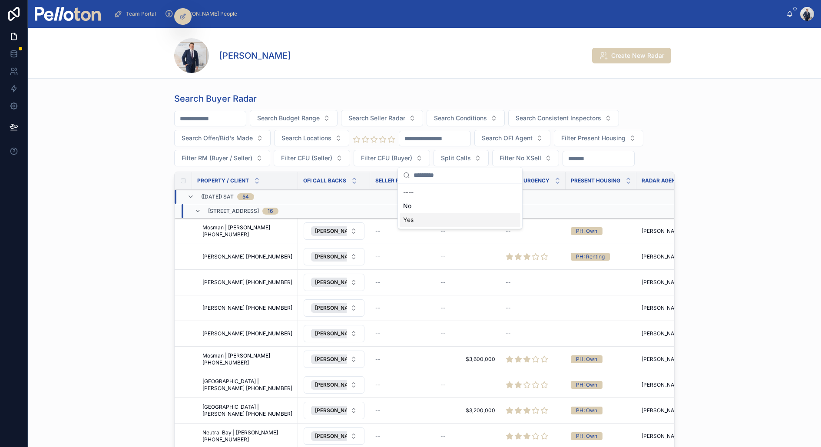
click at [415, 219] on div "Yes" at bounding box center [460, 220] width 121 height 14
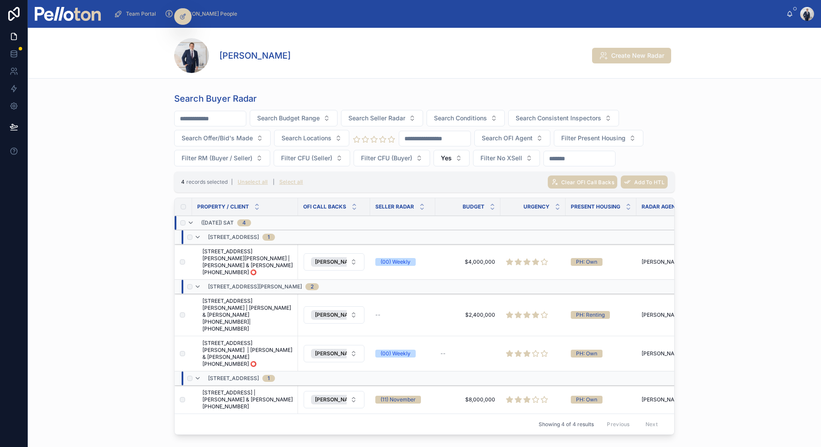
click at [657, 181] on span "Add To HTL" at bounding box center [649, 182] width 30 height 7
click at [687, 164] on icon at bounding box center [687, 163] width 4 height 3
click at [335, 258] on span "[PERSON_NAME]" at bounding box center [336, 261] width 43 height 7
click at [327, 311] on span "[PERSON_NAME]" at bounding box center [336, 314] width 43 height 7
click at [326, 350] on span "[PERSON_NAME]" at bounding box center [336, 353] width 43 height 7
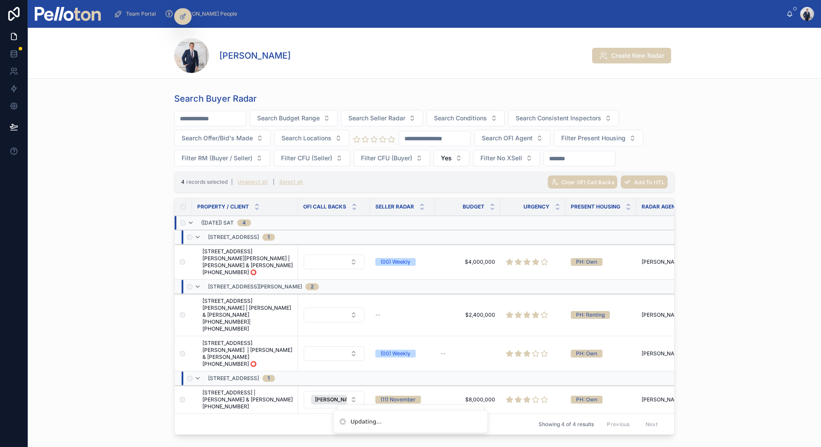
click at [327, 396] on span "[PERSON_NAME]" at bounding box center [336, 399] width 43 height 7
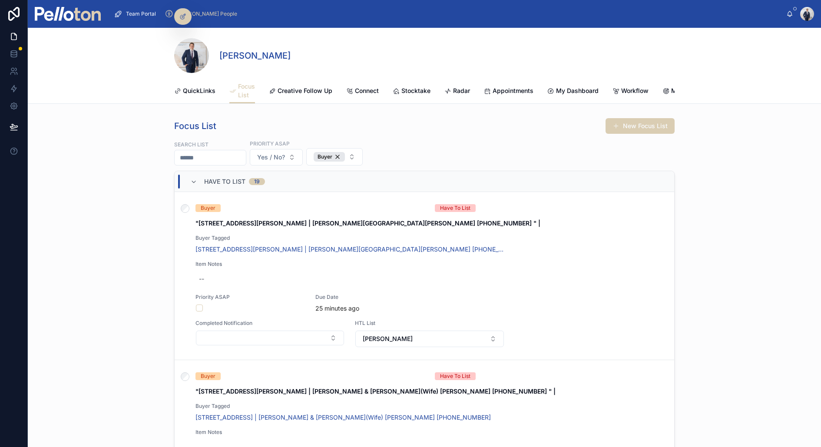
scroll to position [46, 0]
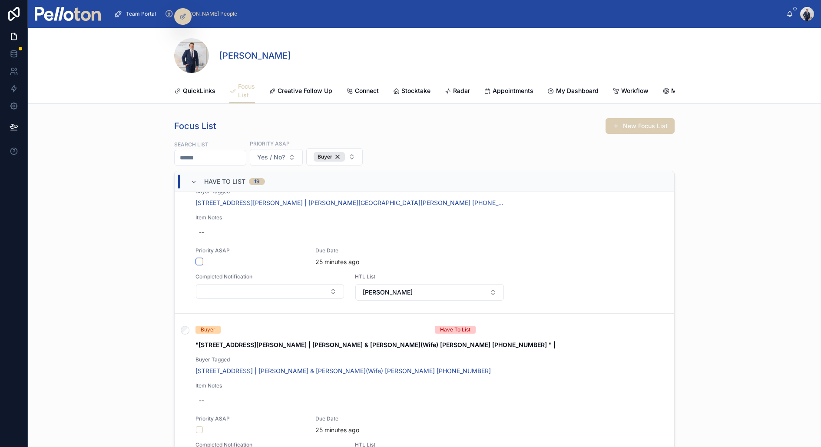
click at [199, 260] on button "button" at bounding box center [199, 261] width 7 height 7
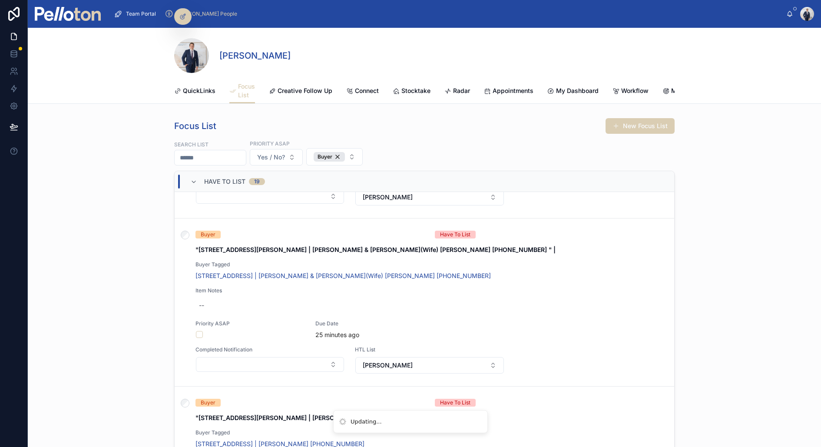
scroll to position [151, 0]
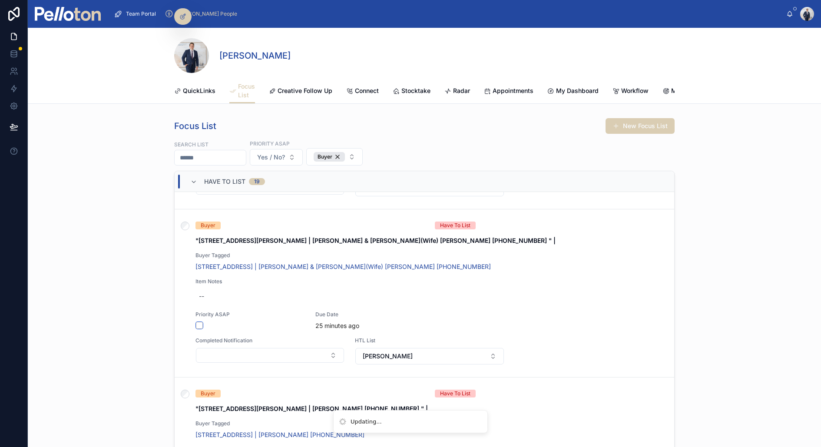
click at [199, 324] on button "button" at bounding box center [199, 325] width 7 height 7
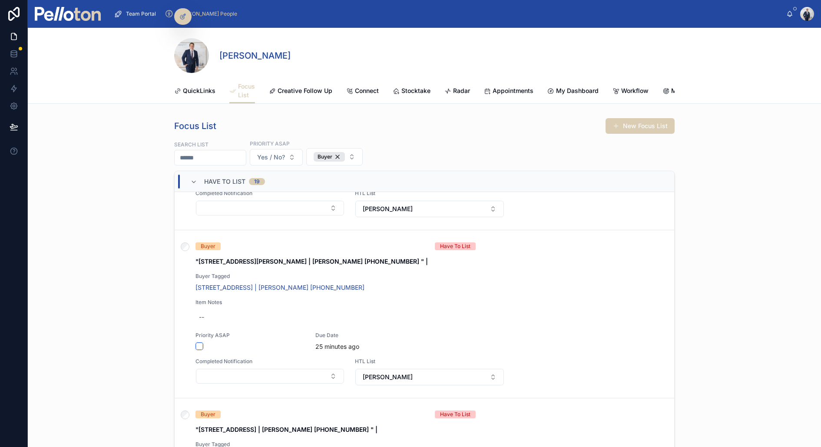
click at [201, 344] on button "button" at bounding box center [199, 346] width 7 height 7
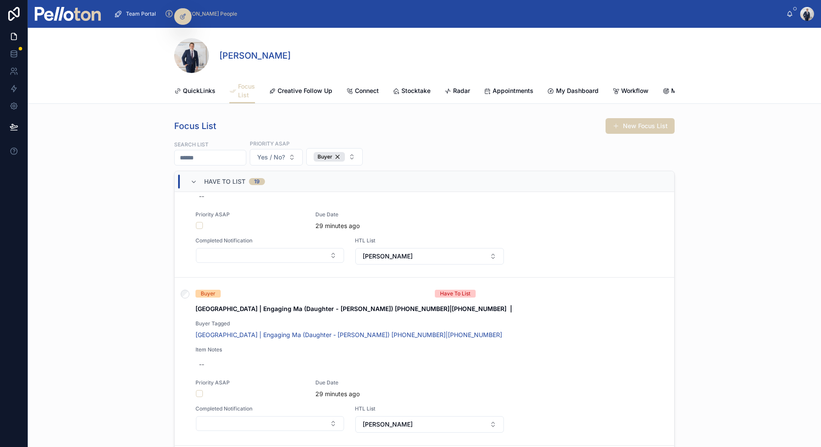
scroll to position [592, 0]
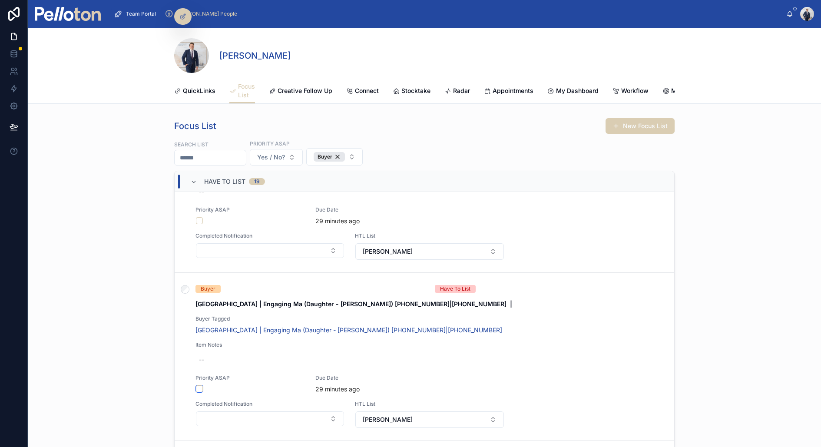
click at [200, 387] on button "button" at bounding box center [199, 388] width 7 height 7
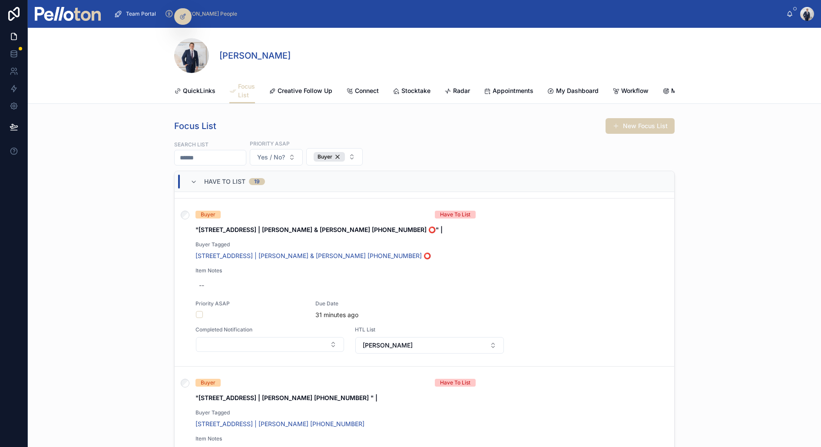
scroll to position [1008, 0]
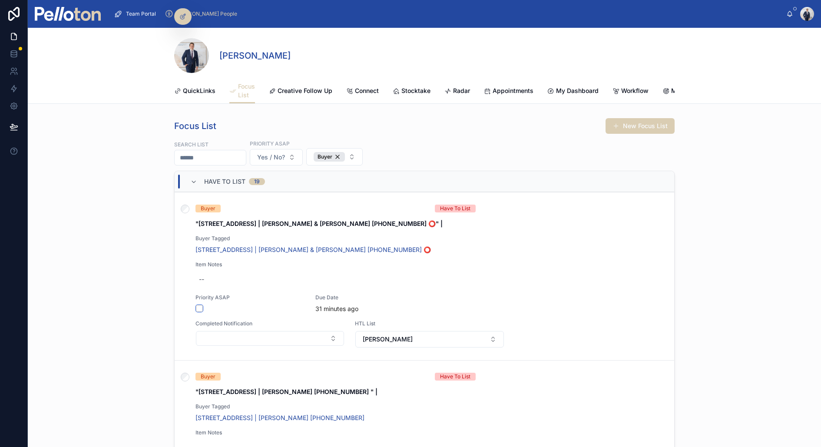
click at [198, 305] on button "button" at bounding box center [199, 308] width 7 height 7
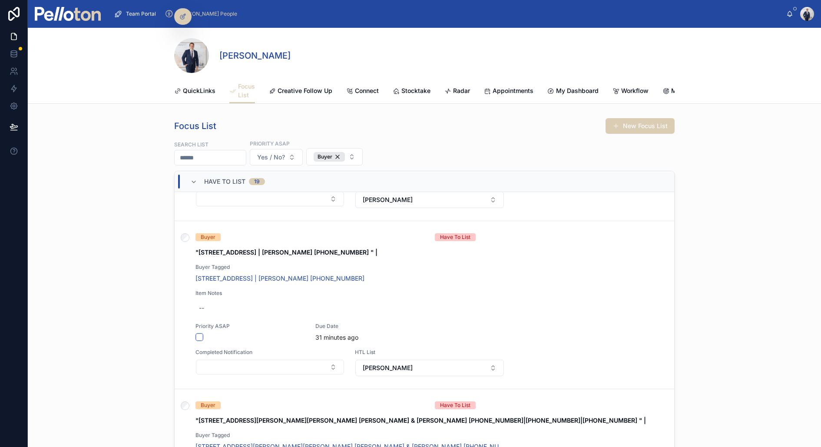
click at [201, 334] on button "button" at bounding box center [199, 337] width 7 height 7
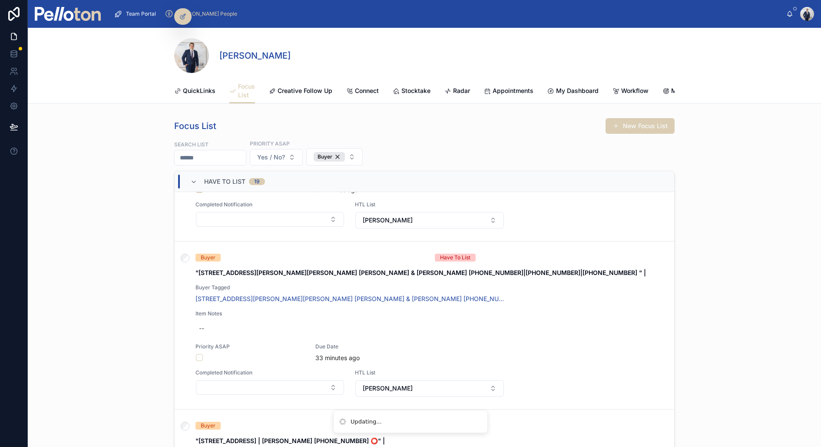
scroll to position [1298, 0]
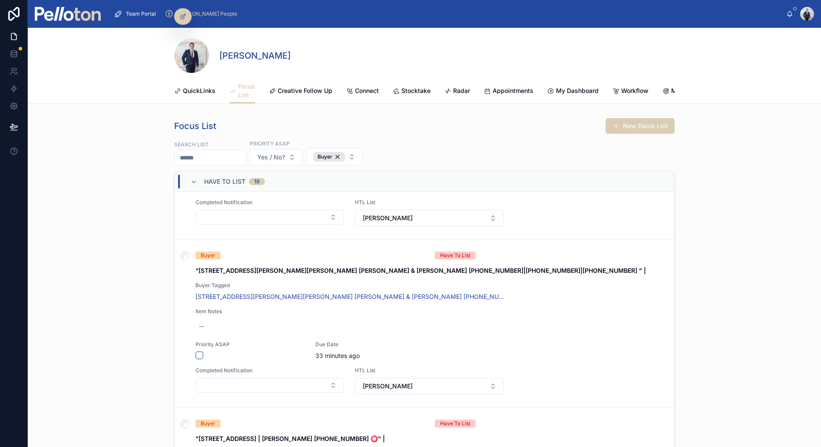
click at [199, 352] on button "button" at bounding box center [199, 355] width 7 height 7
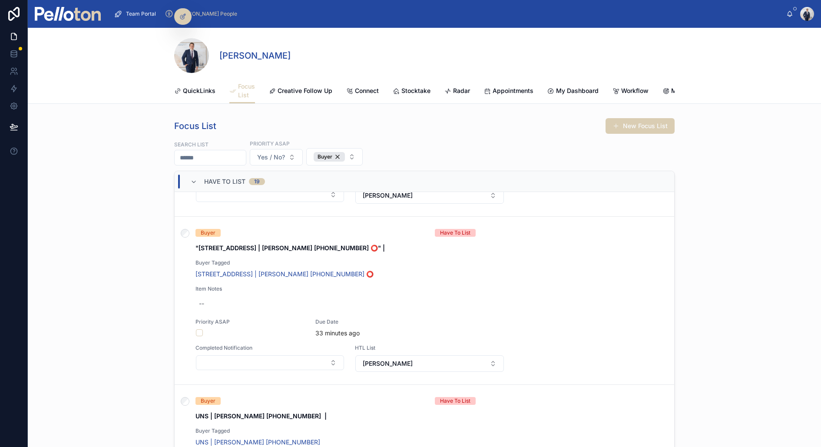
scroll to position [1490, 0]
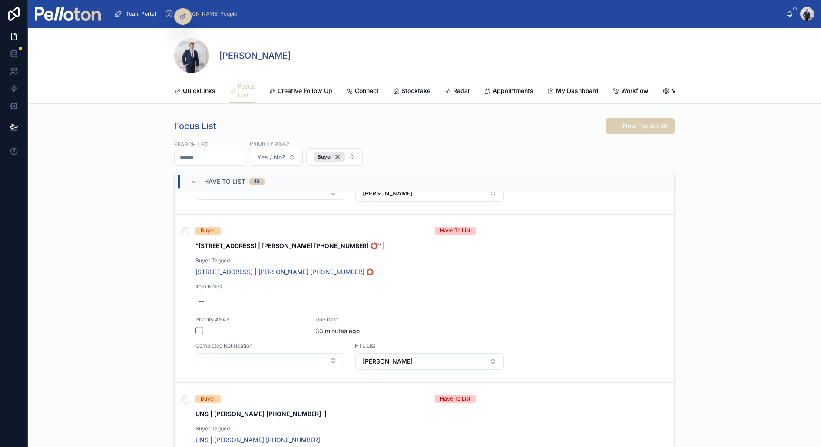
click at [198, 327] on button "button" at bounding box center [199, 330] width 7 height 7
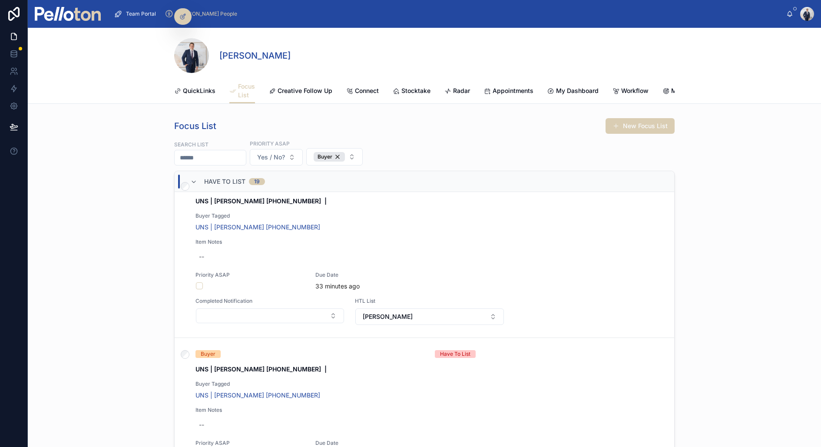
scroll to position [1686, 0]
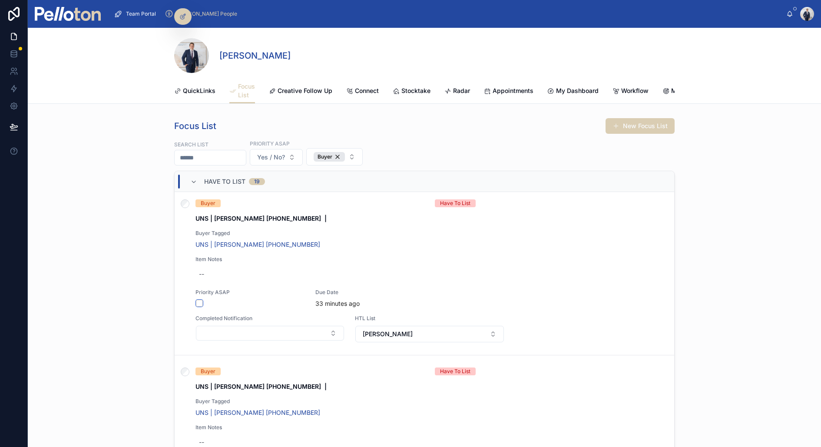
click at [199, 300] on button "button" at bounding box center [199, 303] width 7 height 7
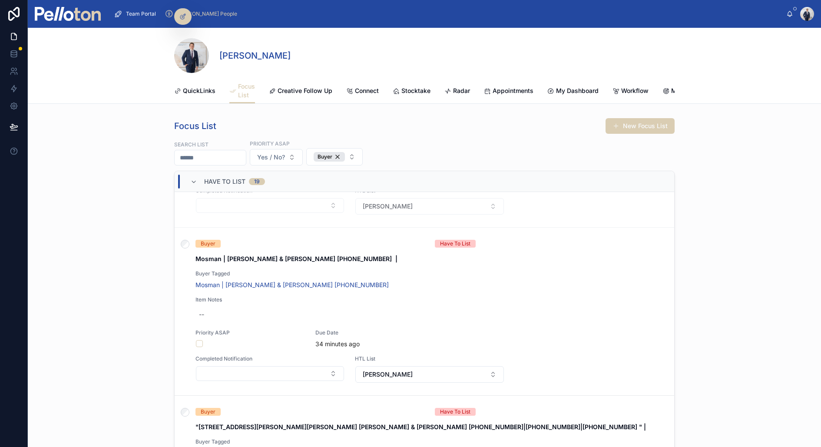
scroll to position [2005, 0]
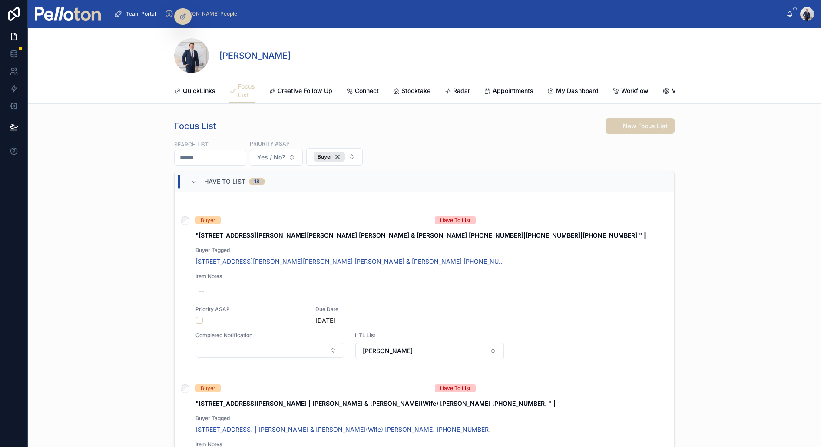
click at [200, 317] on button "button" at bounding box center [199, 320] width 7 height 7
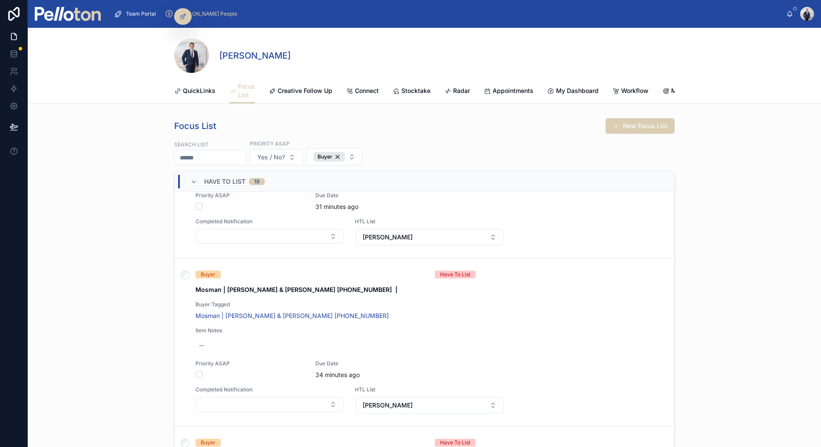
scroll to position [1953, 0]
click at [199, 369] on button "button" at bounding box center [199, 372] width 7 height 7
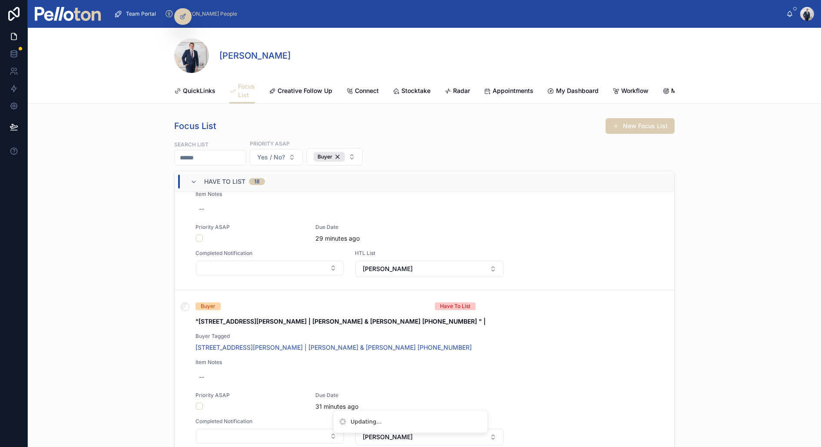
scroll to position [1752, 0]
click at [291, 149] on button "Yes / No?" at bounding box center [276, 157] width 53 height 17
click at [238, 221] on div "Yes" at bounding box center [284, 220] width 121 height 14
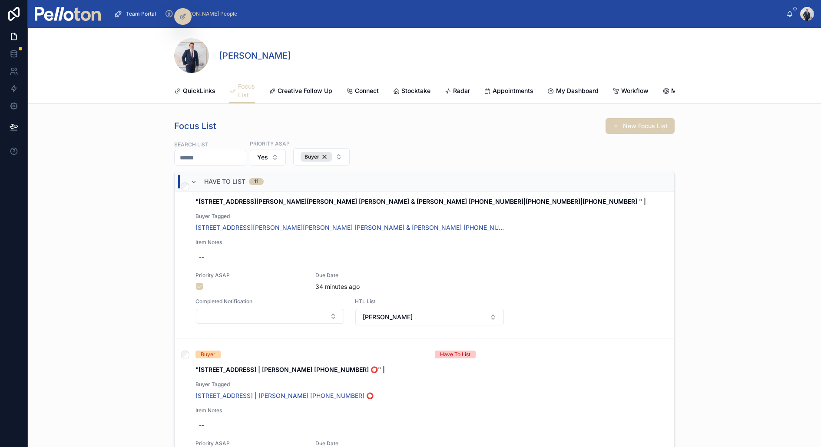
scroll to position [891, 0]
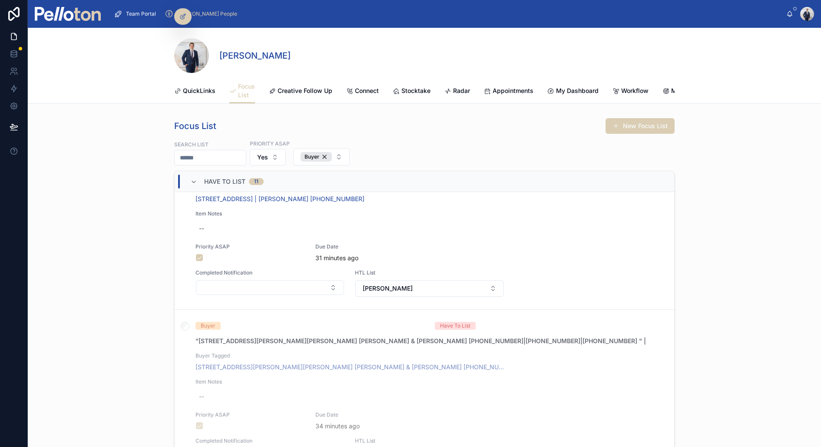
click at [316, 156] on div "Buyer" at bounding box center [316, 157] width 31 height 10
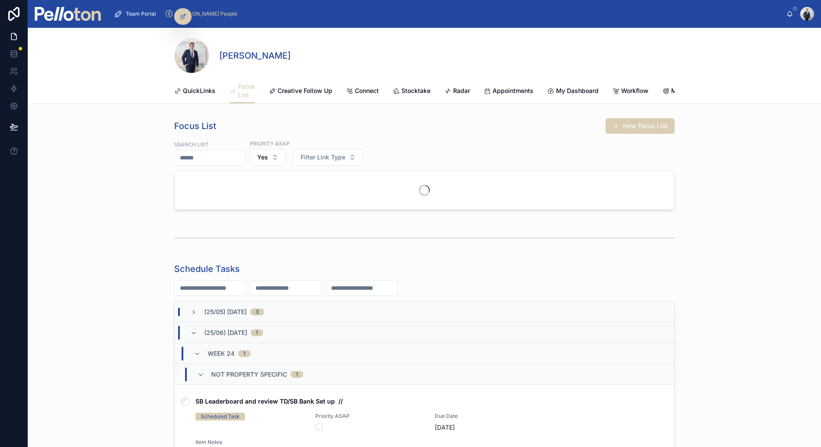
click at [316, 156] on span "Filter Link Type" at bounding box center [323, 157] width 45 height 9
click at [300, 218] on div "Buyer" at bounding box center [335, 220] width 121 height 14
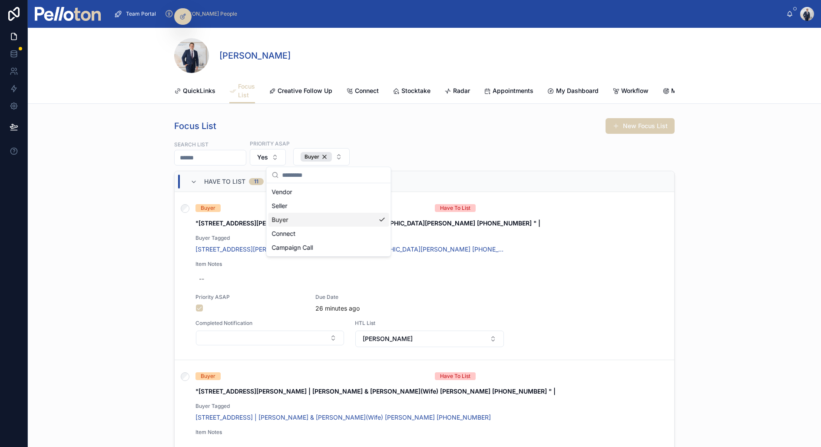
click at [277, 154] on button "Yes" at bounding box center [268, 157] width 36 height 17
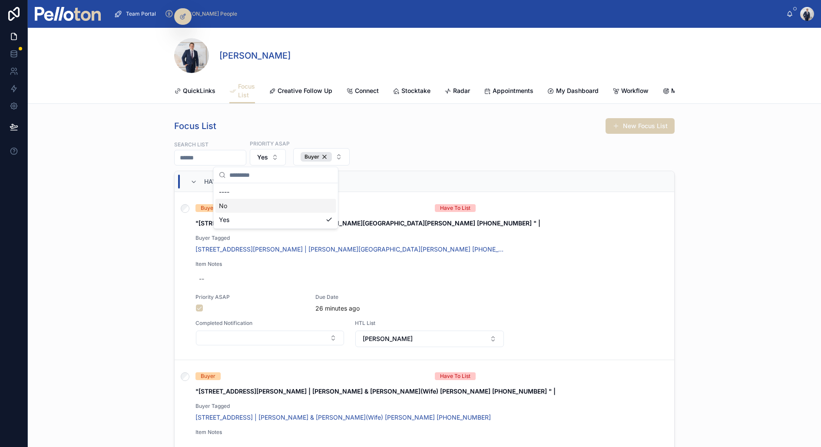
click at [255, 206] on div "No" at bounding box center [275, 206] width 121 height 14
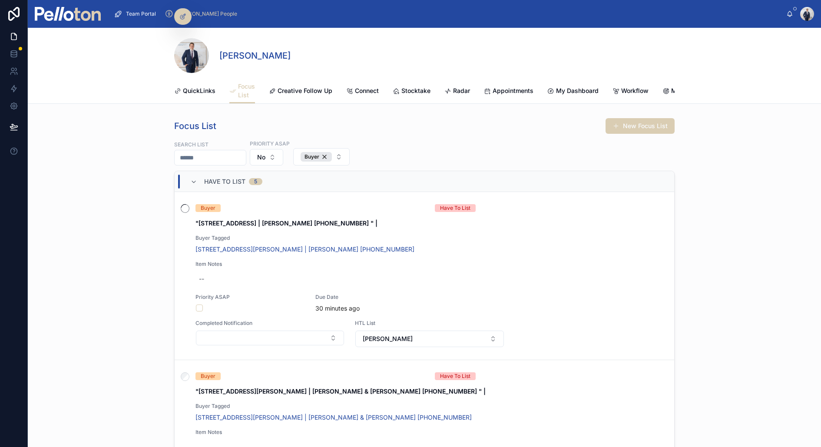
click at [184, 204] on icon at bounding box center [185, 208] width 9 height 9
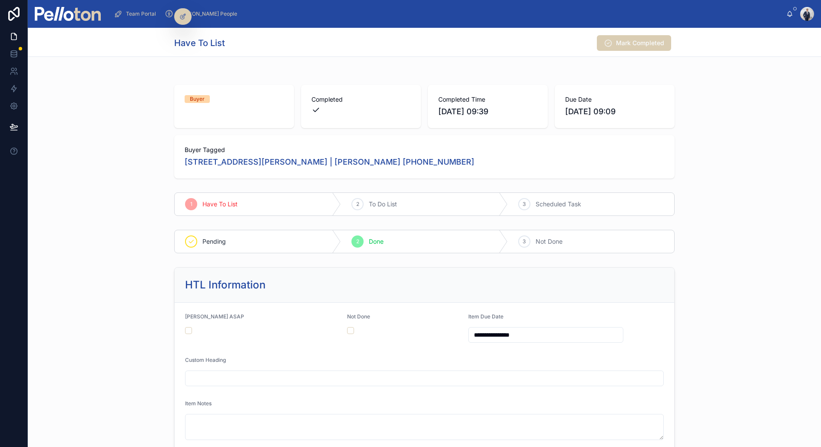
click at [632, 43] on span "Mark Completed" at bounding box center [640, 43] width 48 height 9
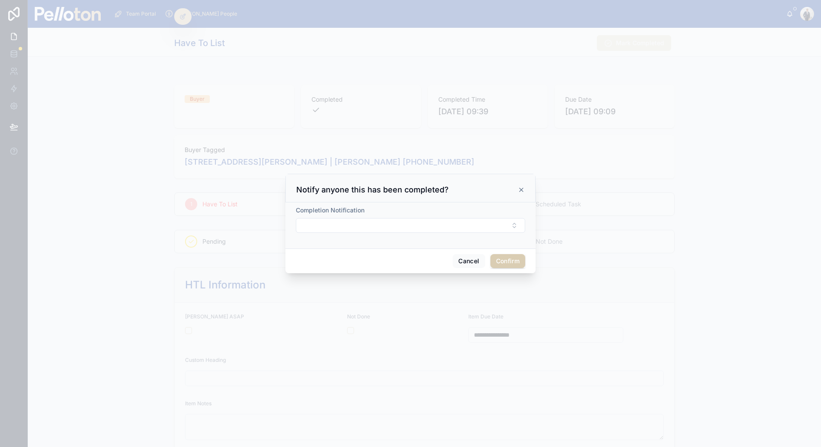
click at [426, 222] on button "Select Button" at bounding box center [410, 225] width 229 height 15
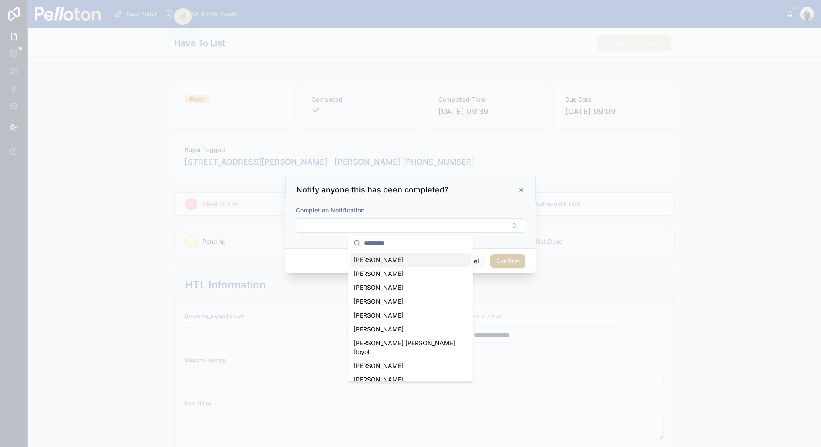
click at [521, 257] on button "Confirm" at bounding box center [507, 261] width 35 height 14
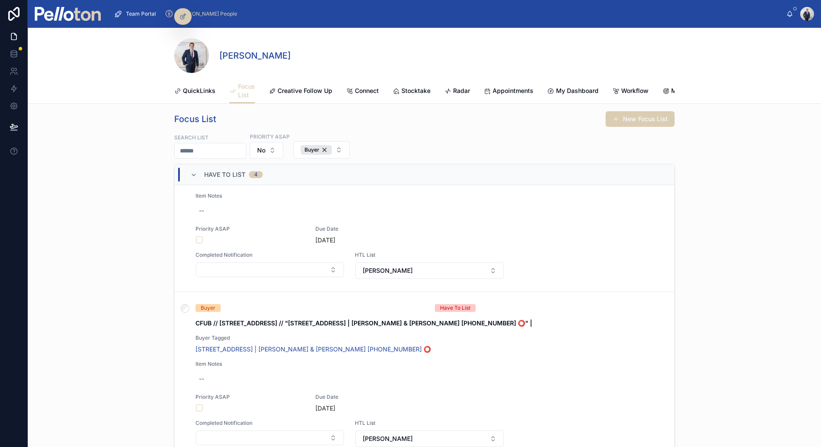
scroll to position [395, 0]
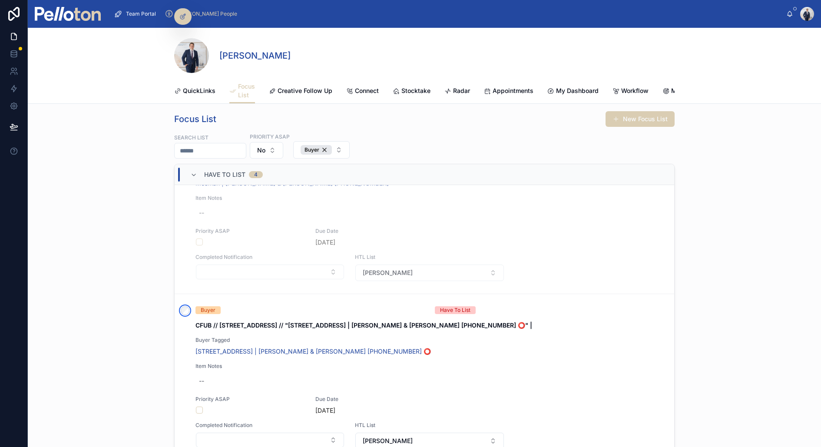
click at [184, 303] on div at bounding box center [185, 378] width 21 height 168
